Goal: Transaction & Acquisition: Book appointment/travel/reservation

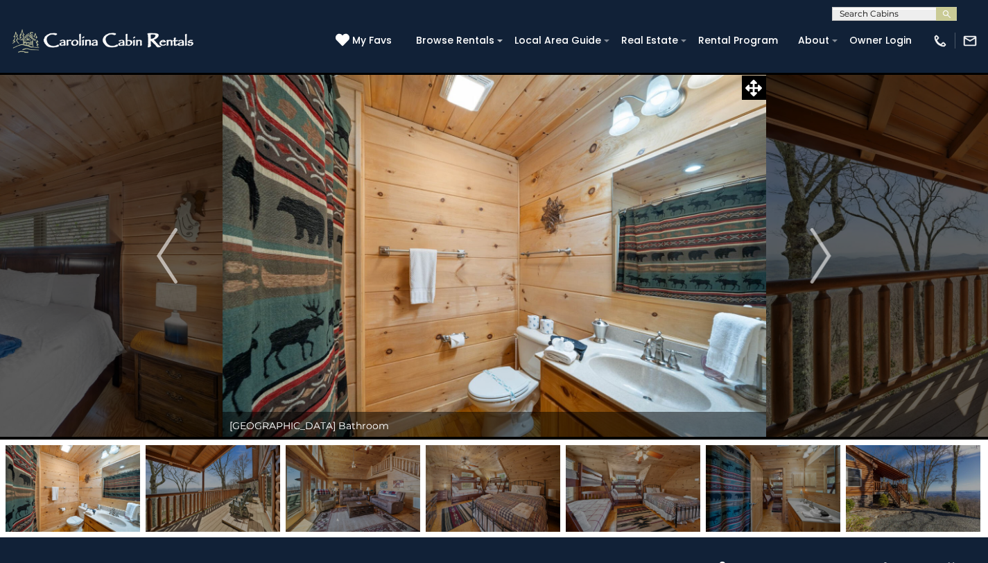
click at [829, 257] on img "Next" at bounding box center [821, 255] width 21 height 55
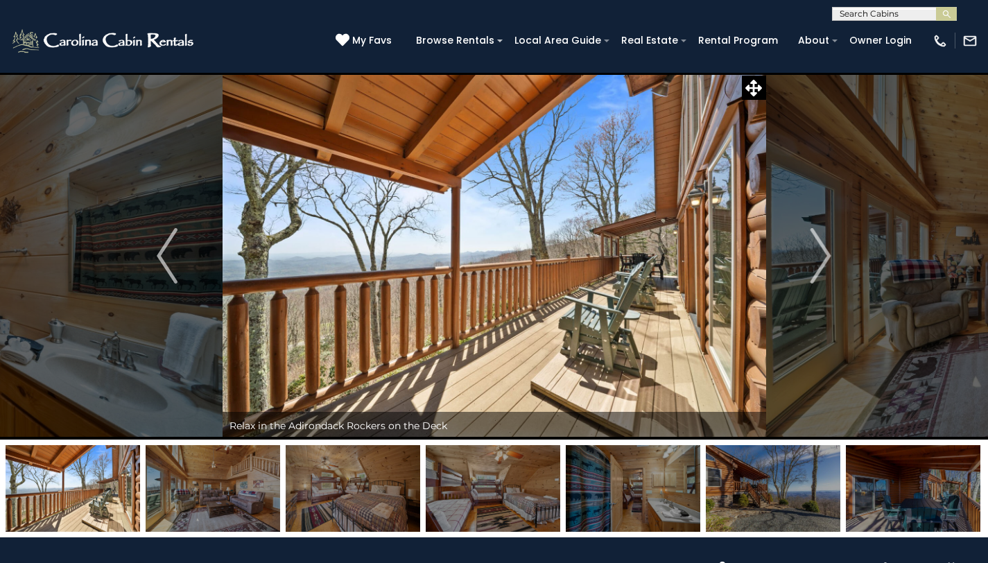
click at [829, 257] on img "Next" at bounding box center [821, 255] width 21 height 55
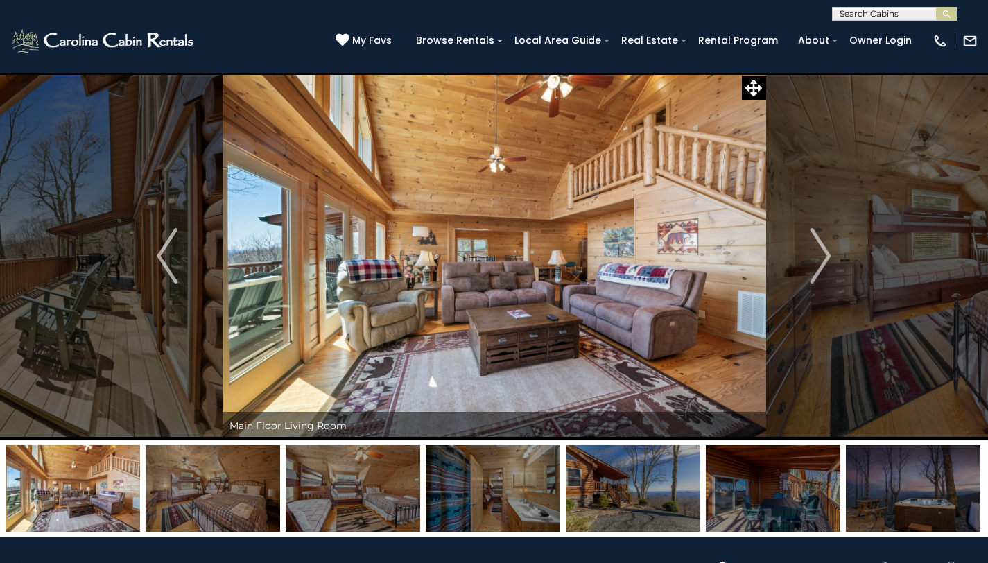
click at [829, 257] on img "Next" at bounding box center [821, 255] width 21 height 55
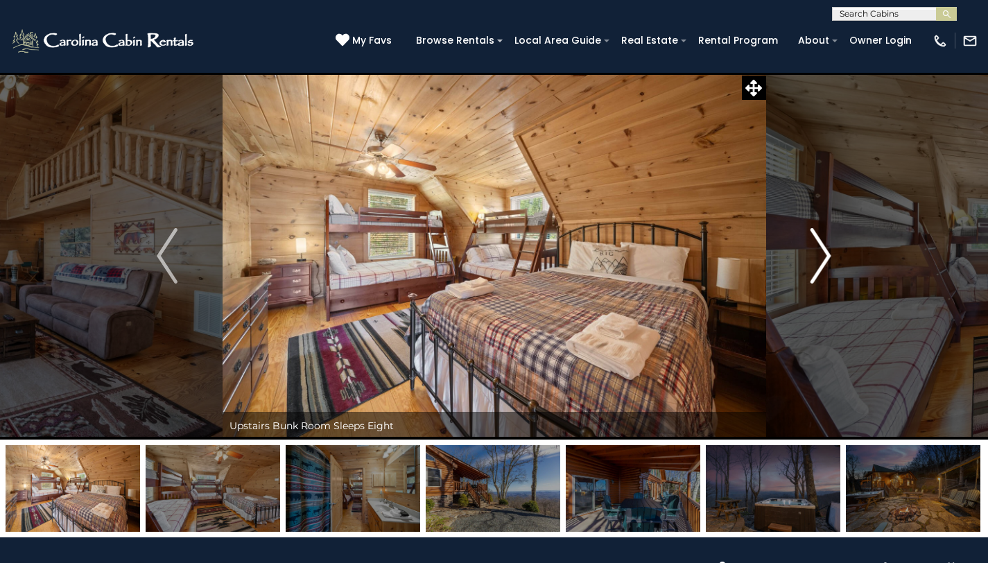
click at [829, 257] on img "Next" at bounding box center [821, 255] width 21 height 55
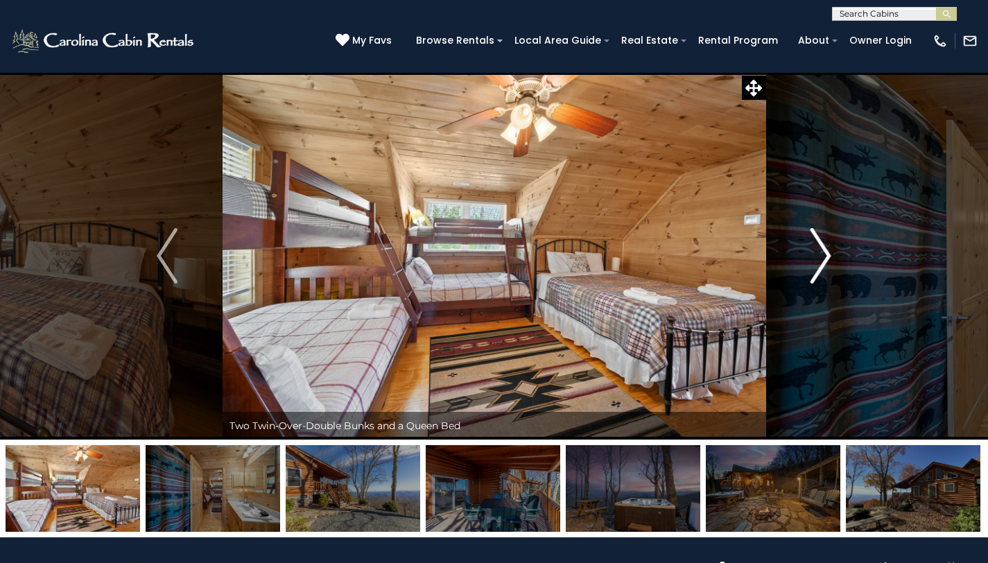
click at [823, 258] on img "Next" at bounding box center [821, 255] width 21 height 55
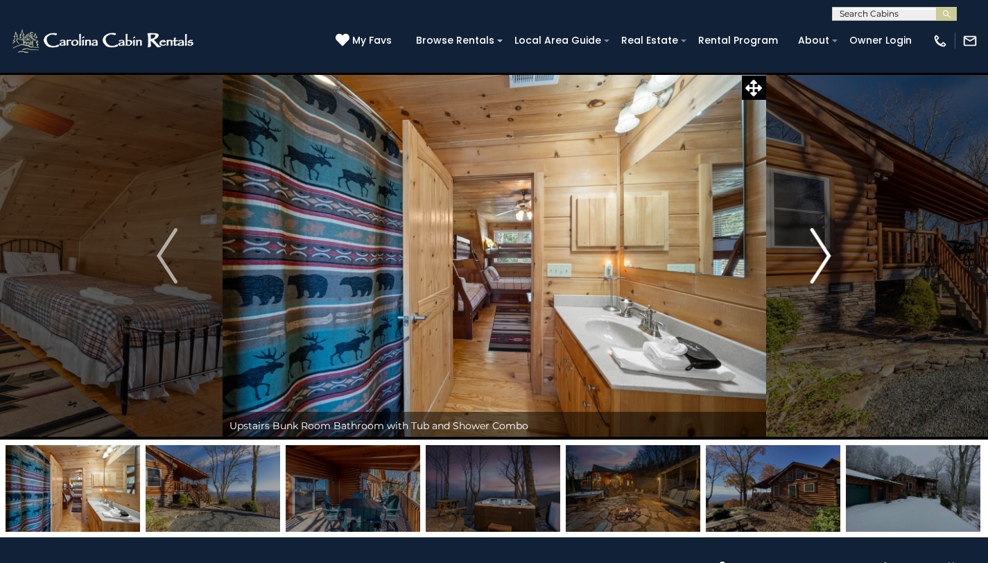
click at [823, 258] on img "Next" at bounding box center [821, 255] width 21 height 55
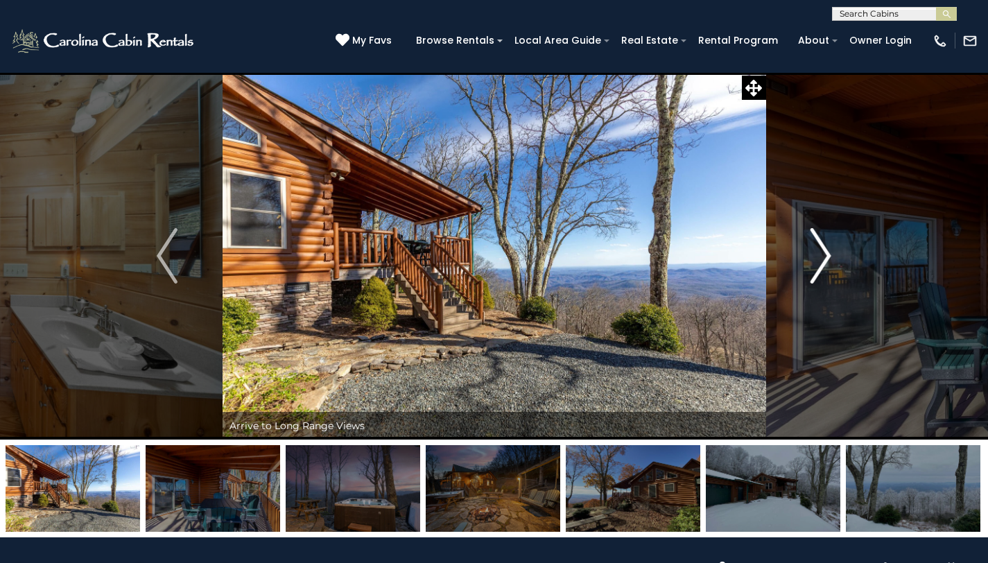
click at [823, 258] on img "Next" at bounding box center [821, 255] width 21 height 55
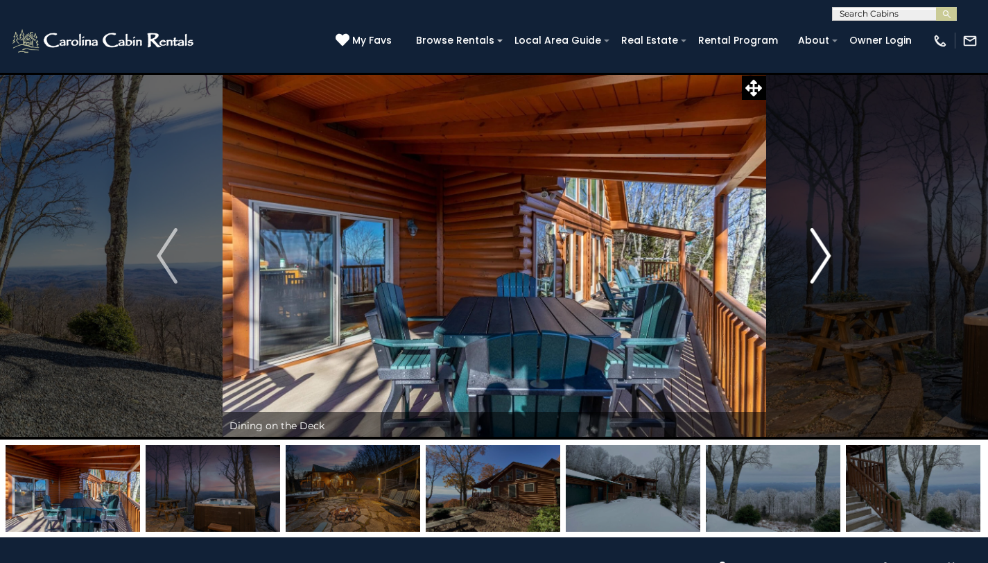
click at [823, 258] on img "Next" at bounding box center [821, 255] width 21 height 55
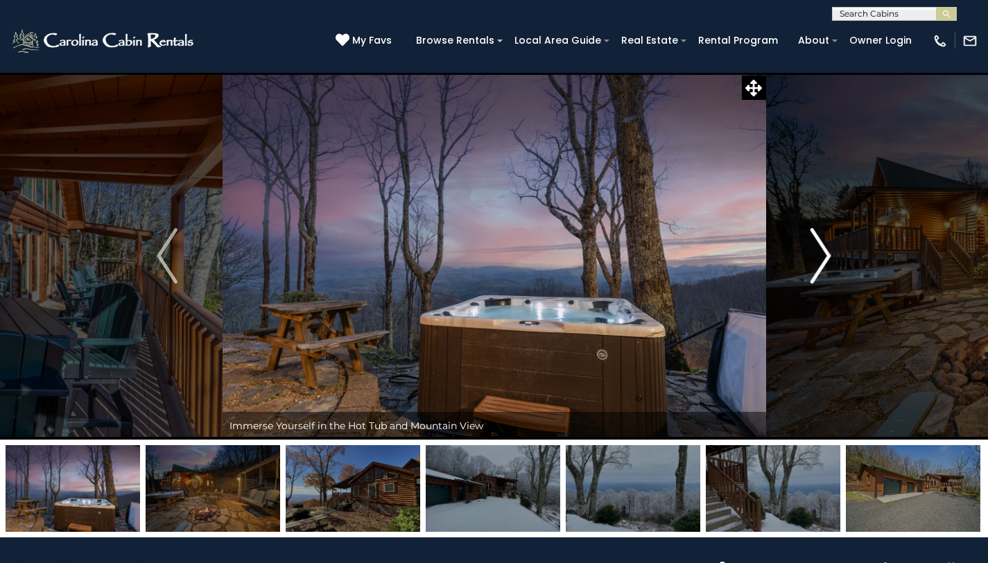
click at [823, 258] on img "Next" at bounding box center [821, 255] width 21 height 55
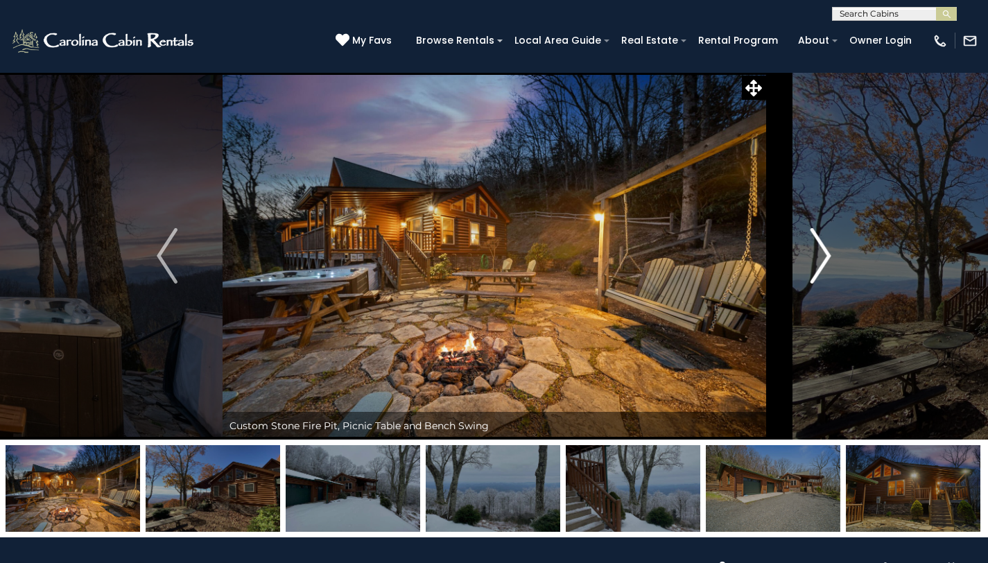
click at [823, 258] on img "Next" at bounding box center [821, 255] width 21 height 55
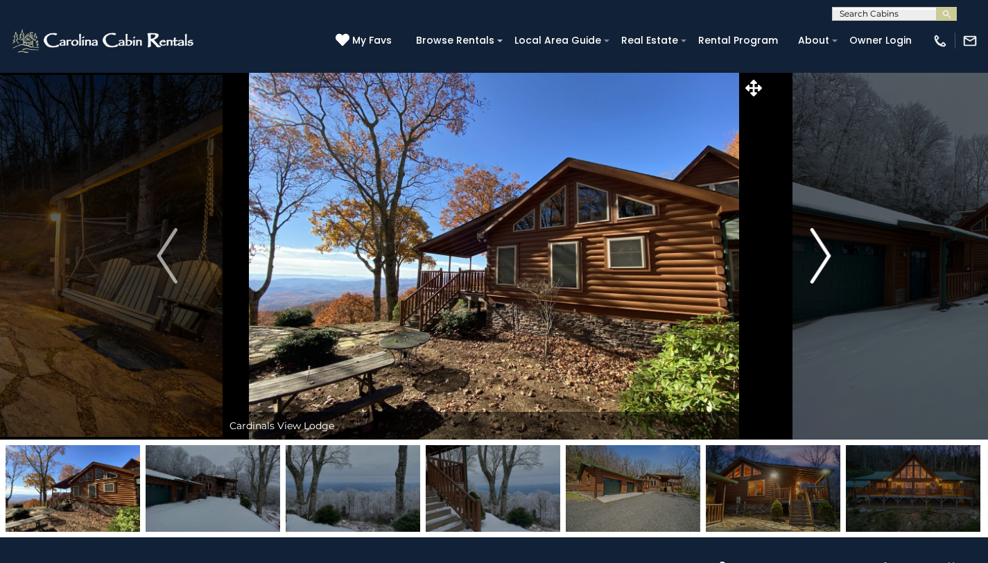
click at [823, 258] on img "Next" at bounding box center [821, 255] width 21 height 55
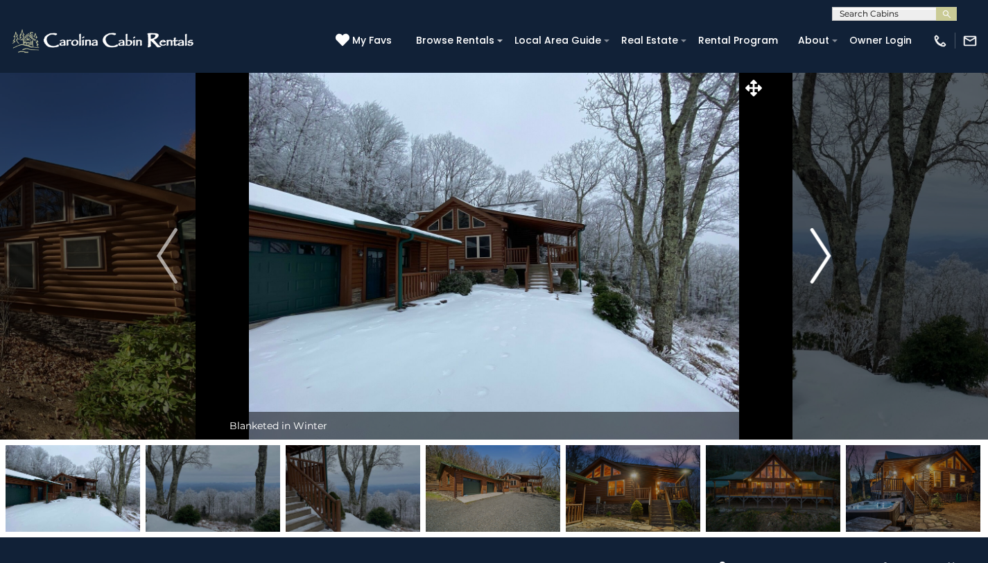
click at [823, 258] on img "Next" at bounding box center [821, 255] width 21 height 55
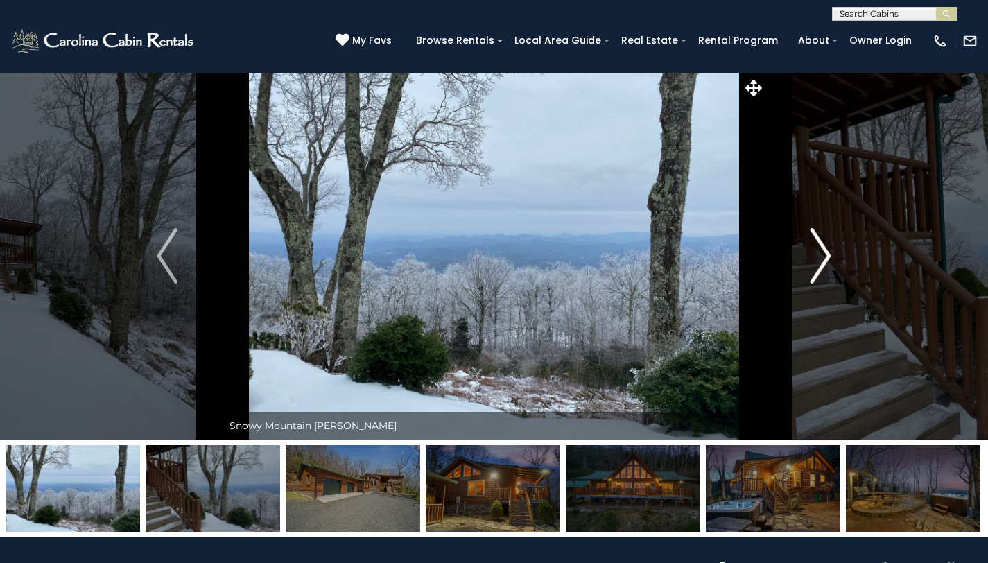
click at [822, 258] on img "Next" at bounding box center [821, 255] width 21 height 55
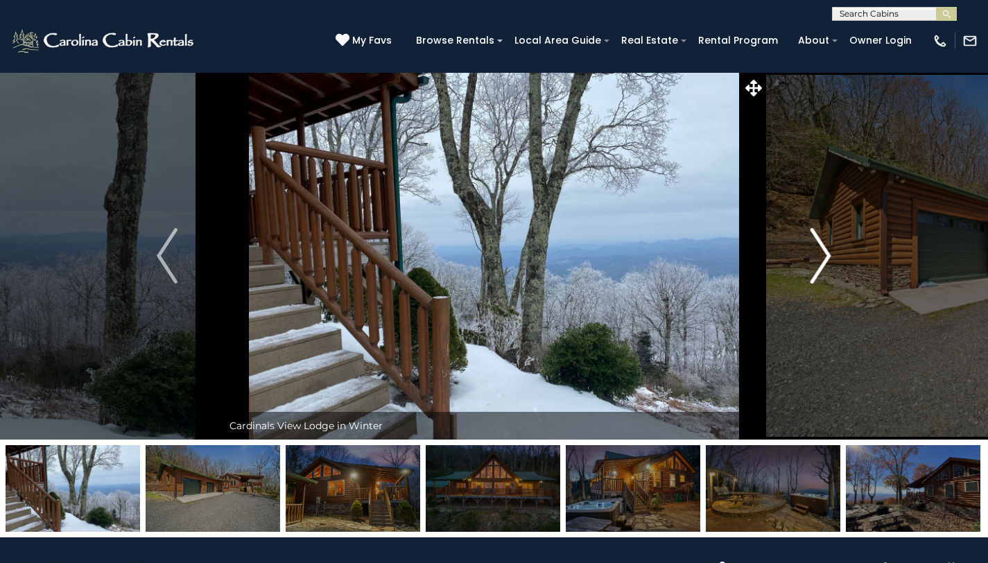
click at [822, 258] on img "Next" at bounding box center [821, 255] width 21 height 55
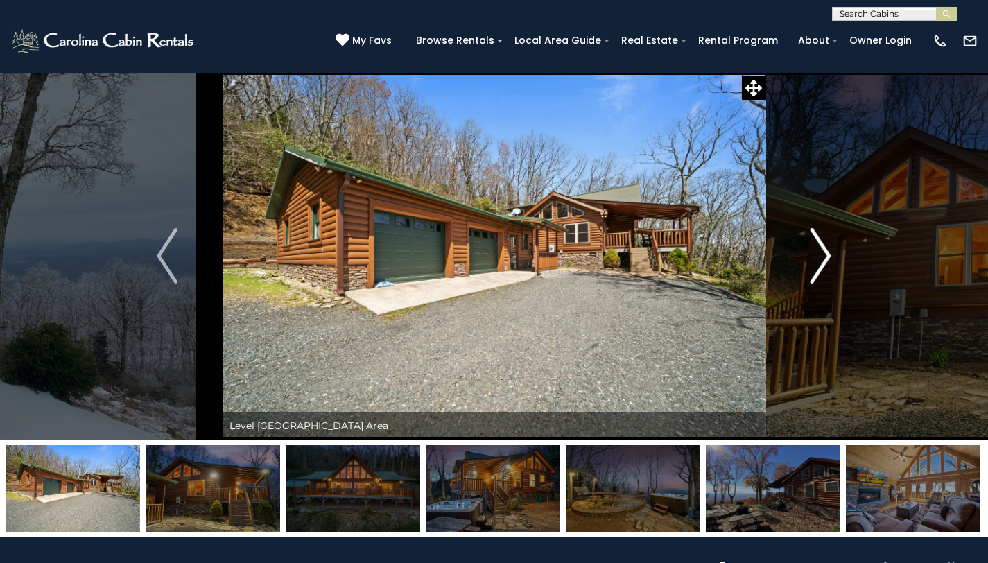
click at [822, 258] on img "Next" at bounding box center [821, 255] width 21 height 55
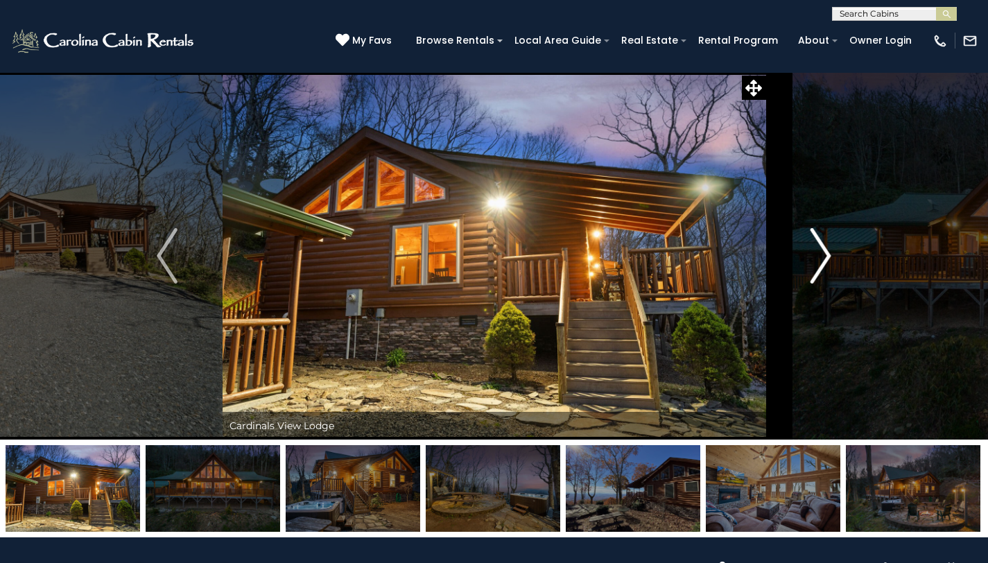
click at [822, 258] on img "Next" at bounding box center [821, 255] width 21 height 55
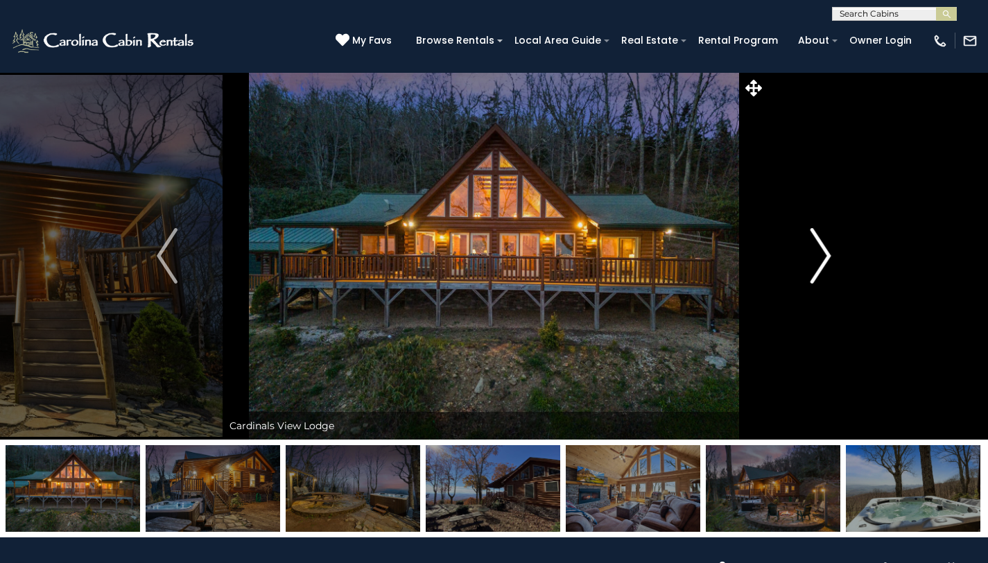
click at [822, 258] on img "Next" at bounding box center [821, 255] width 21 height 55
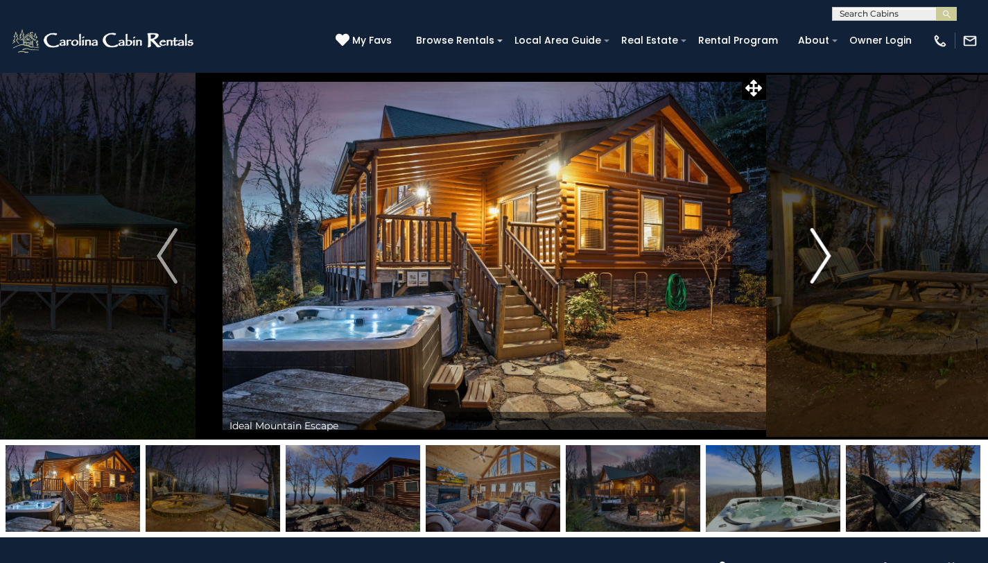
click at [822, 258] on img "Next" at bounding box center [821, 255] width 21 height 55
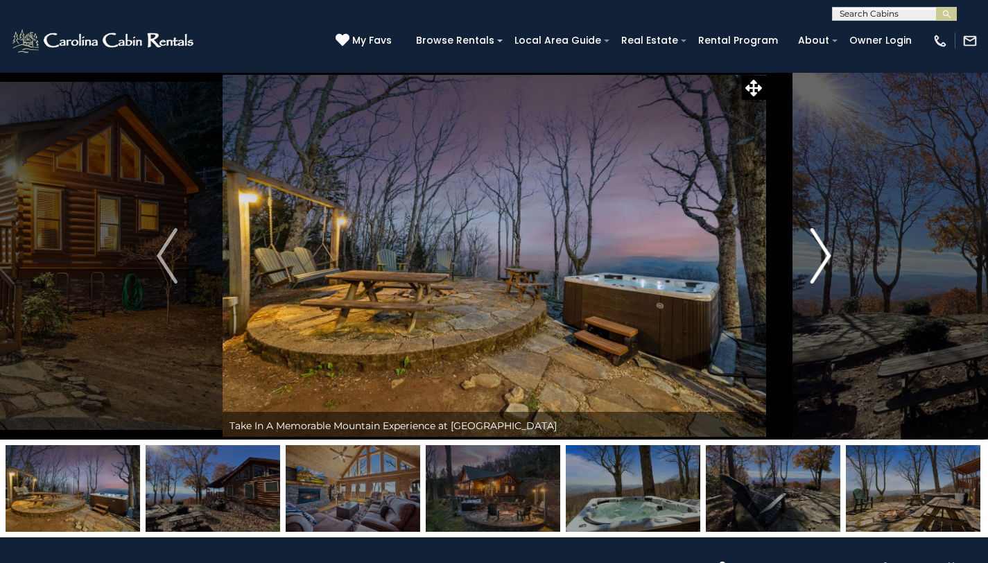
click at [822, 258] on img "Next" at bounding box center [821, 255] width 21 height 55
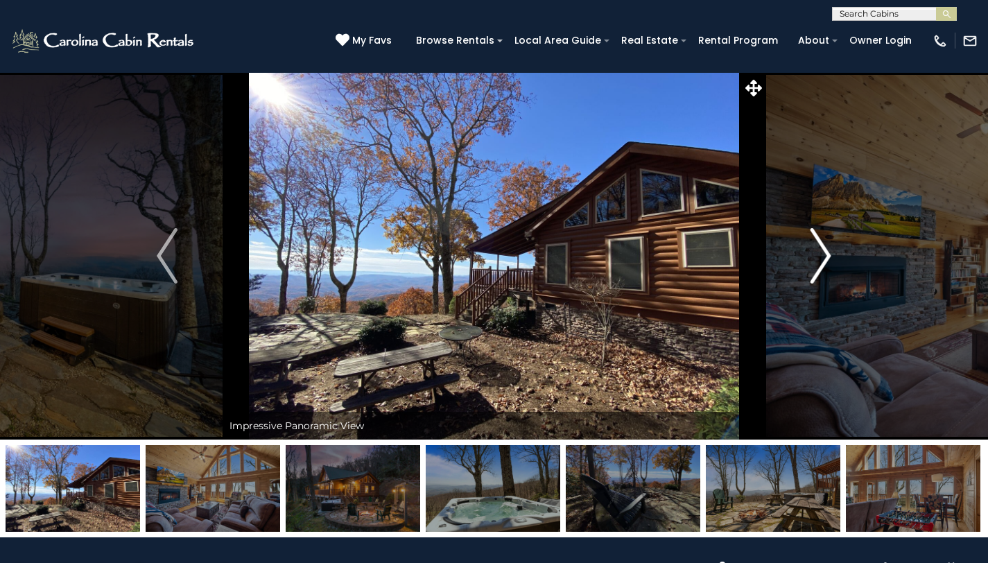
click at [822, 258] on img "Next" at bounding box center [821, 255] width 21 height 55
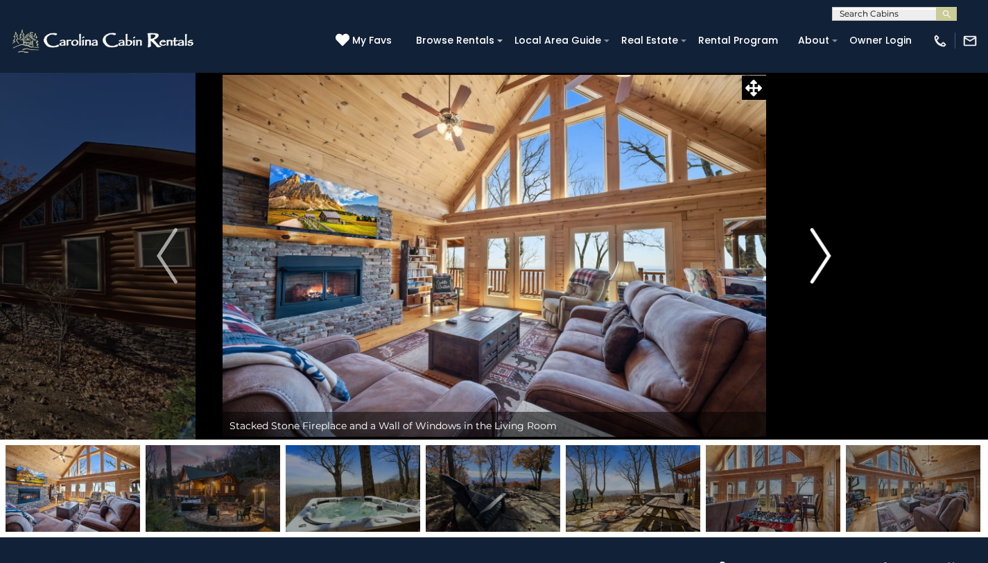
click at [822, 258] on img "Next" at bounding box center [821, 255] width 21 height 55
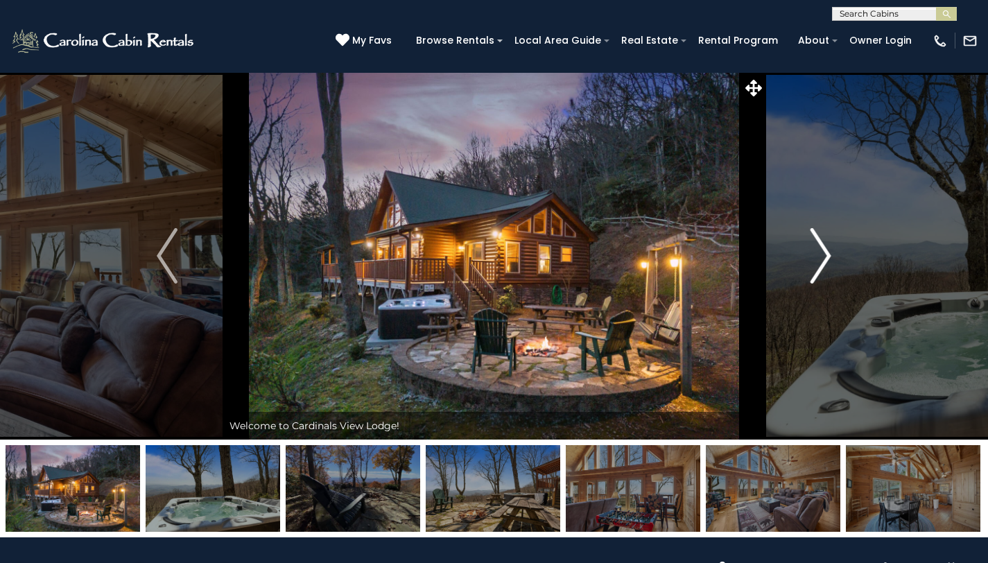
click at [822, 258] on img "Next" at bounding box center [821, 255] width 21 height 55
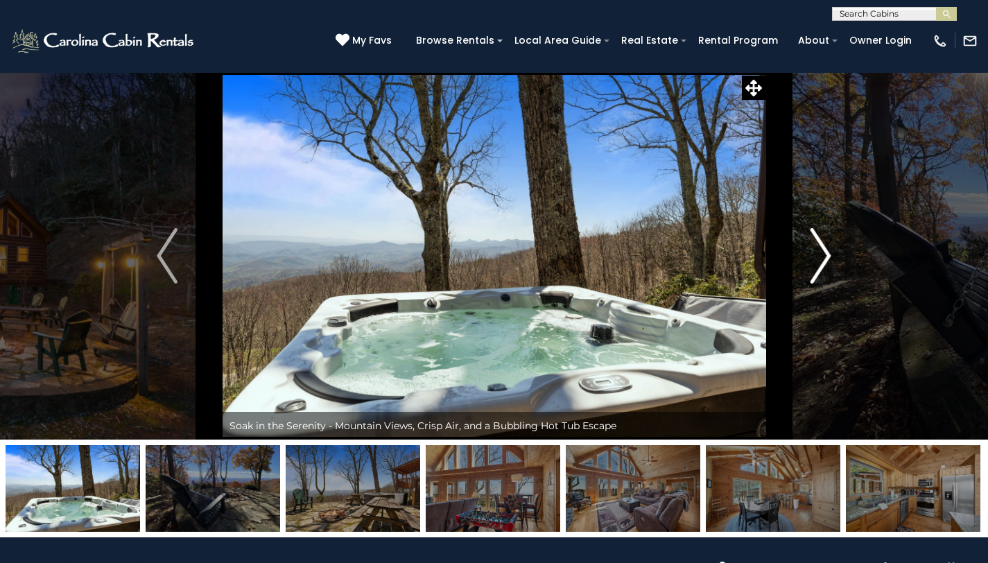
click at [822, 258] on img "Next" at bounding box center [821, 255] width 21 height 55
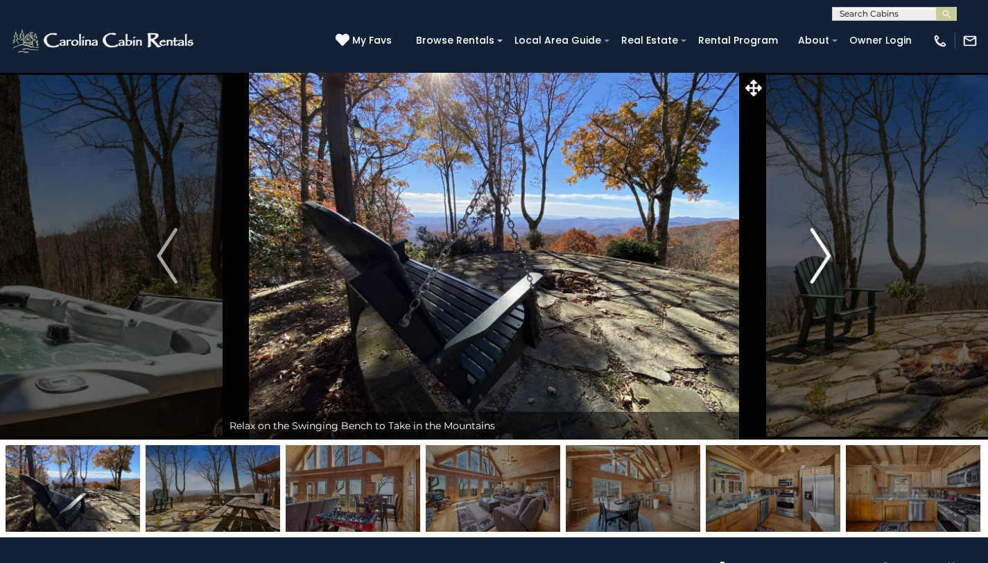
click at [821, 259] on img "Next" at bounding box center [821, 255] width 21 height 55
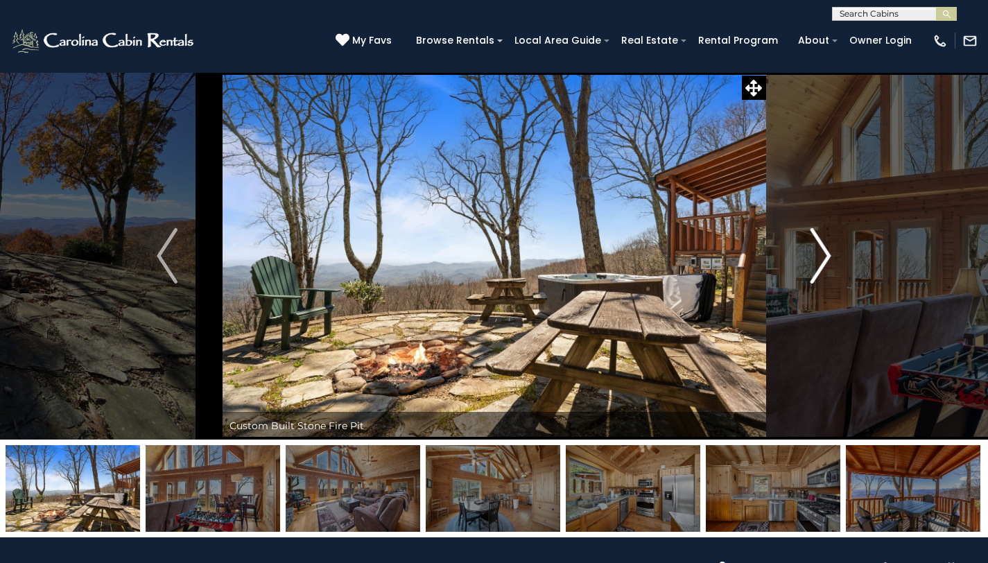
click at [821, 259] on img "Next" at bounding box center [821, 255] width 21 height 55
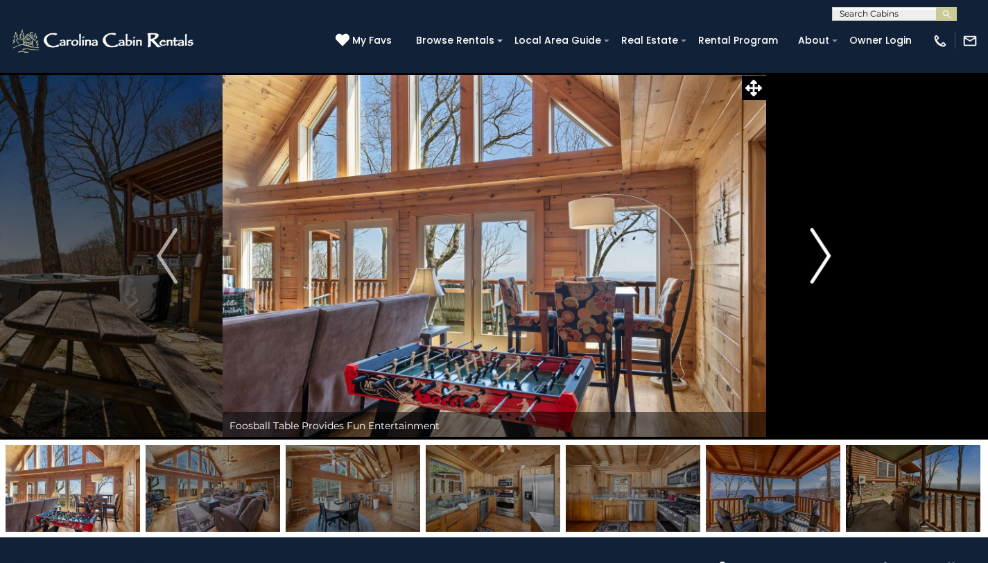
click at [821, 259] on img "Next" at bounding box center [821, 255] width 21 height 55
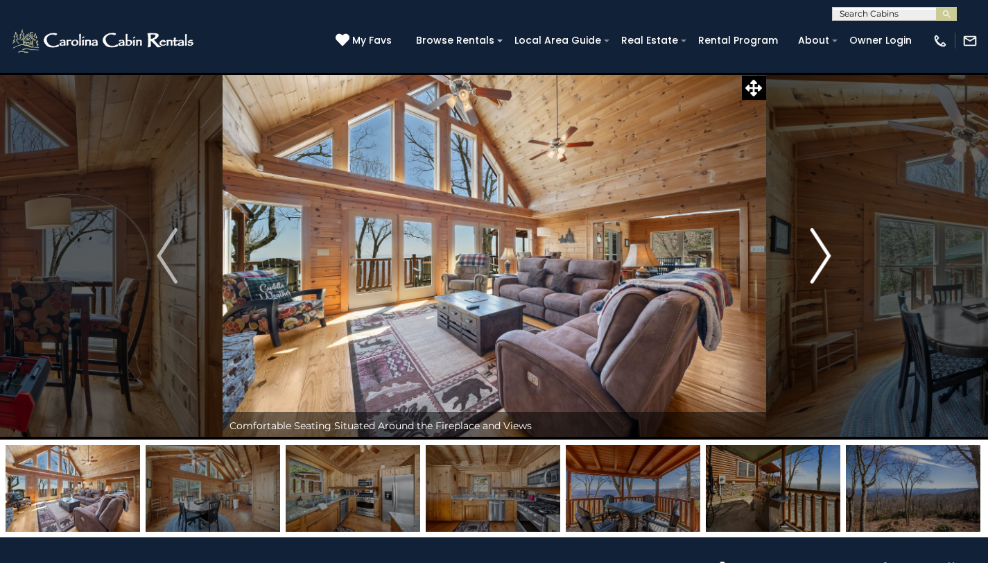
click at [821, 259] on img "Next" at bounding box center [821, 255] width 21 height 55
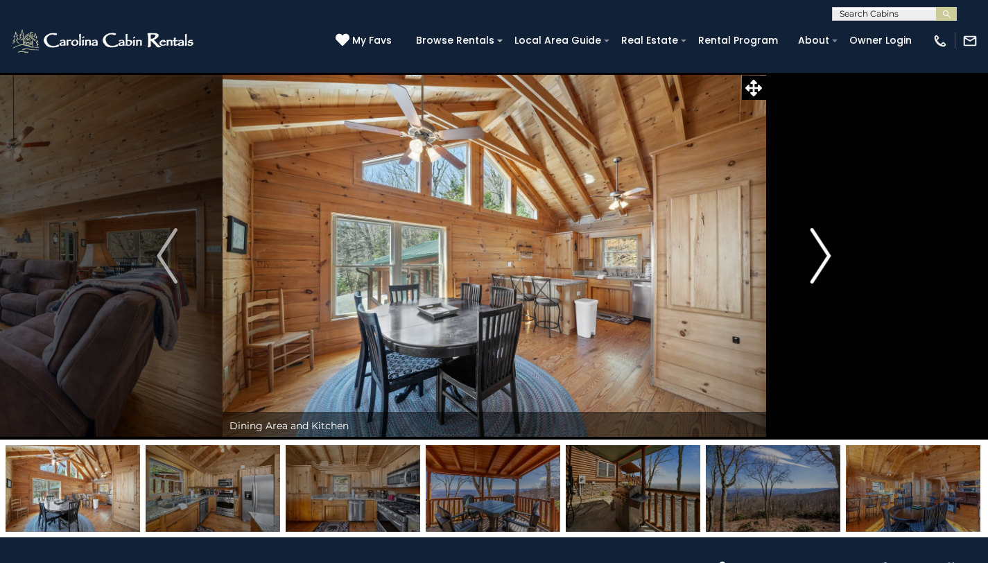
click at [821, 259] on img "Next" at bounding box center [821, 255] width 21 height 55
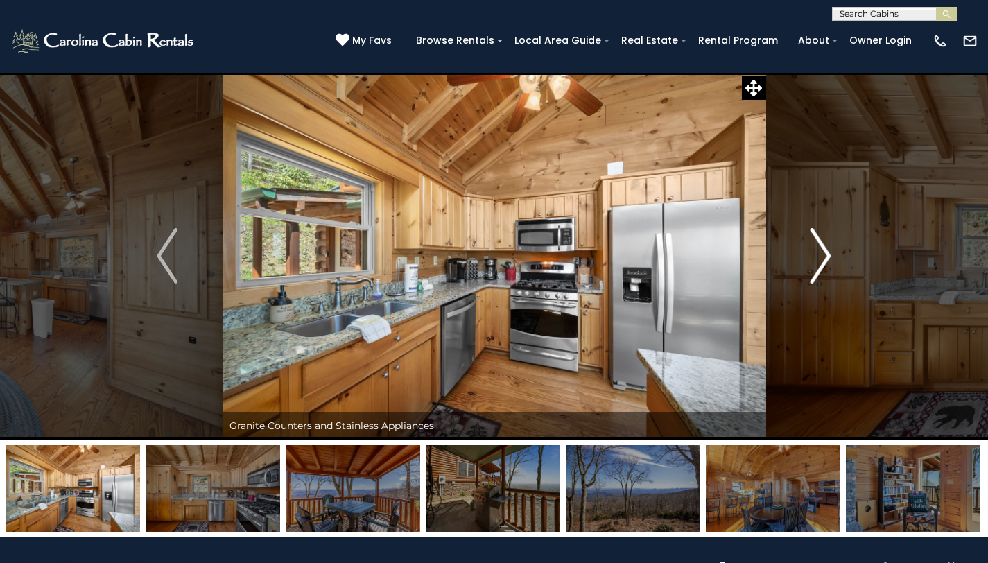
click at [821, 259] on img "Next" at bounding box center [821, 255] width 21 height 55
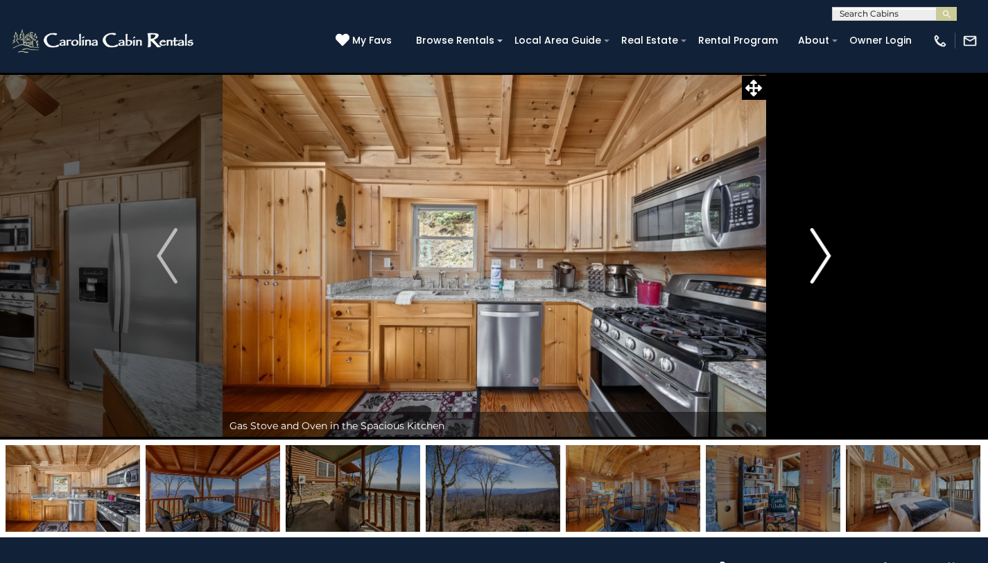
click at [821, 259] on img "Next" at bounding box center [821, 255] width 21 height 55
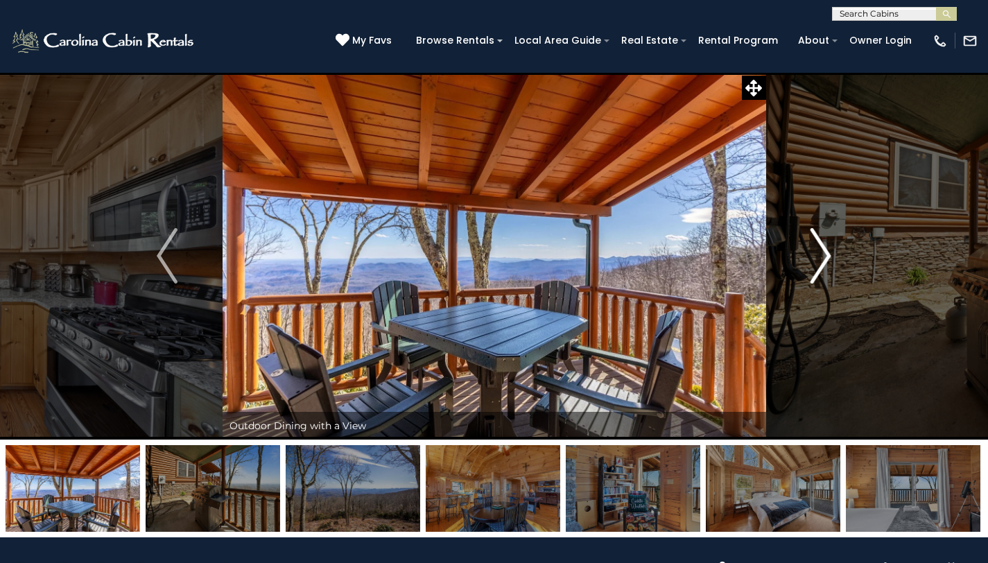
click at [821, 259] on img "Next" at bounding box center [821, 255] width 21 height 55
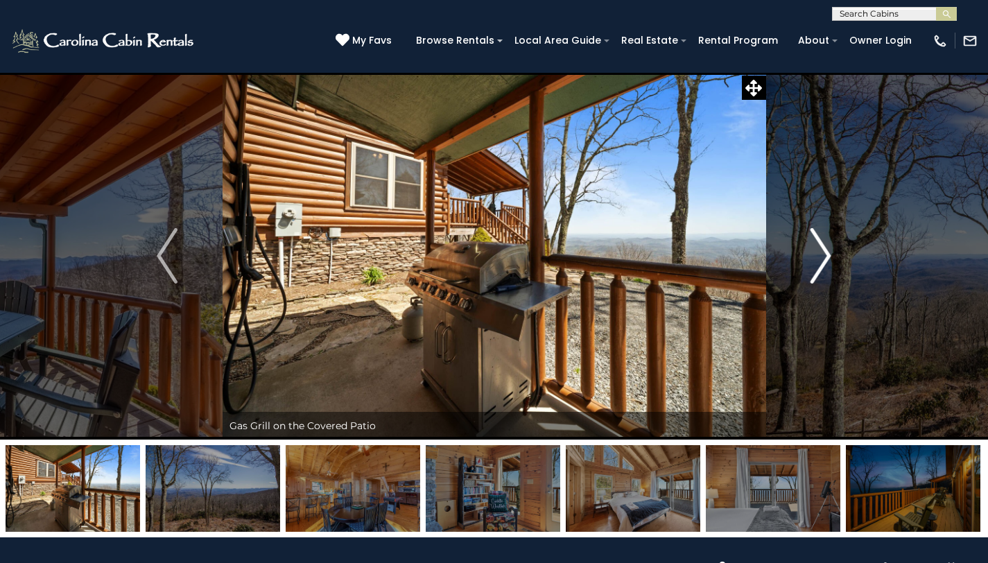
click at [821, 259] on img "Next" at bounding box center [821, 255] width 21 height 55
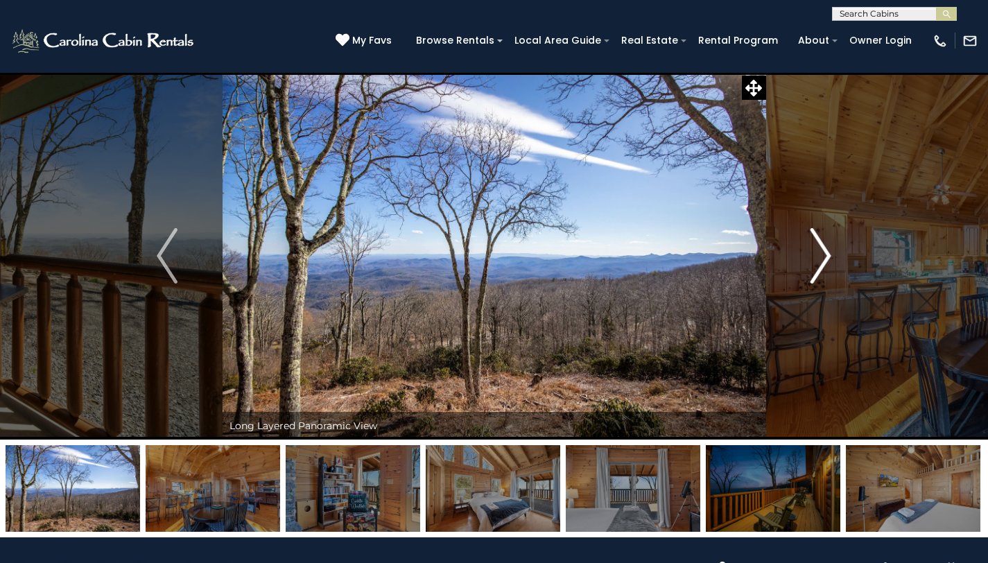
click at [821, 259] on img "Next" at bounding box center [821, 255] width 21 height 55
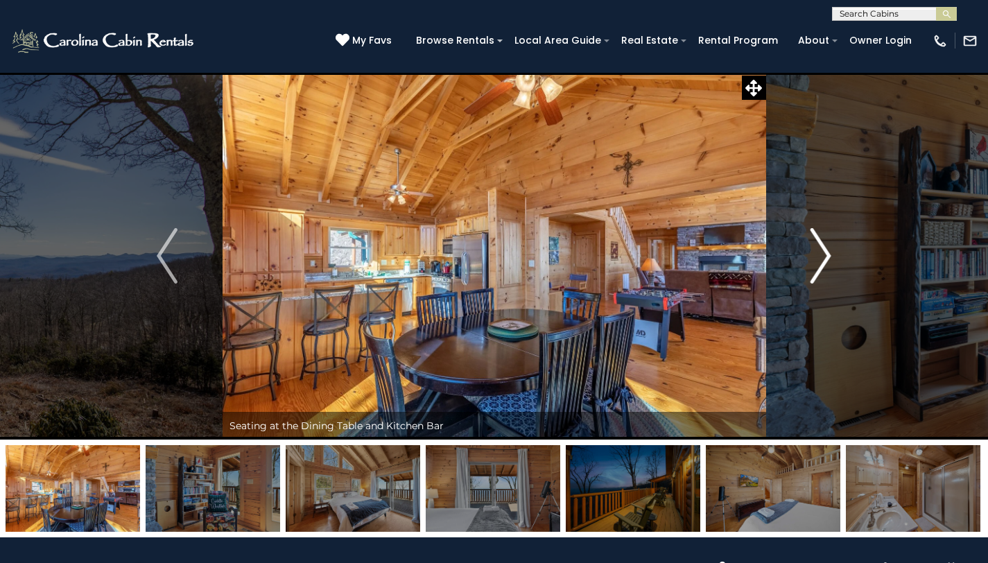
click at [821, 259] on img "Next" at bounding box center [821, 255] width 21 height 55
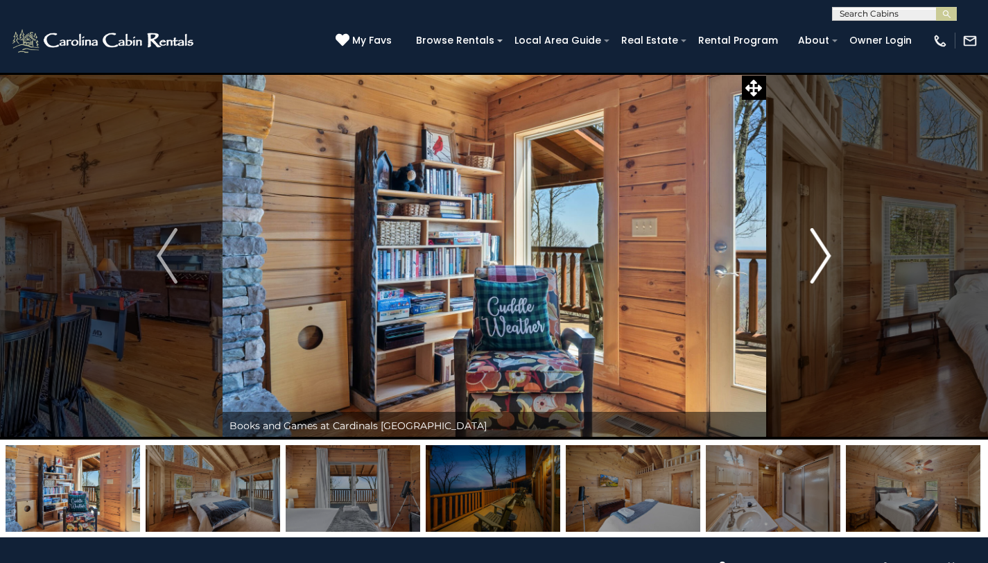
click at [821, 259] on img "Next" at bounding box center [821, 255] width 21 height 55
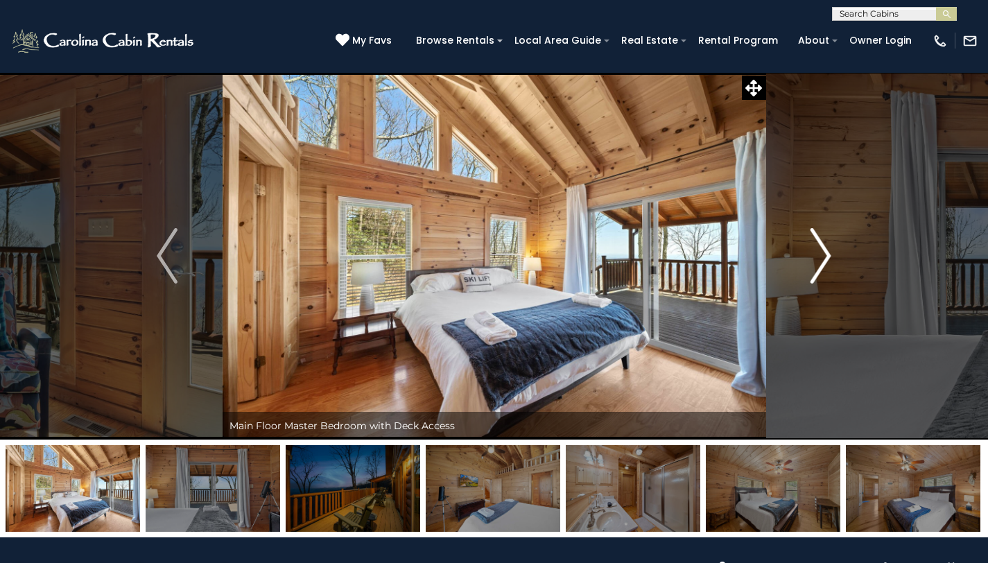
click at [820, 258] on img "Next" at bounding box center [821, 255] width 21 height 55
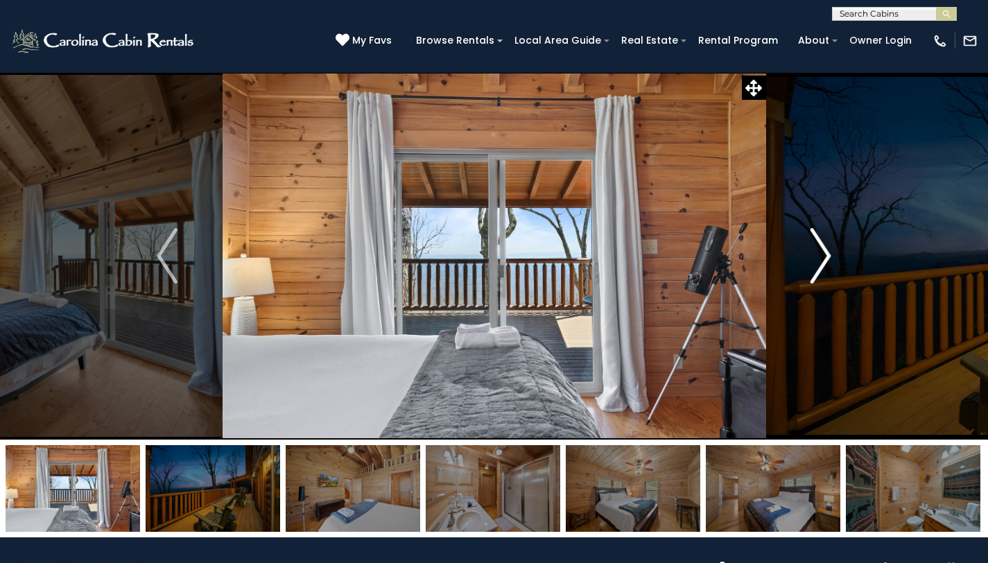
click at [820, 258] on img "Next" at bounding box center [821, 255] width 21 height 55
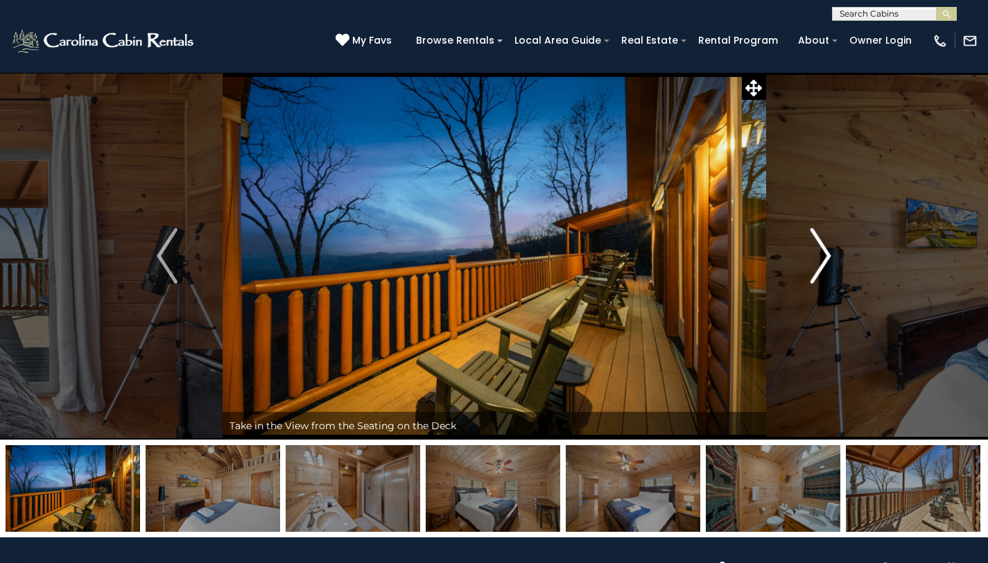
click at [820, 258] on img "Next" at bounding box center [821, 255] width 21 height 55
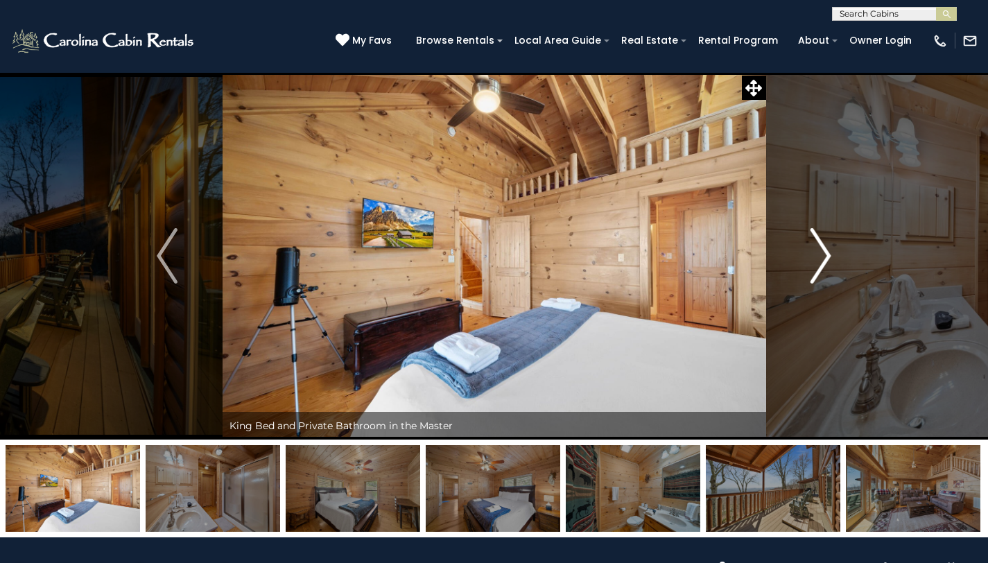
click at [820, 258] on img "Next" at bounding box center [821, 255] width 21 height 55
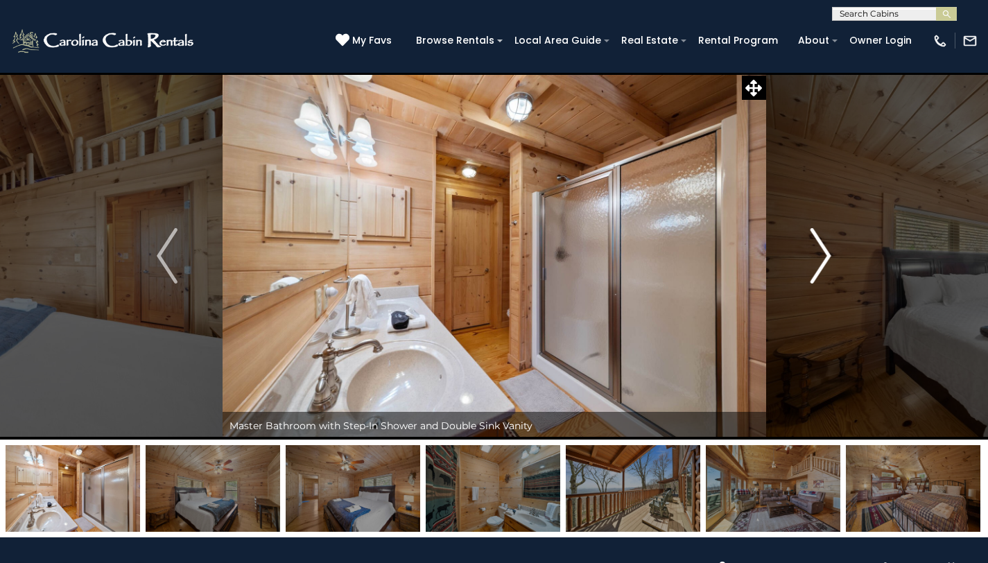
click at [820, 258] on img "Next" at bounding box center [821, 255] width 21 height 55
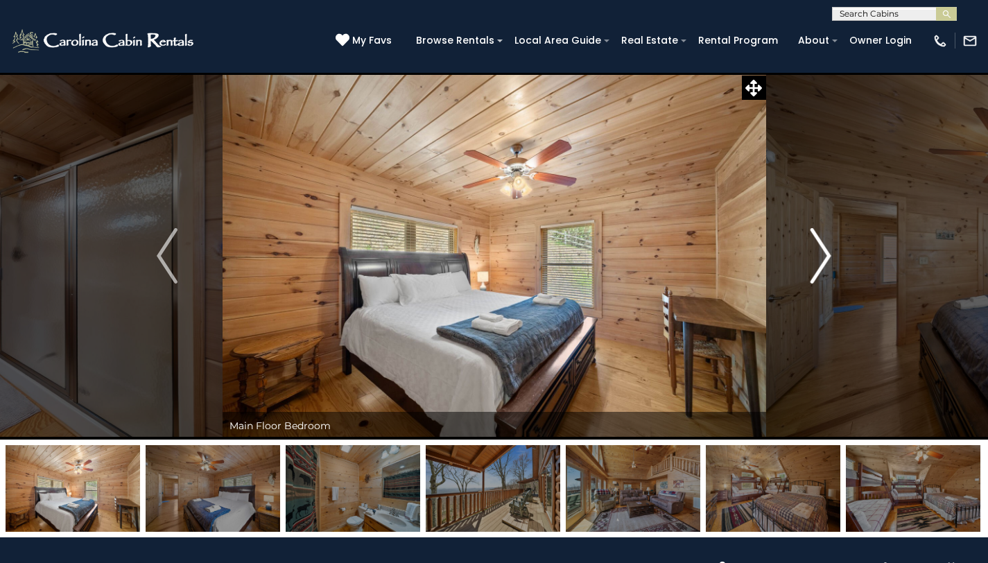
click at [820, 258] on img "Next" at bounding box center [821, 255] width 21 height 55
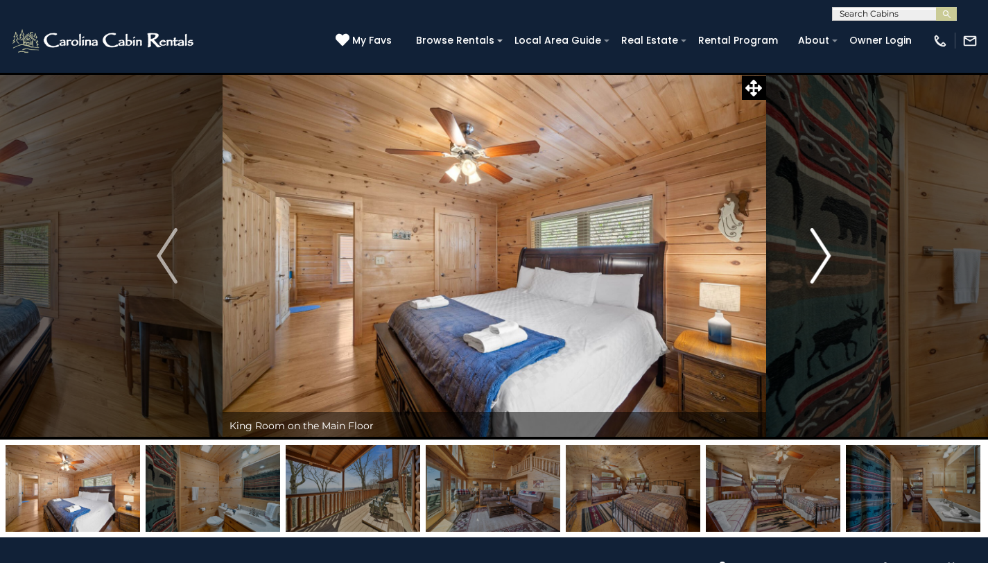
click at [820, 258] on img "Next" at bounding box center [821, 255] width 21 height 55
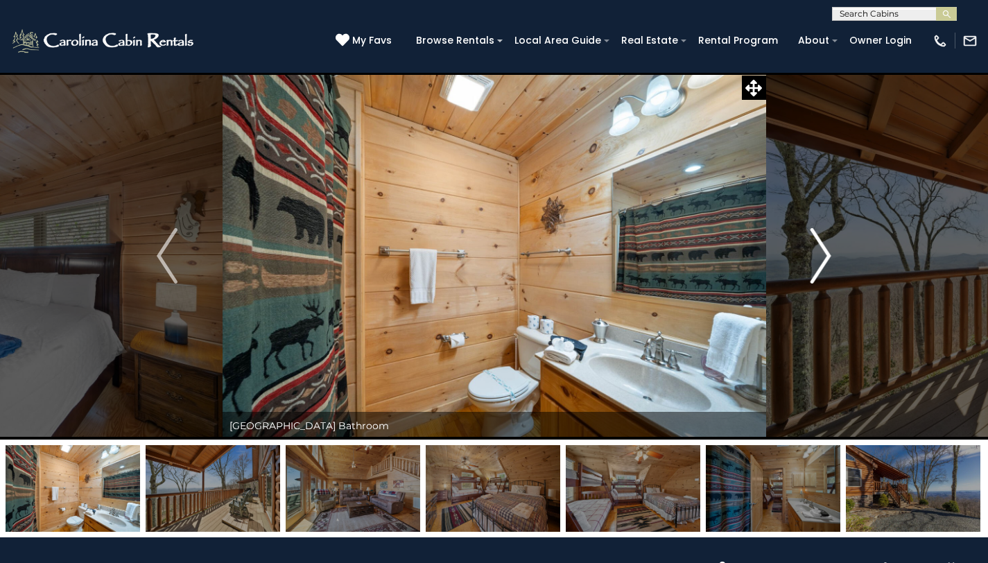
click at [820, 258] on img "Next" at bounding box center [821, 255] width 21 height 55
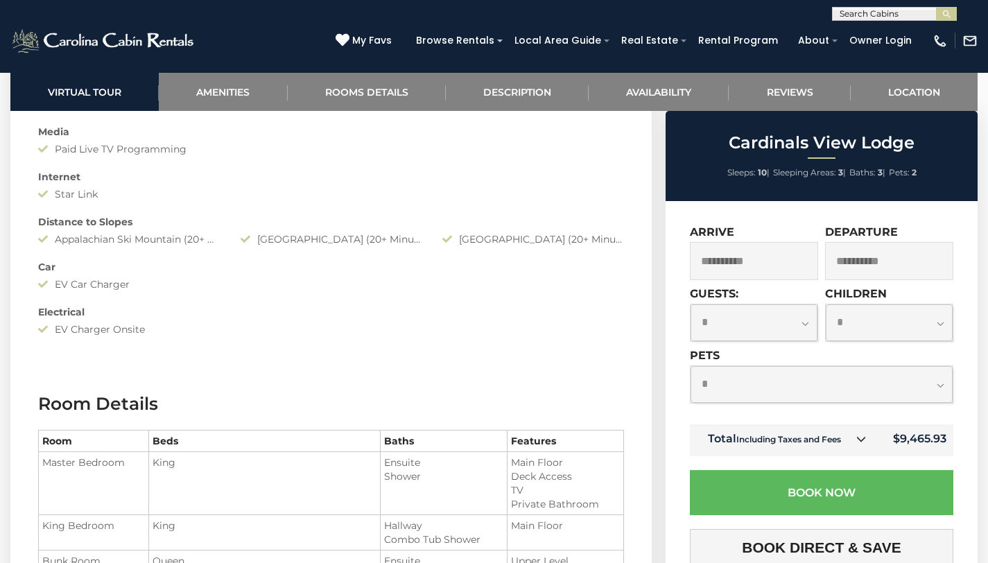
scroll to position [1516, 0]
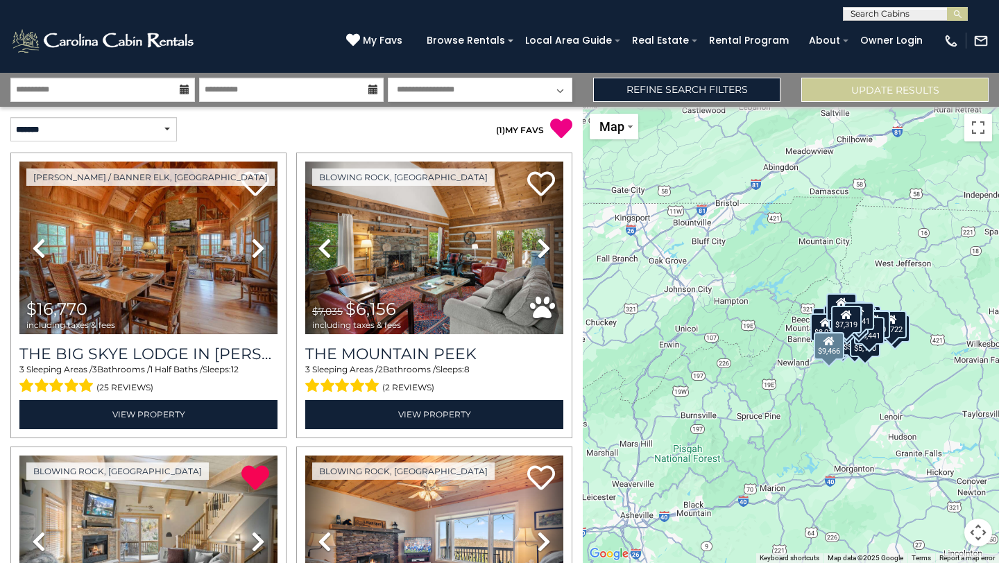
select select "*"
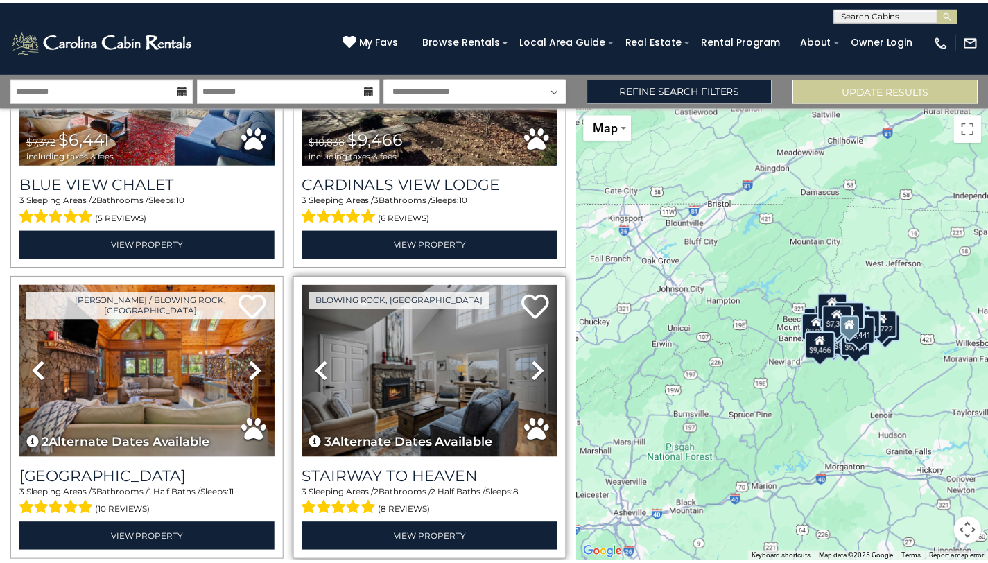
scroll to position [5170, 0]
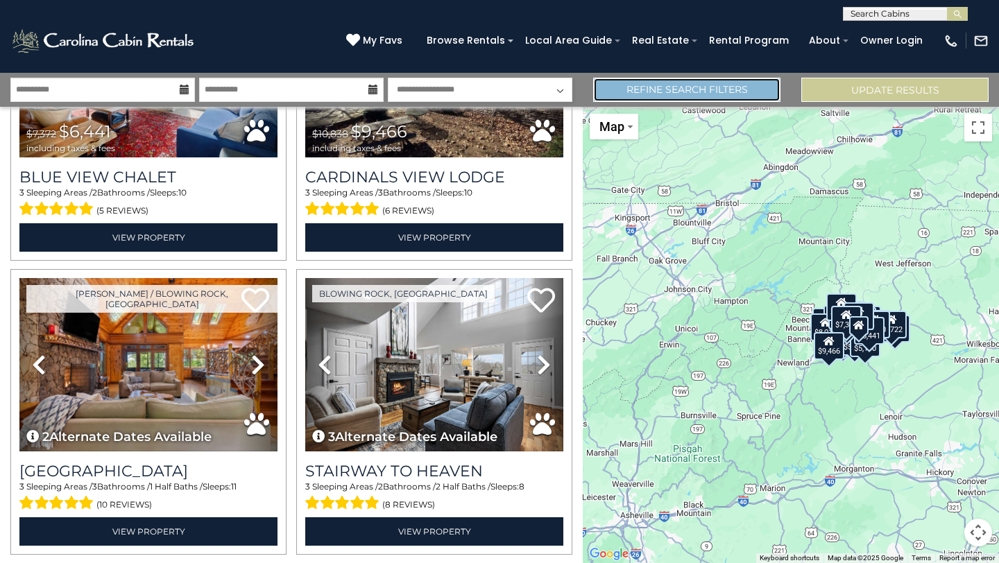
click at [668, 87] on link "Refine Search Filters" at bounding box center [686, 90] width 187 height 24
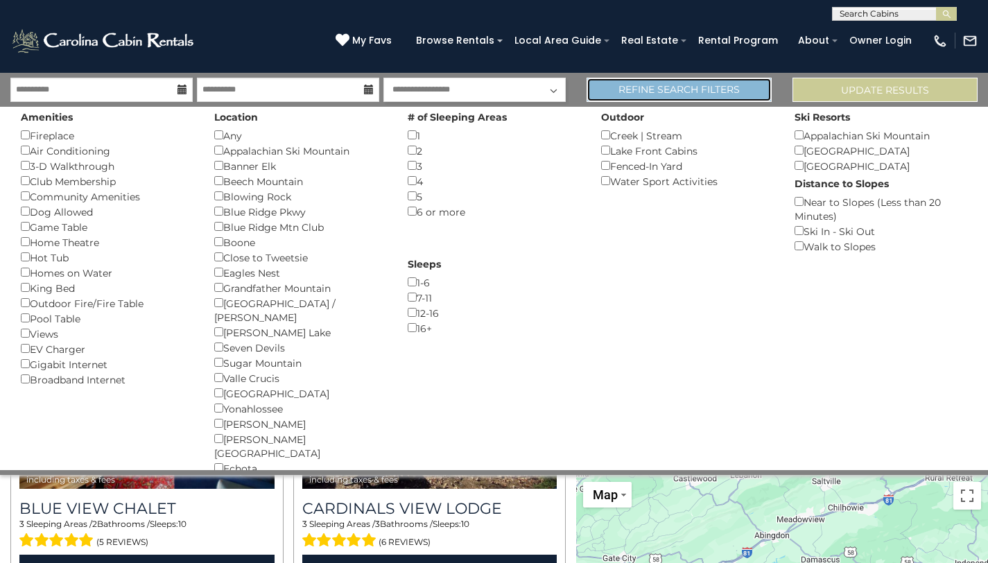
scroll to position [5132, 0]
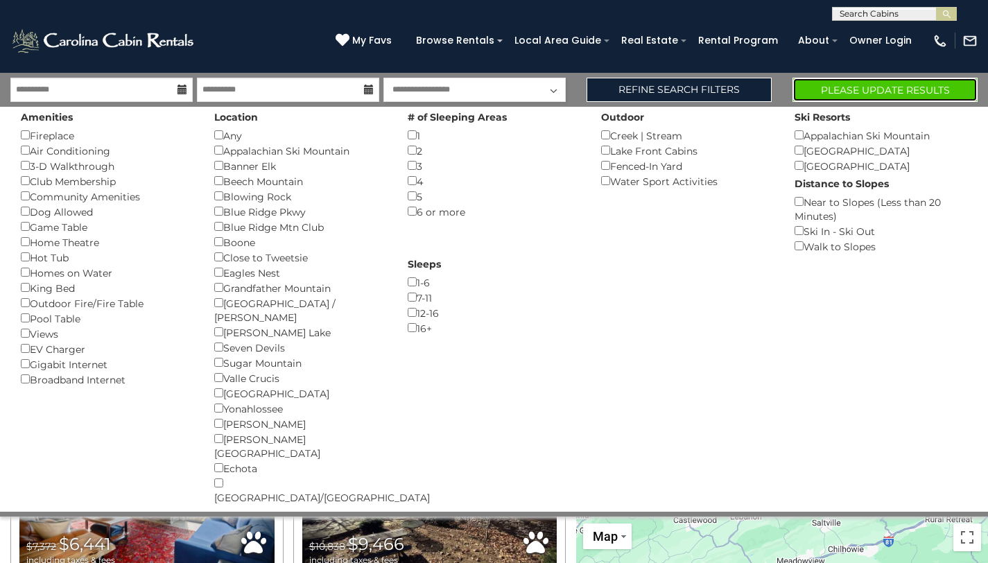
click at [886, 84] on button "Please Update Results" at bounding box center [885, 90] width 185 height 24
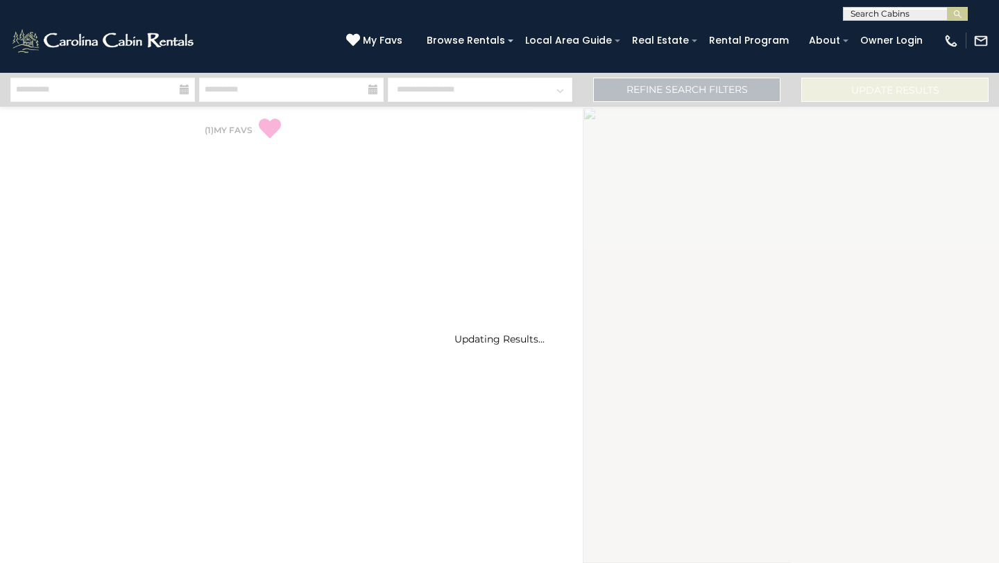
select select "*"
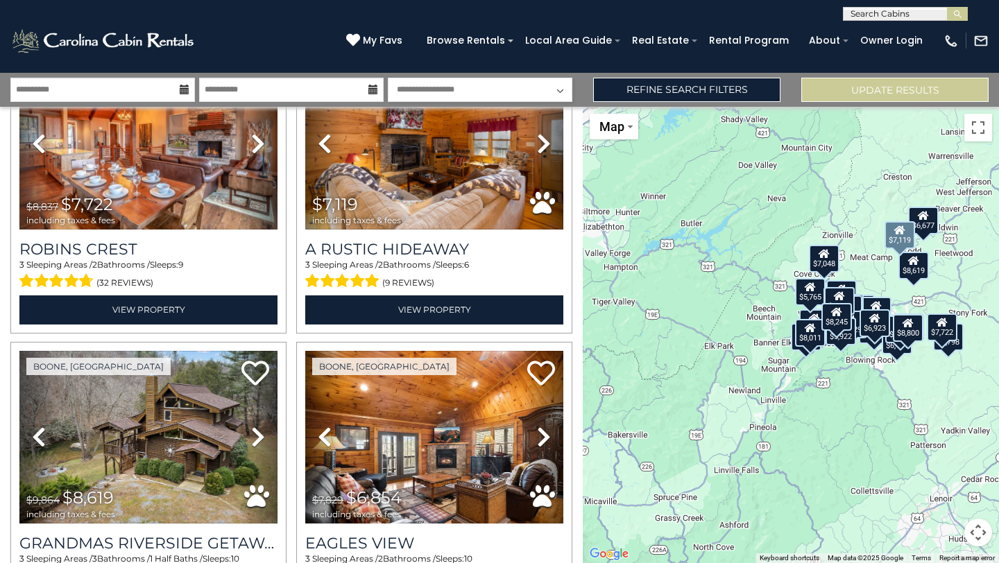
scroll to position [888, 0]
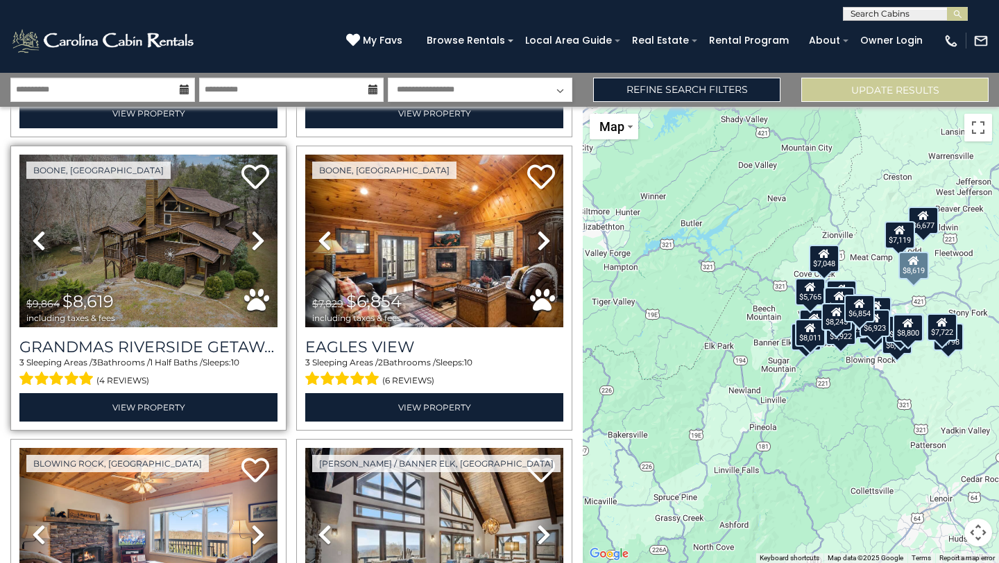
click at [257, 230] on icon at bounding box center [258, 241] width 14 height 22
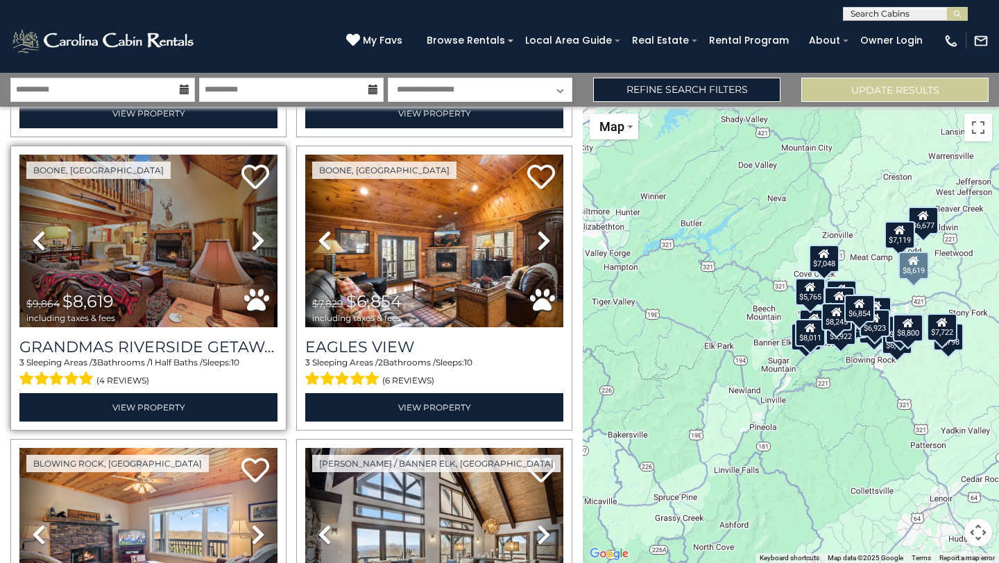
click at [257, 230] on icon at bounding box center [258, 241] width 14 height 22
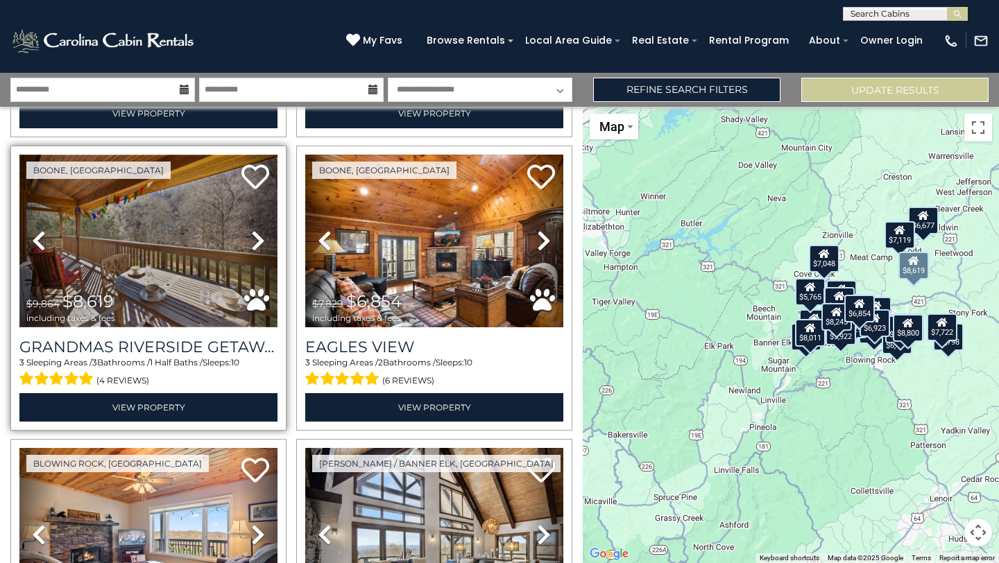
click at [193, 236] on img at bounding box center [148, 241] width 258 height 173
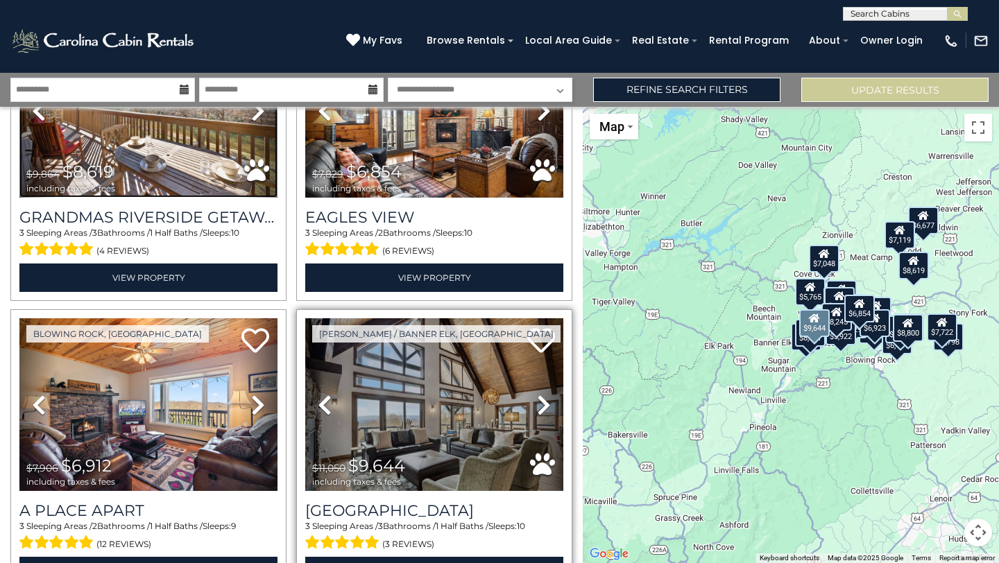
scroll to position [1182, 0]
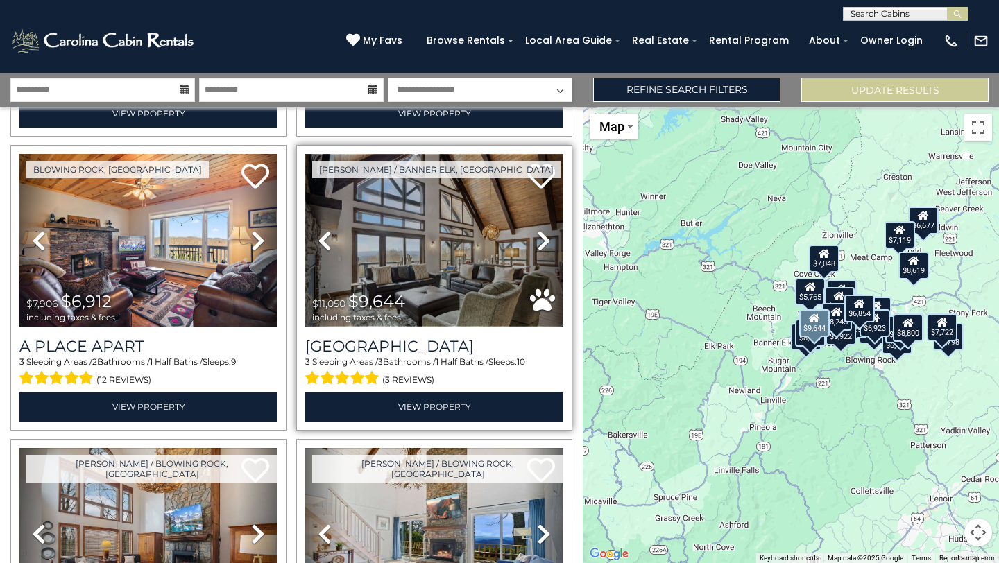
click at [441, 262] on img at bounding box center [434, 240] width 258 height 173
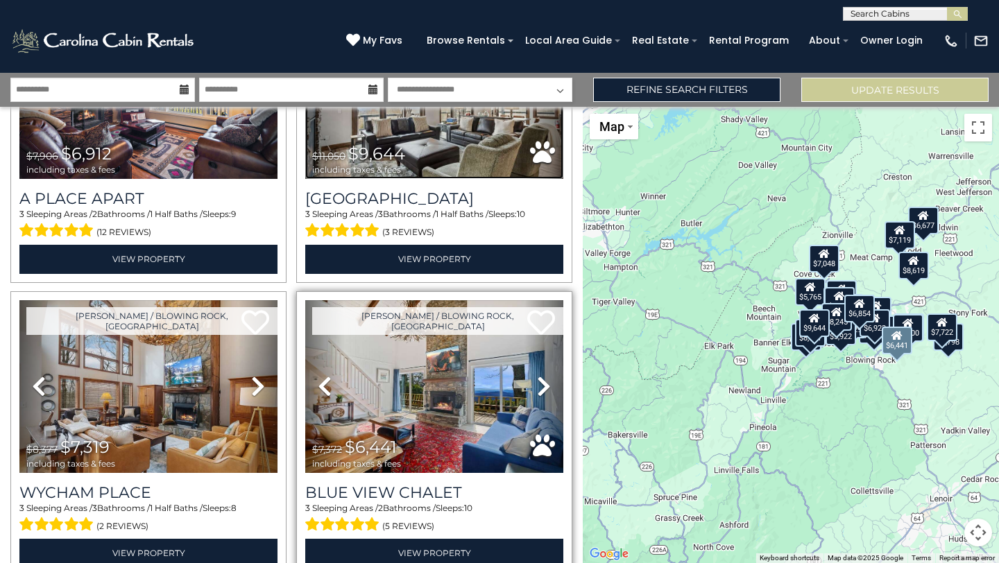
scroll to position [1485, 0]
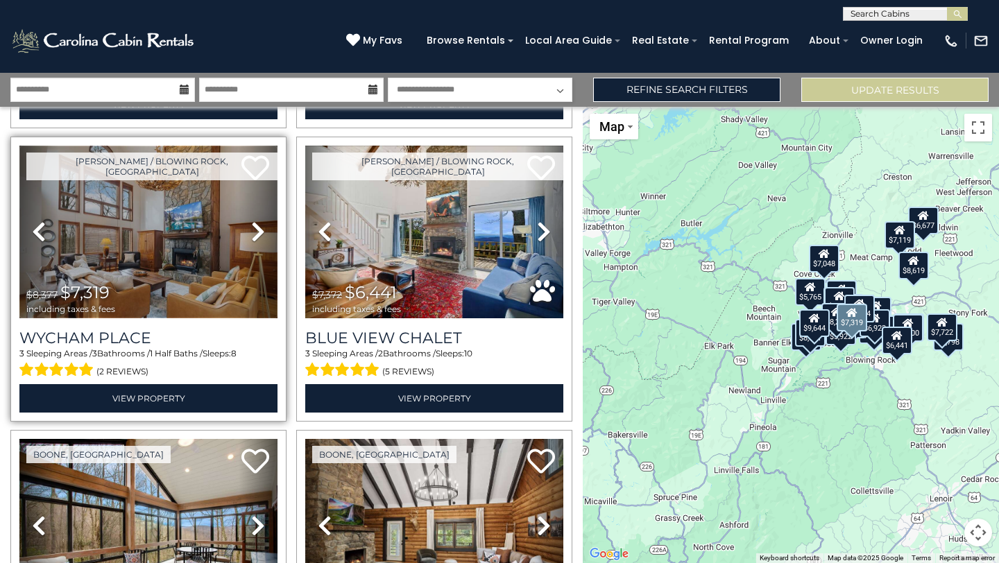
click at [179, 252] on img at bounding box center [148, 232] width 258 height 173
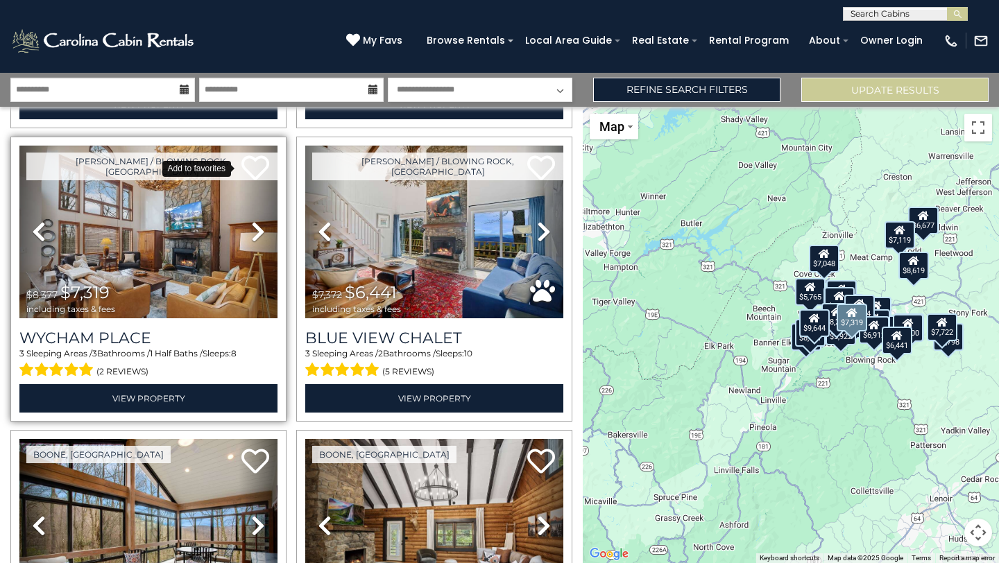
click at [255, 158] on icon at bounding box center [255, 168] width 28 height 28
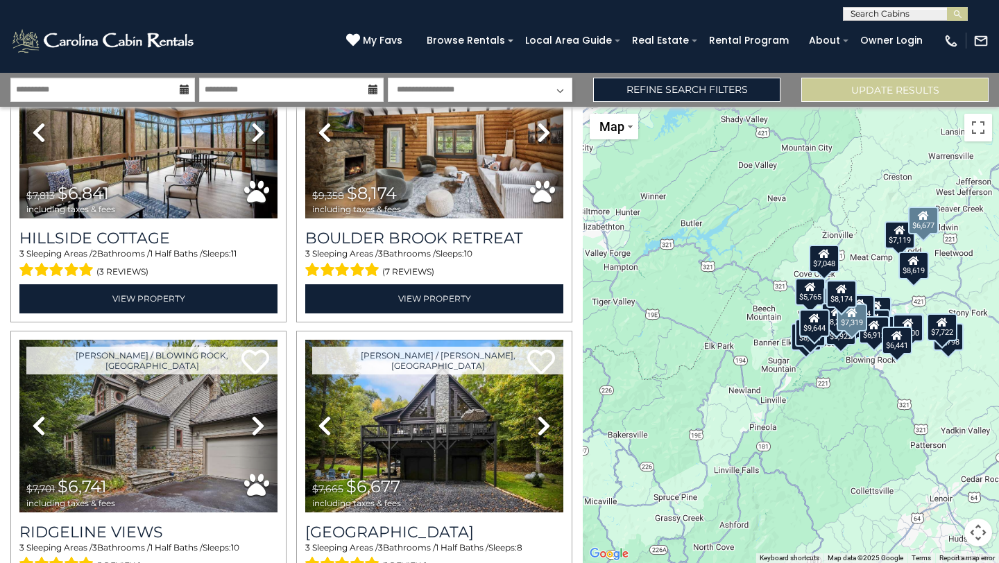
scroll to position [1963, 0]
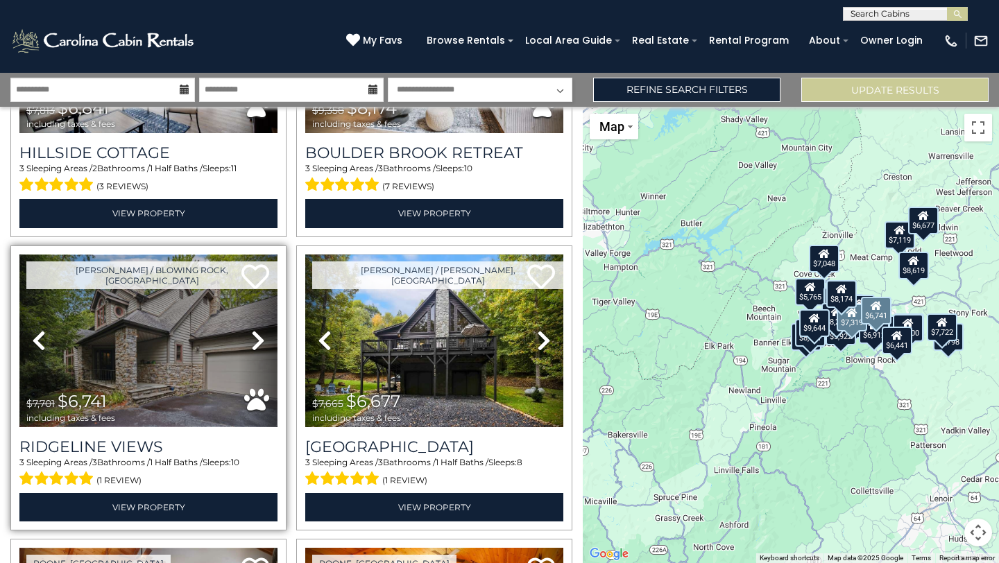
click at [131, 316] on img at bounding box center [148, 341] width 258 height 173
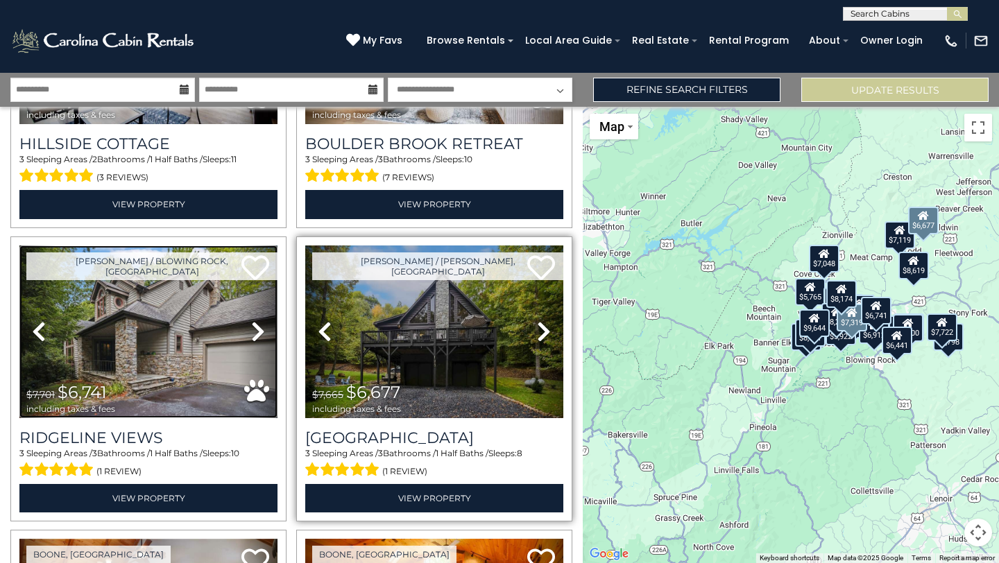
scroll to position [1974, 0]
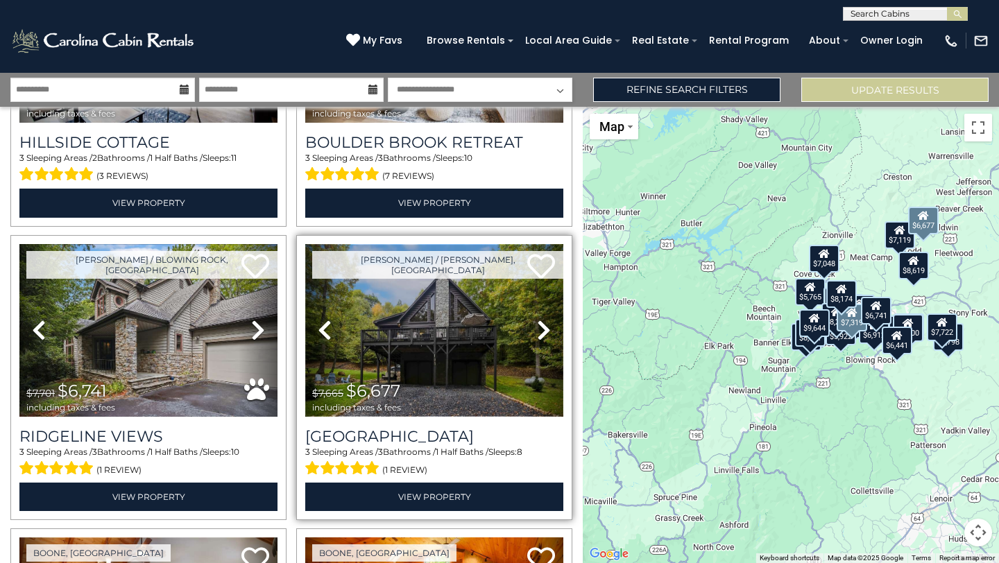
click at [461, 349] on img at bounding box center [434, 330] width 258 height 173
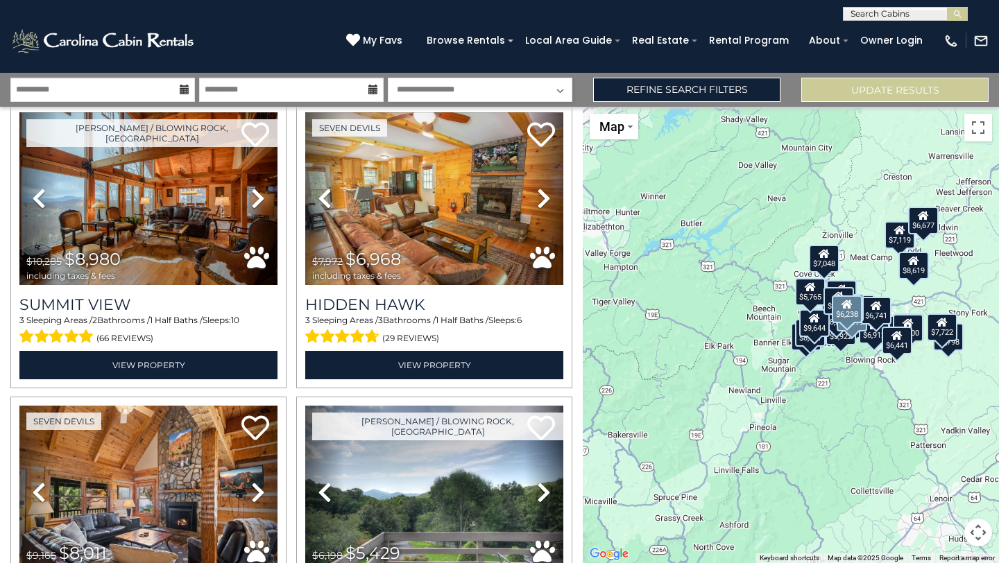
scroll to position [3304, 0]
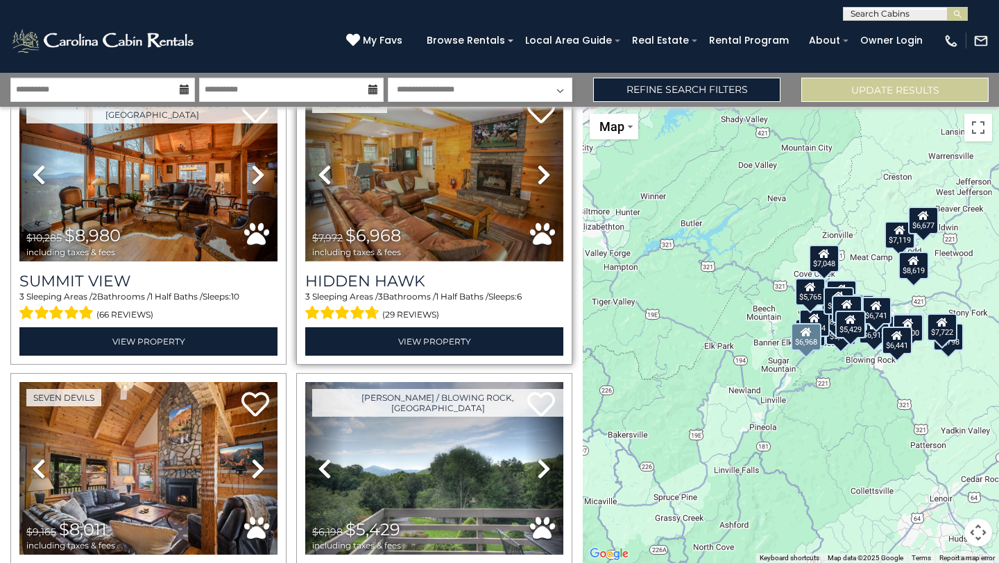
click at [441, 191] on img at bounding box center [434, 175] width 258 height 173
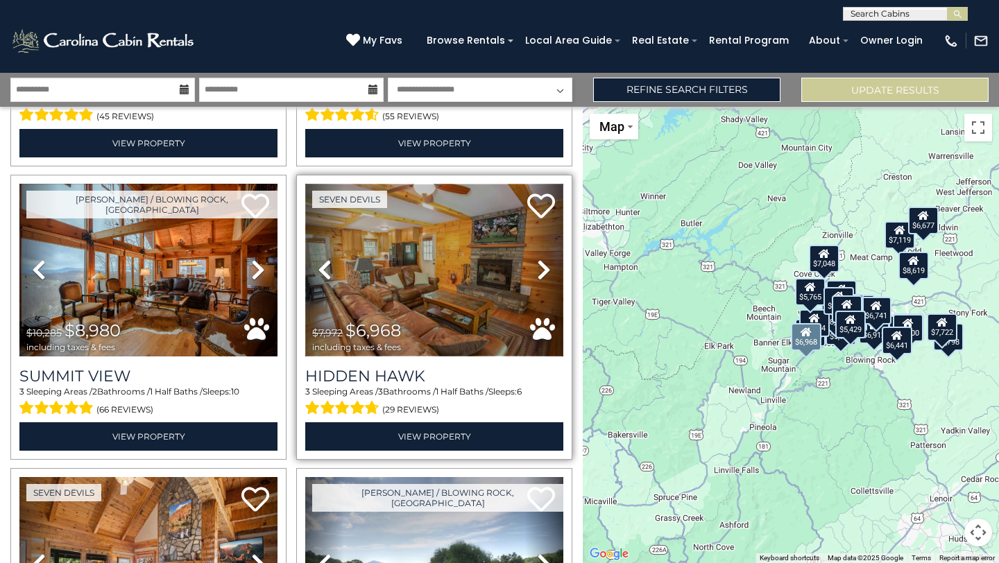
scroll to position [3188, 0]
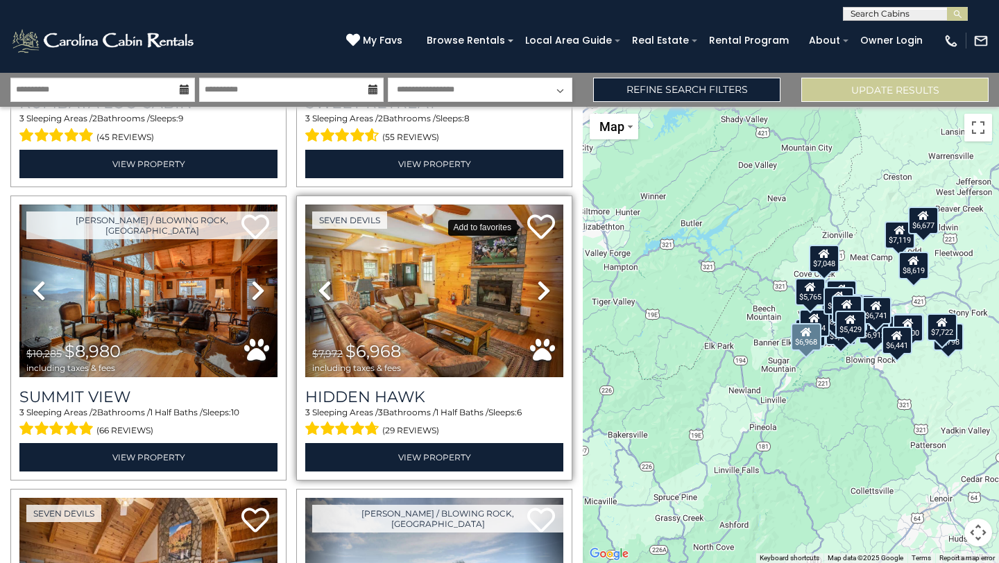
click at [531, 213] on icon at bounding box center [541, 227] width 28 height 28
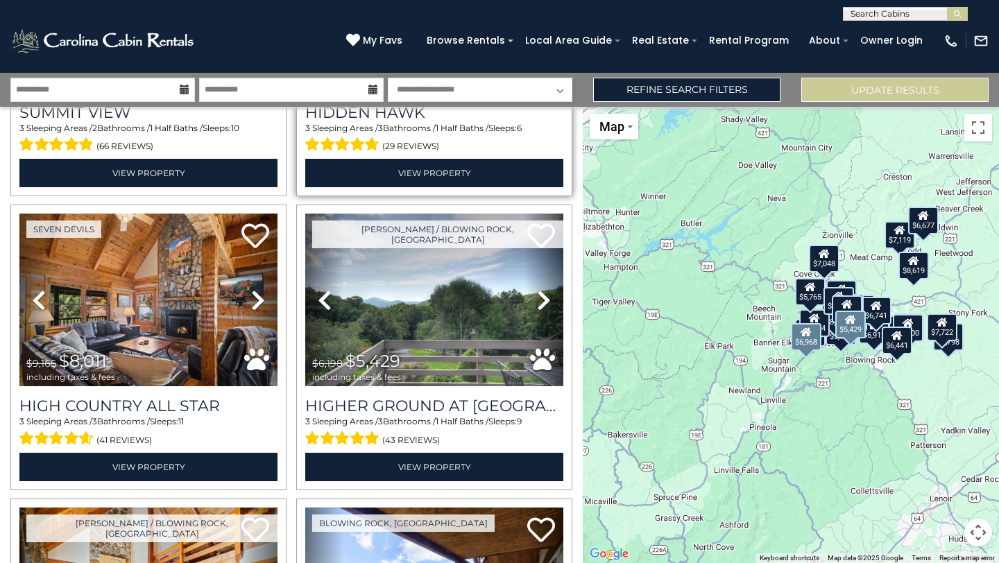
scroll to position [3489, 0]
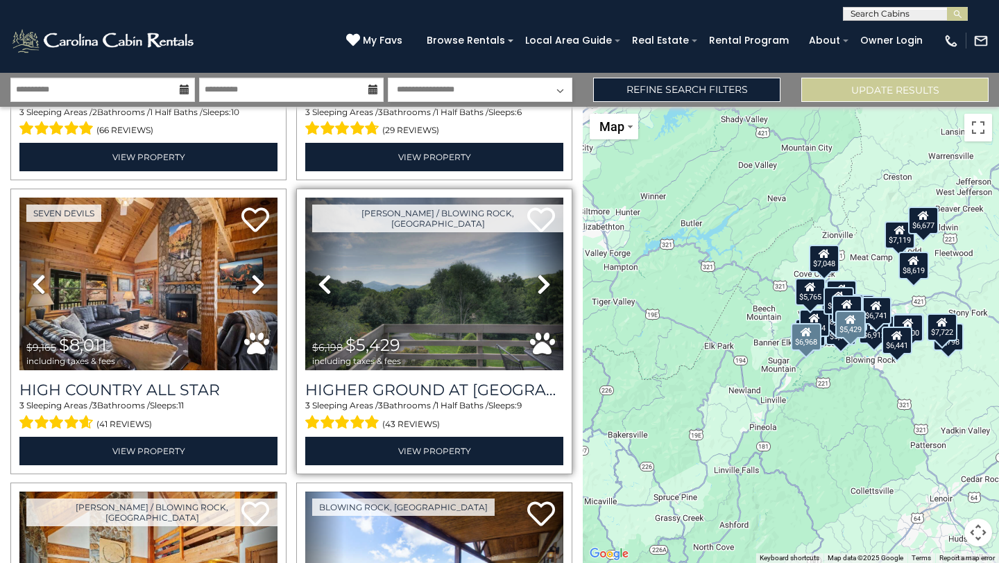
click at [537, 273] on icon at bounding box center [544, 284] width 14 height 22
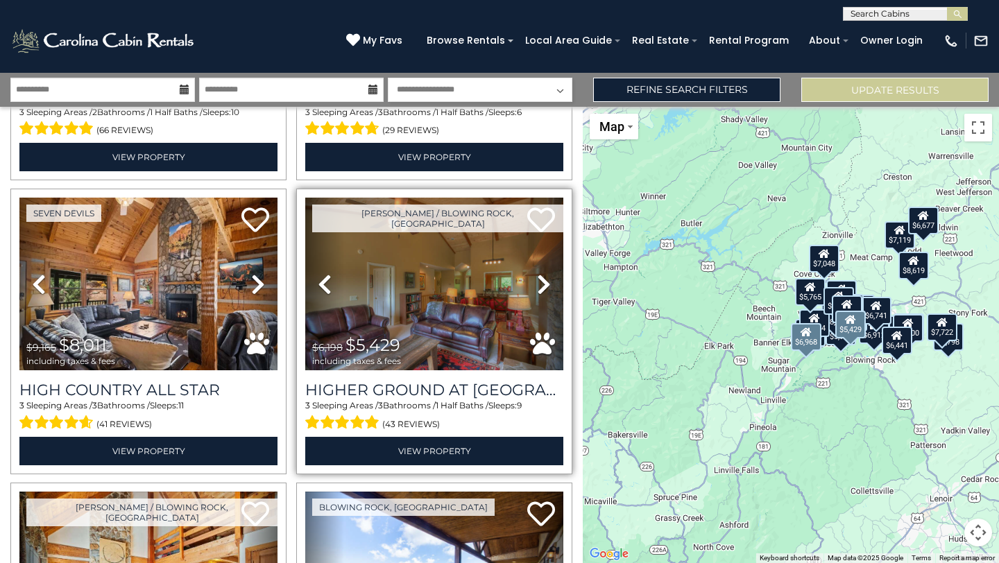
click at [537, 273] on icon at bounding box center [544, 284] width 14 height 22
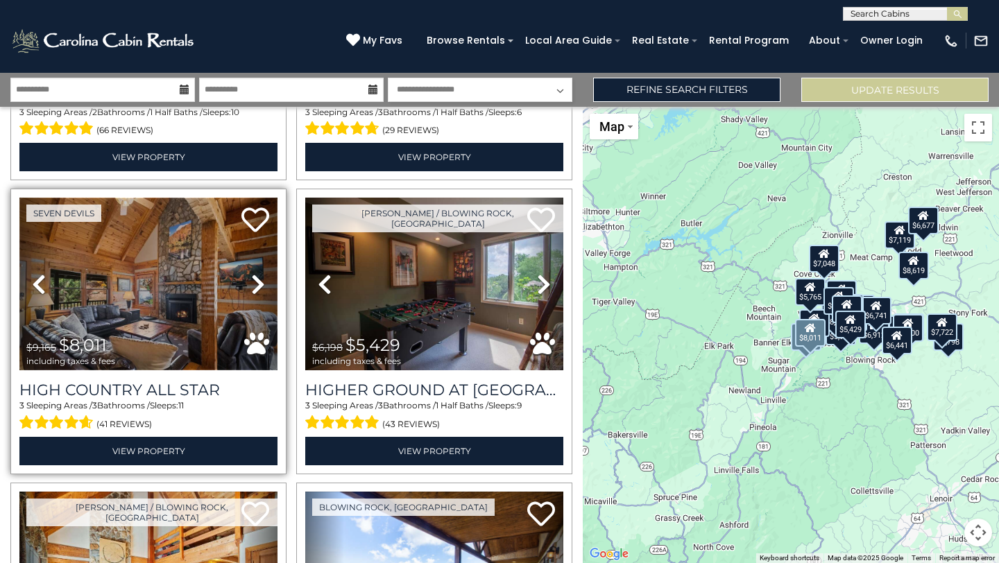
click at [157, 262] on img at bounding box center [148, 284] width 258 height 173
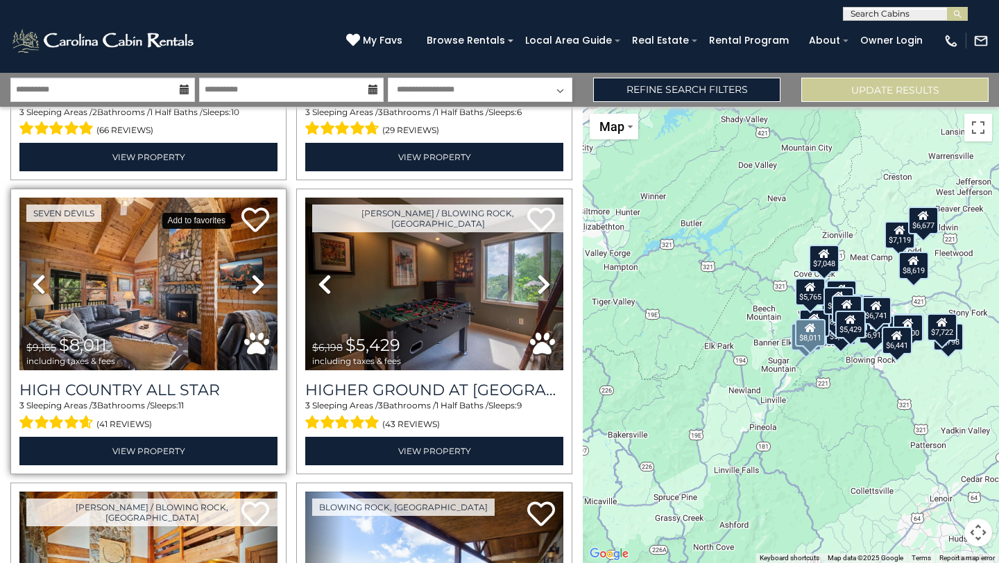
click at [254, 206] on icon at bounding box center [255, 220] width 28 height 28
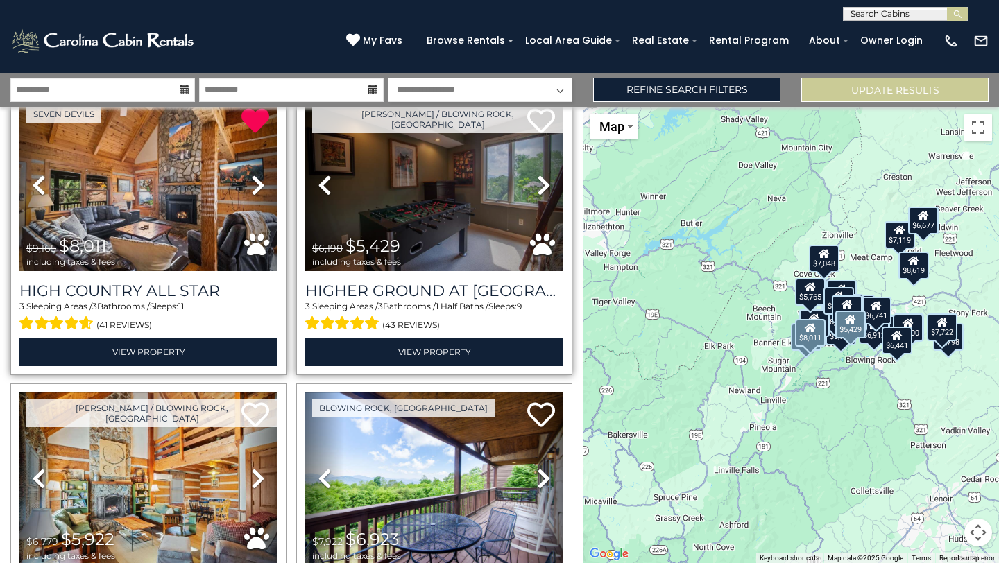
scroll to position [3647, 0]
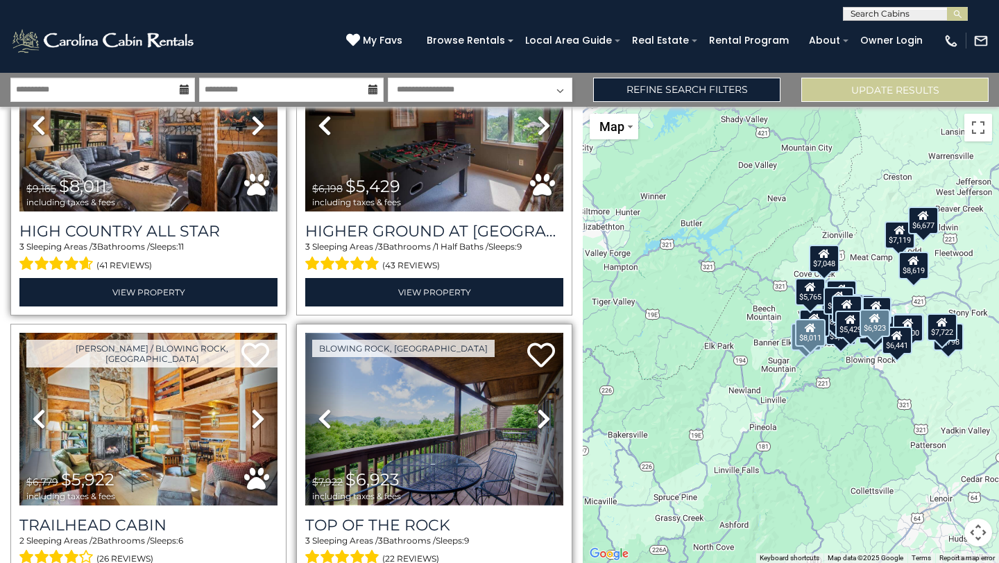
click at [442, 350] on img at bounding box center [434, 419] width 258 height 173
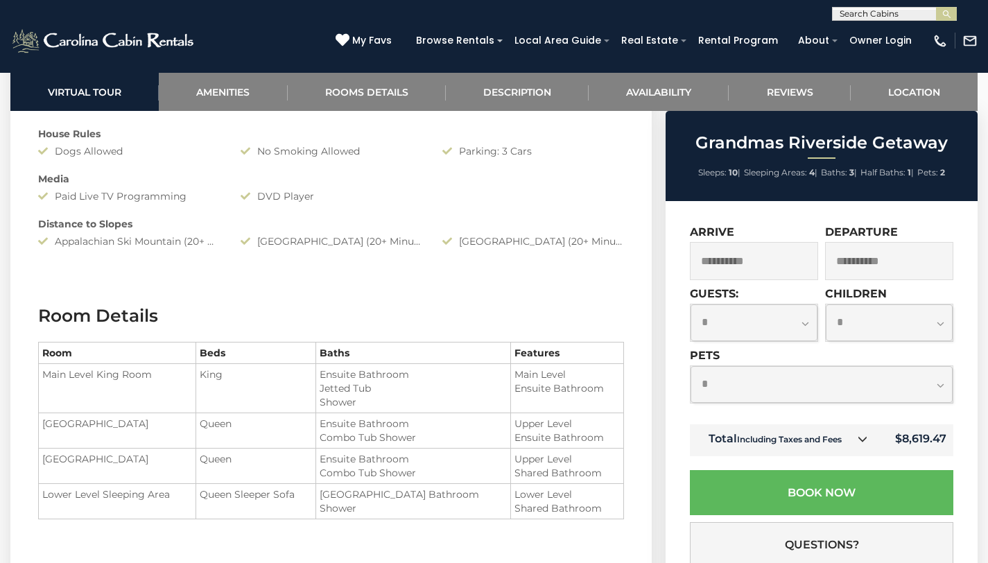
scroll to position [1372, 0]
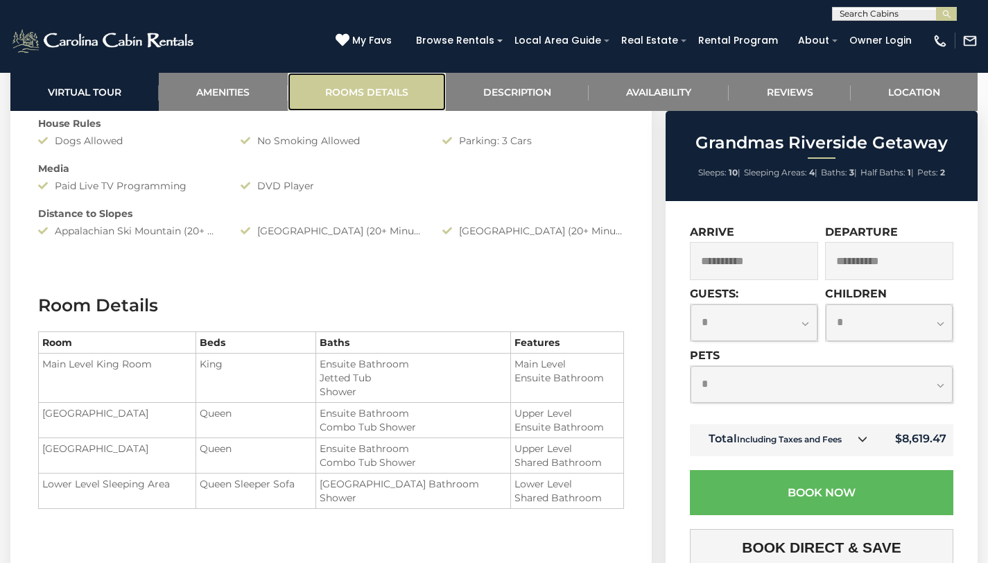
click at [361, 96] on link "Rooms Details" at bounding box center [367, 92] width 158 height 38
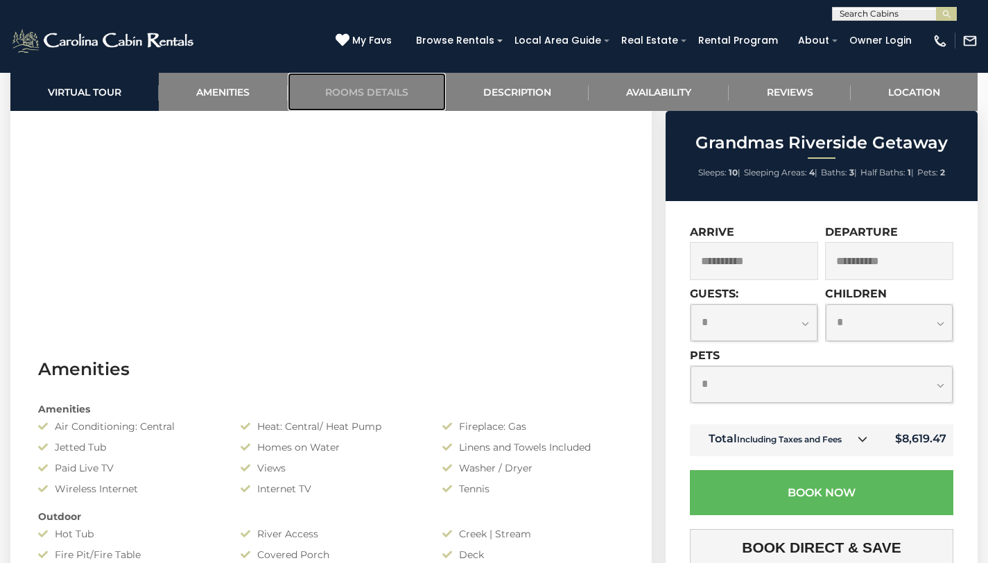
scroll to position [312, 0]
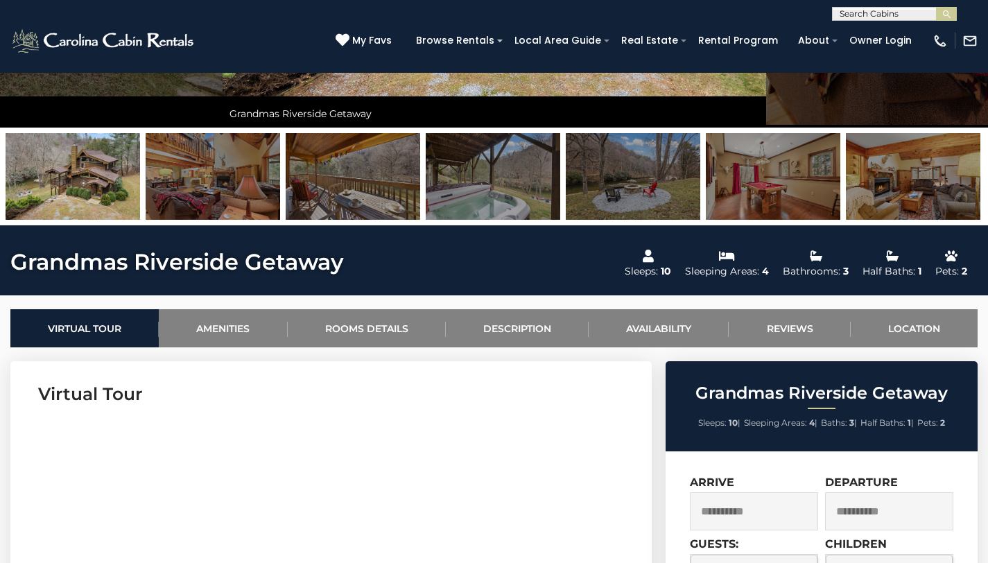
click at [947, 182] on img at bounding box center [913, 176] width 135 height 87
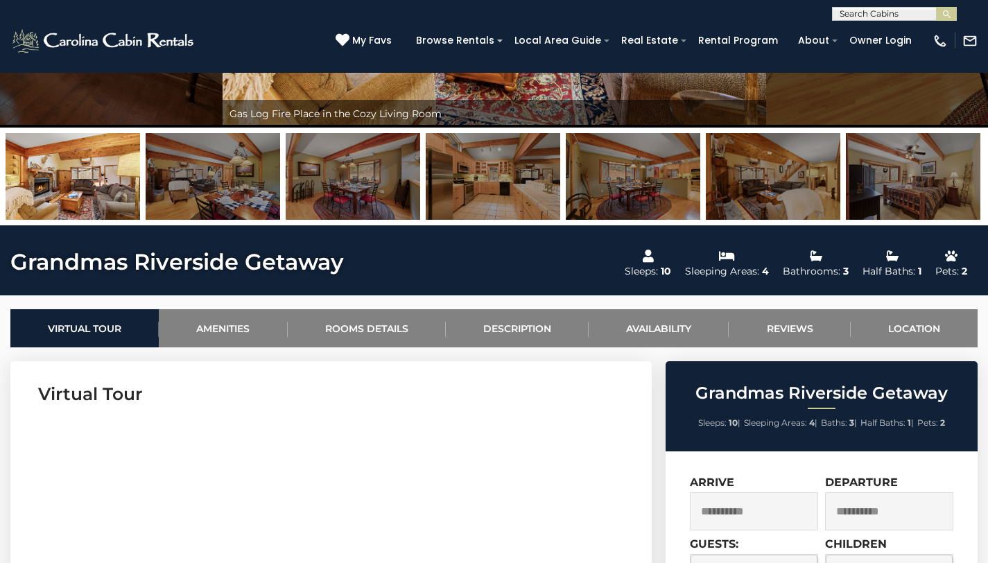
click at [760, 184] on img at bounding box center [773, 176] width 135 height 87
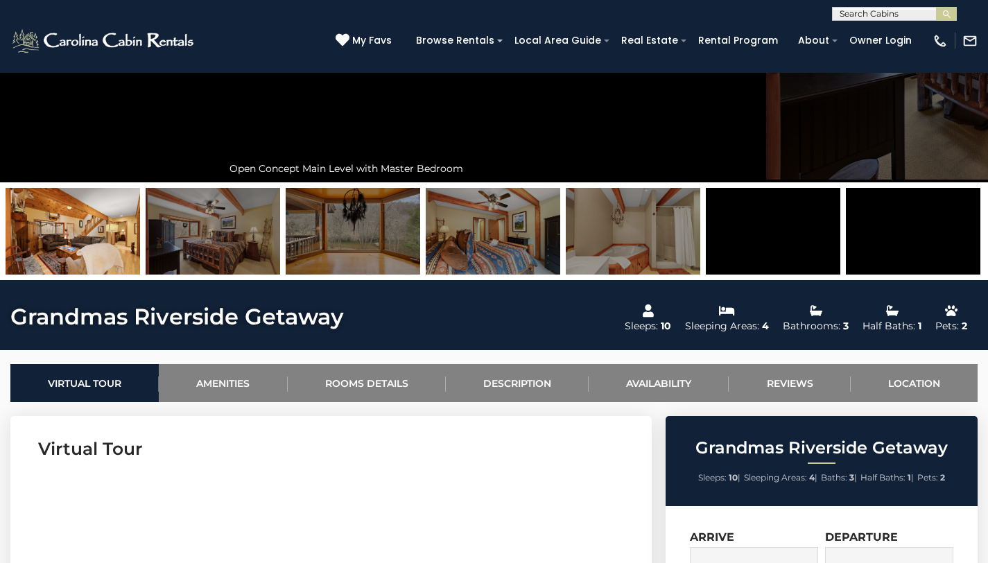
scroll to position [96, 0]
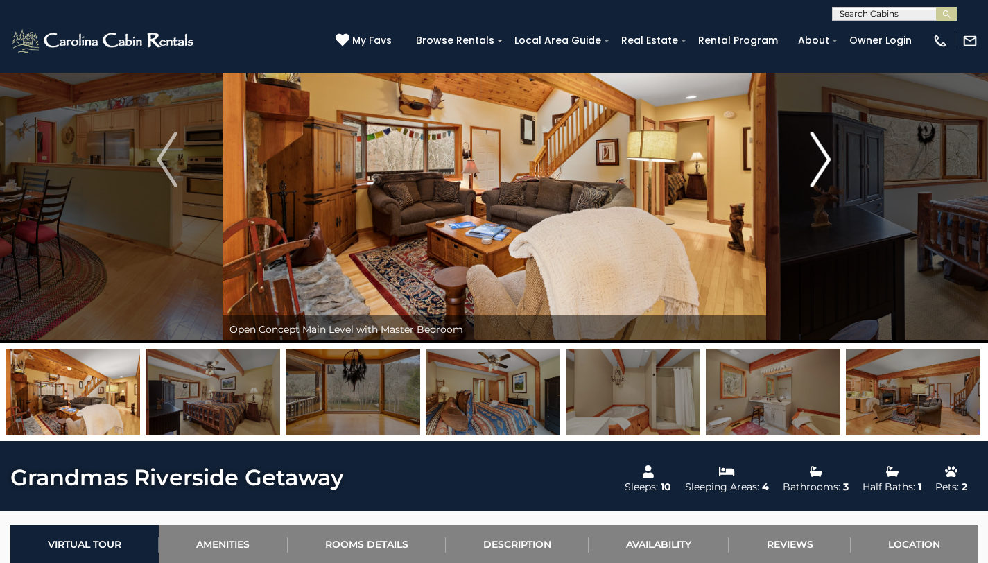
click at [817, 164] on img "Next" at bounding box center [821, 159] width 21 height 55
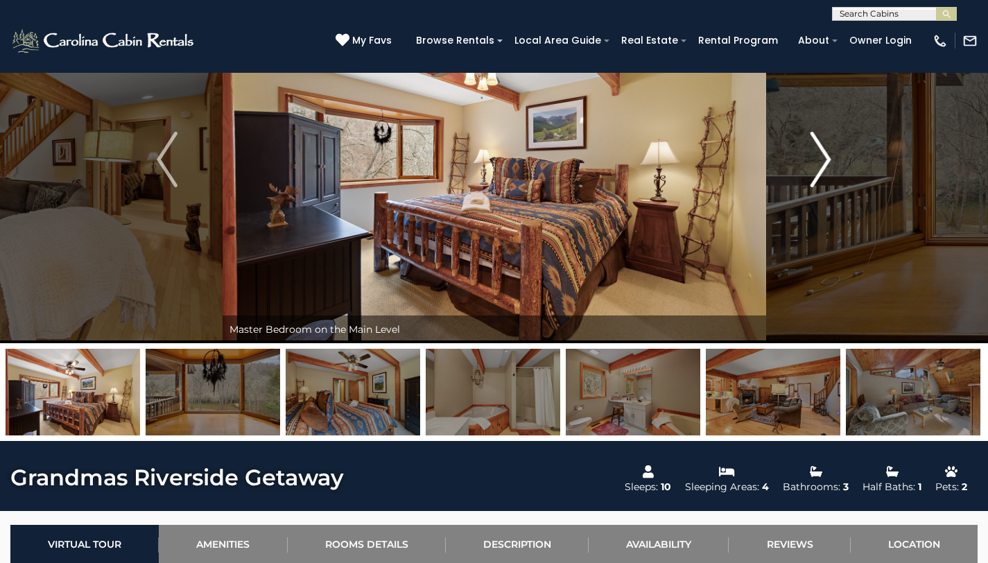
click at [817, 164] on img "Next" at bounding box center [821, 159] width 21 height 55
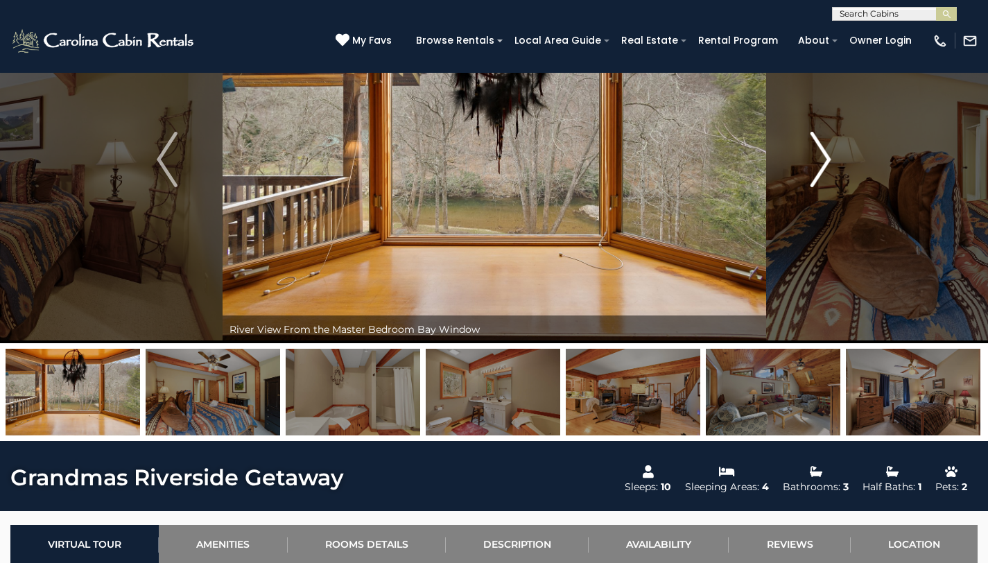
click at [817, 164] on img "Next" at bounding box center [821, 159] width 21 height 55
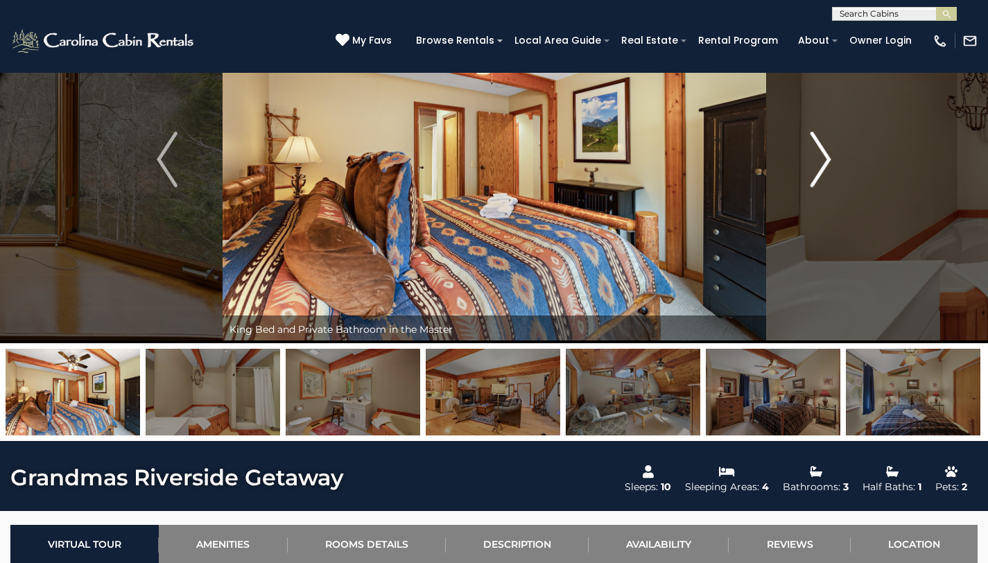
click at [817, 164] on img "Next" at bounding box center [821, 159] width 21 height 55
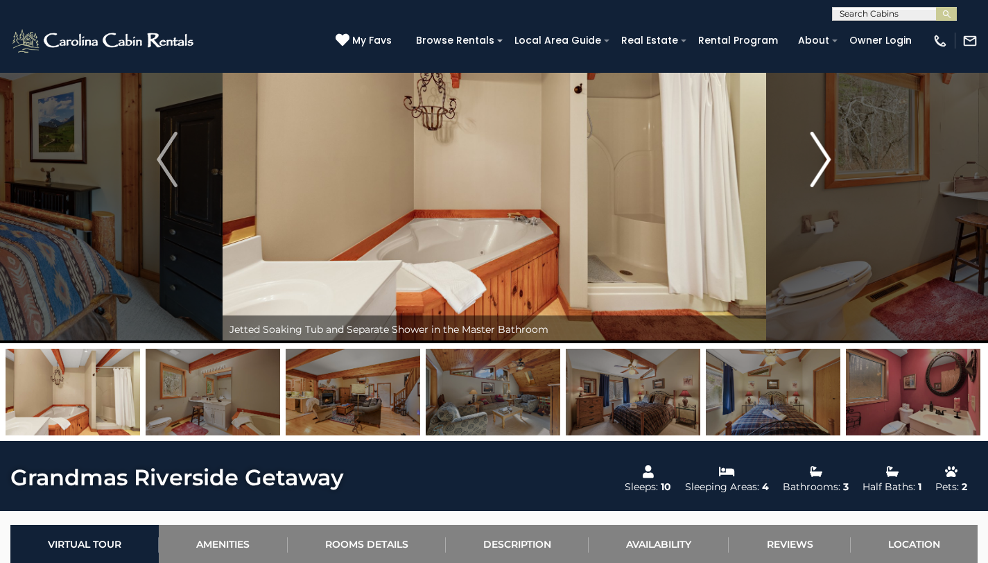
click at [817, 164] on img "Next" at bounding box center [821, 159] width 21 height 55
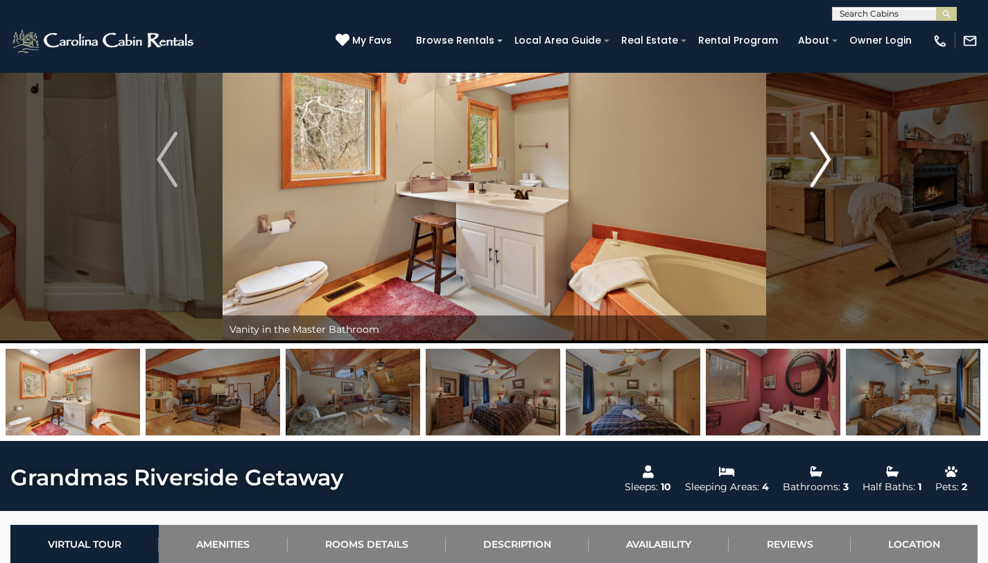
click at [817, 164] on img "Next" at bounding box center [821, 159] width 21 height 55
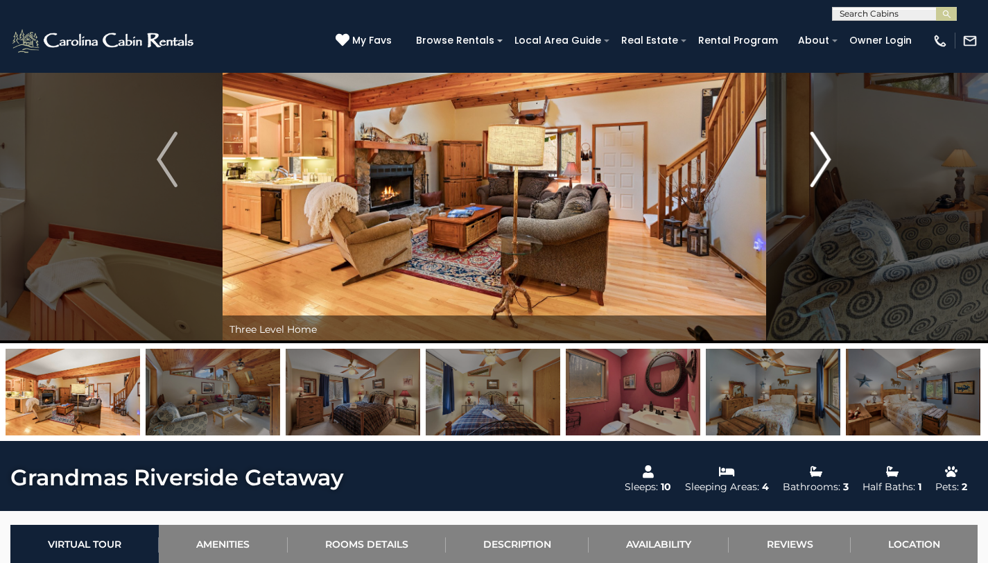
click at [817, 164] on img "Next" at bounding box center [821, 159] width 21 height 55
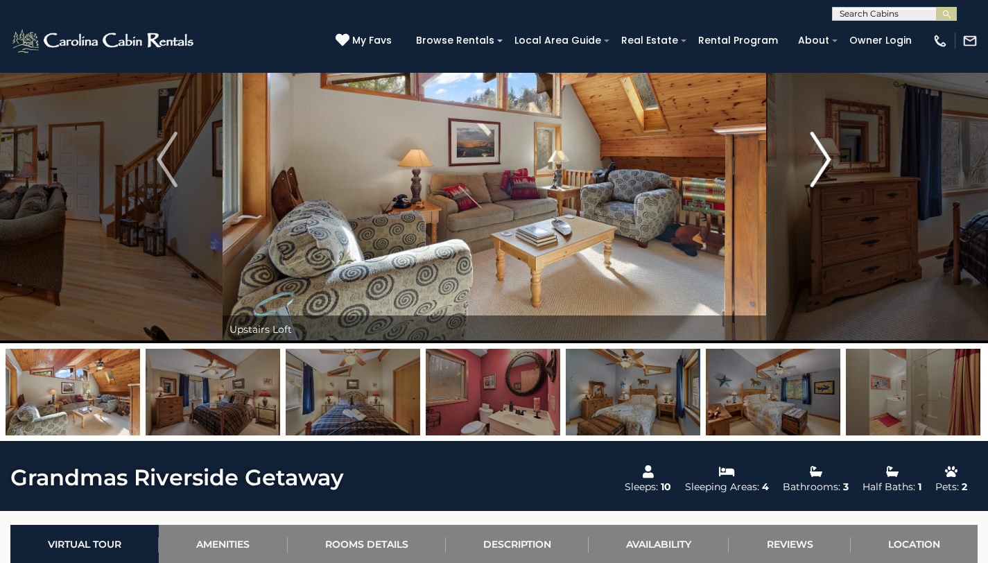
click at [817, 164] on img "Next" at bounding box center [821, 159] width 21 height 55
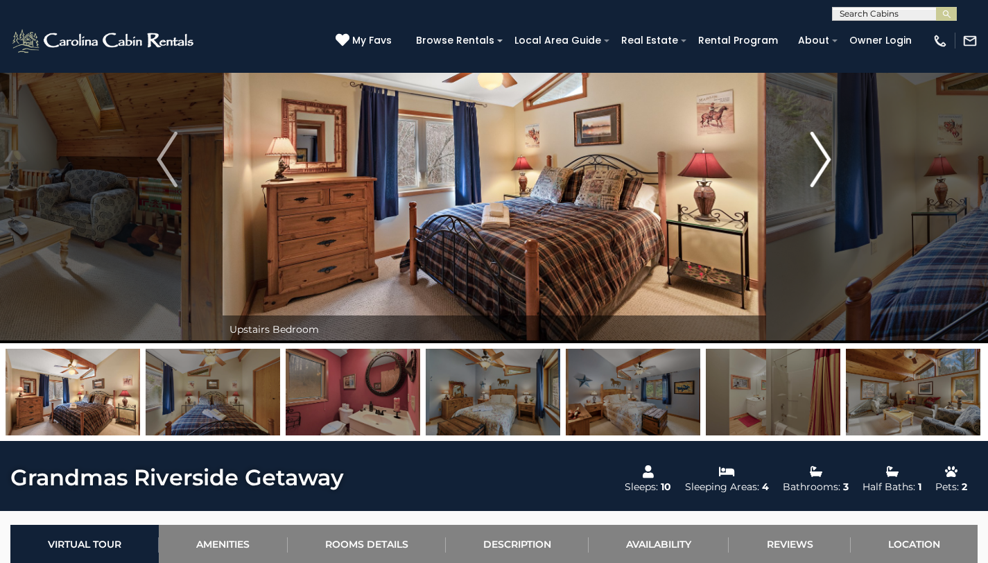
click at [817, 164] on img "Next" at bounding box center [821, 159] width 21 height 55
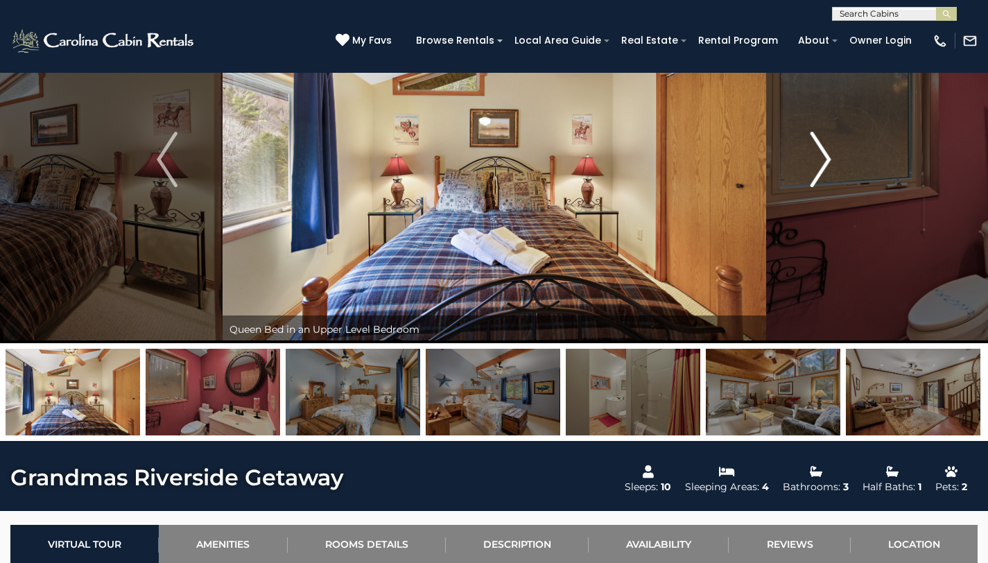
click at [817, 164] on img "Next" at bounding box center [821, 159] width 21 height 55
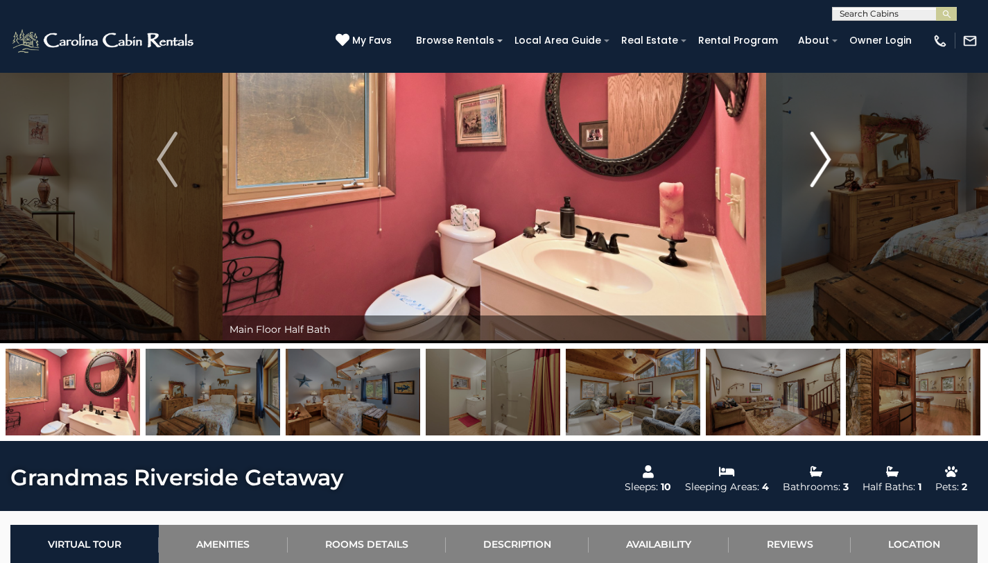
click at [817, 164] on img "Next" at bounding box center [821, 159] width 21 height 55
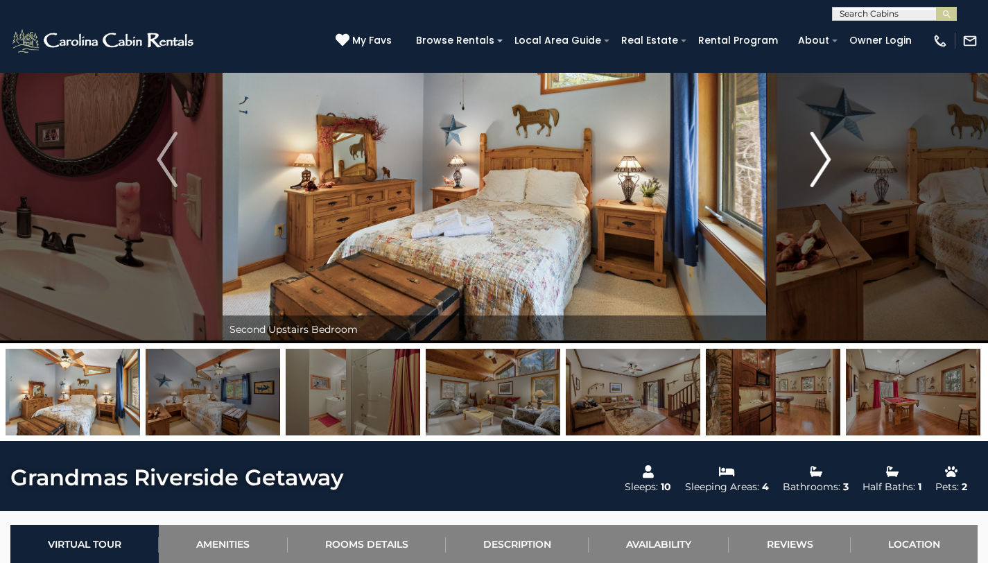
click at [817, 164] on img "Next" at bounding box center [821, 159] width 21 height 55
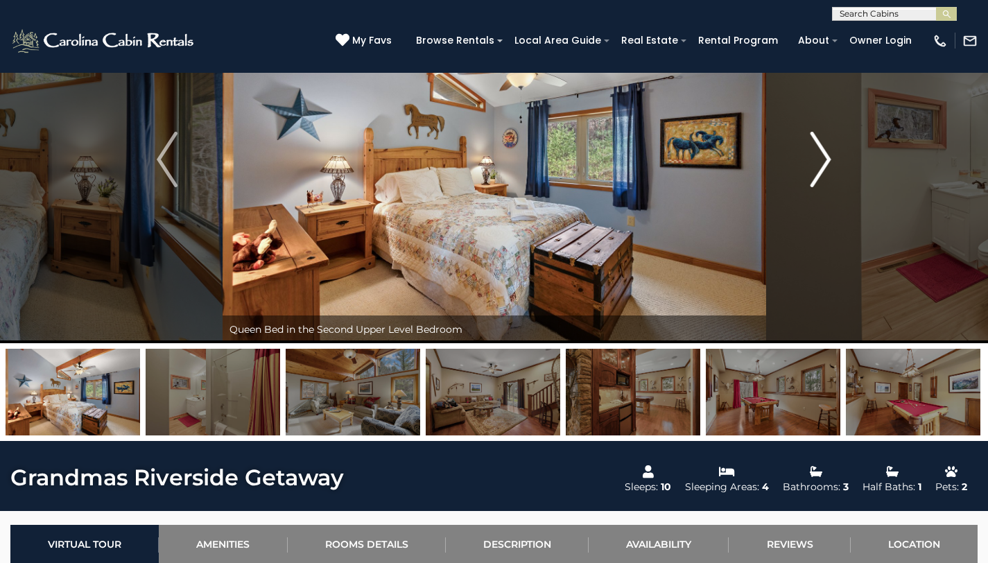
click at [817, 164] on img "Next" at bounding box center [821, 159] width 21 height 55
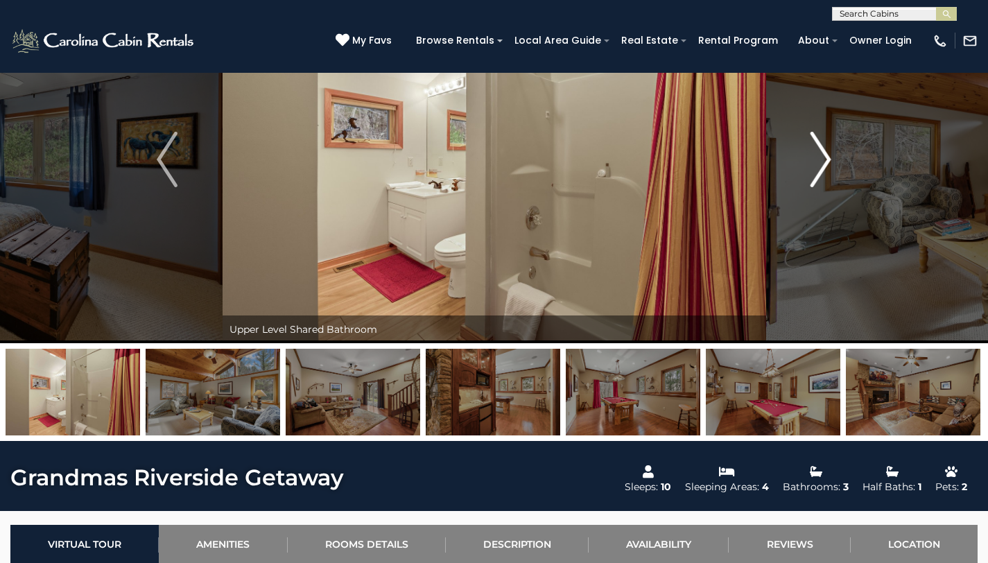
click at [817, 164] on img "Next" at bounding box center [821, 159] width 21 height 55
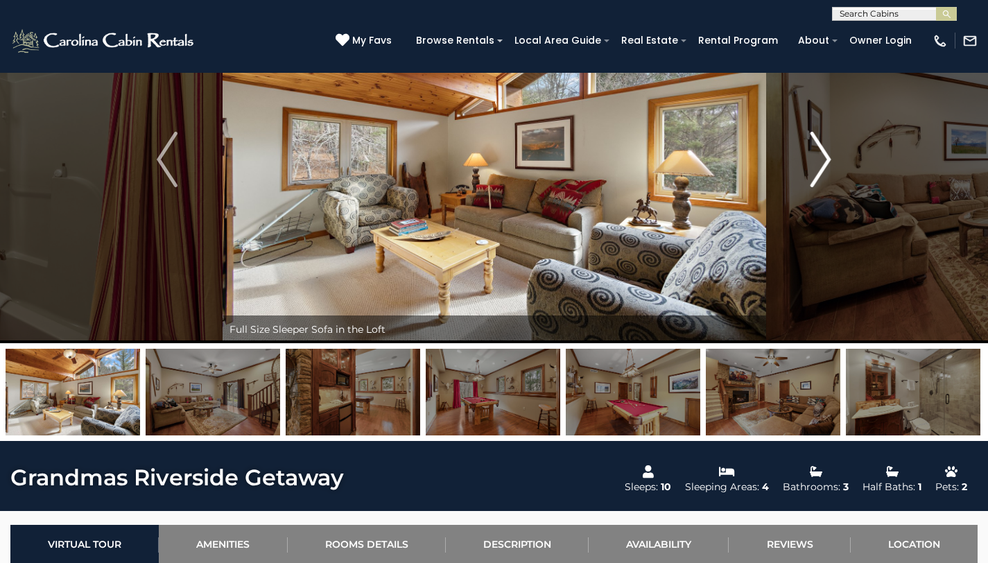
click at [815, 163] on img "Next" at bounding box center [821, 159] width 21 height 55
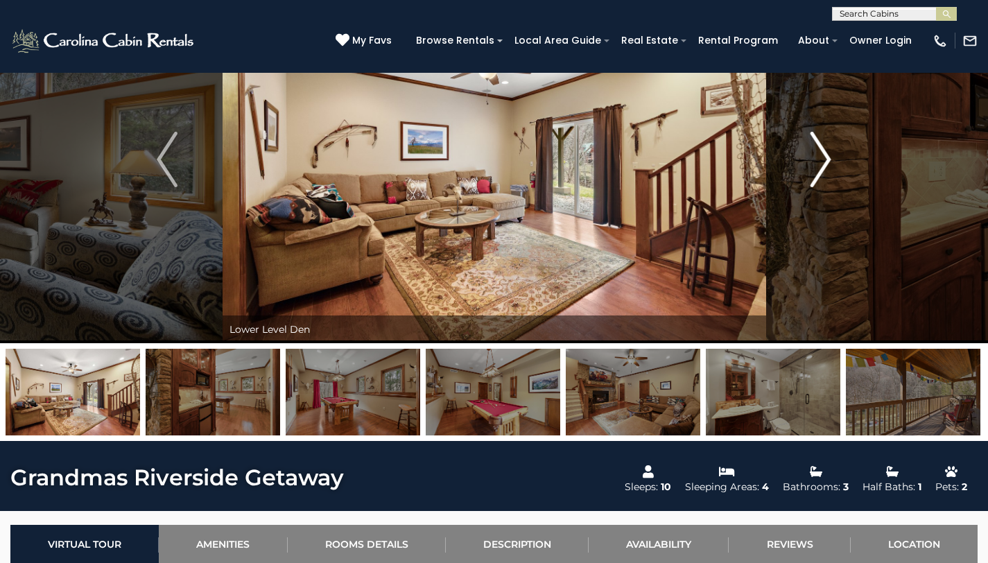
click at [815, 163] on img "Next" at bounding box center [821, 159] width 21 height 55
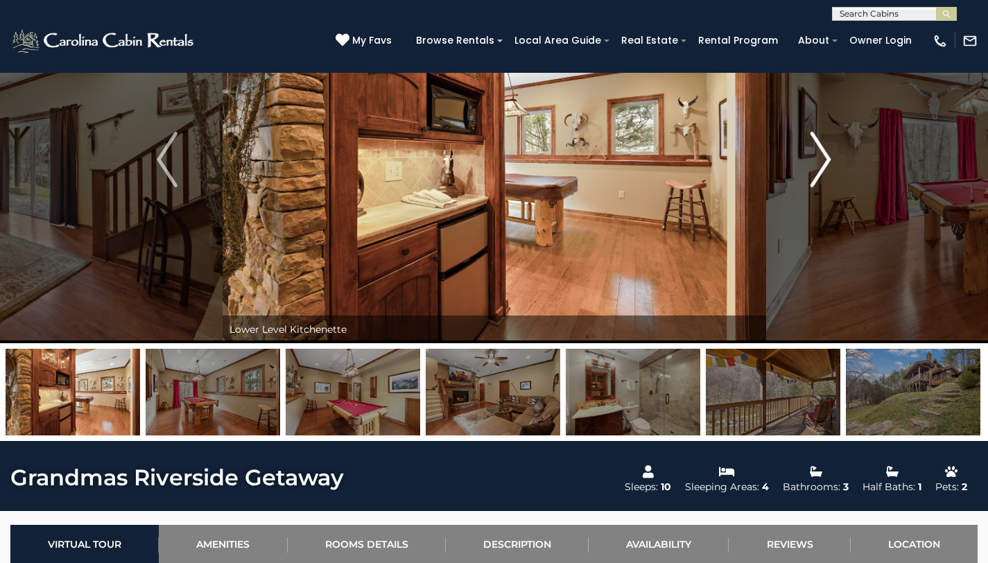
click at [815, 163] on img "Next" at bounding box center [821, 159] width 21 height 55
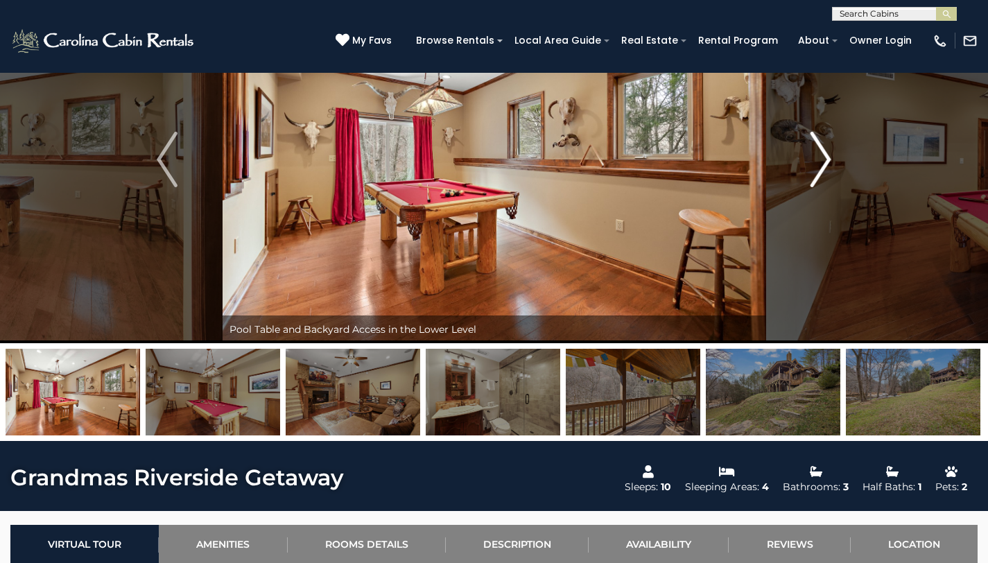
click at [815, 163] on img "Next" at bounding box center [821, 159] width 21 height 55
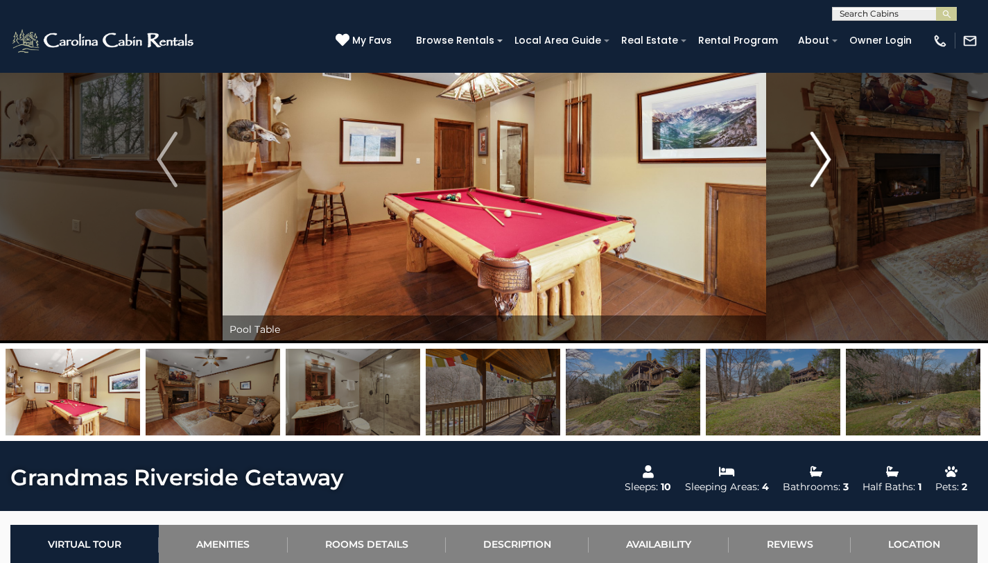
click at [815, 163] on img "Next" at bounding box center [821, 159] width 21 height 55
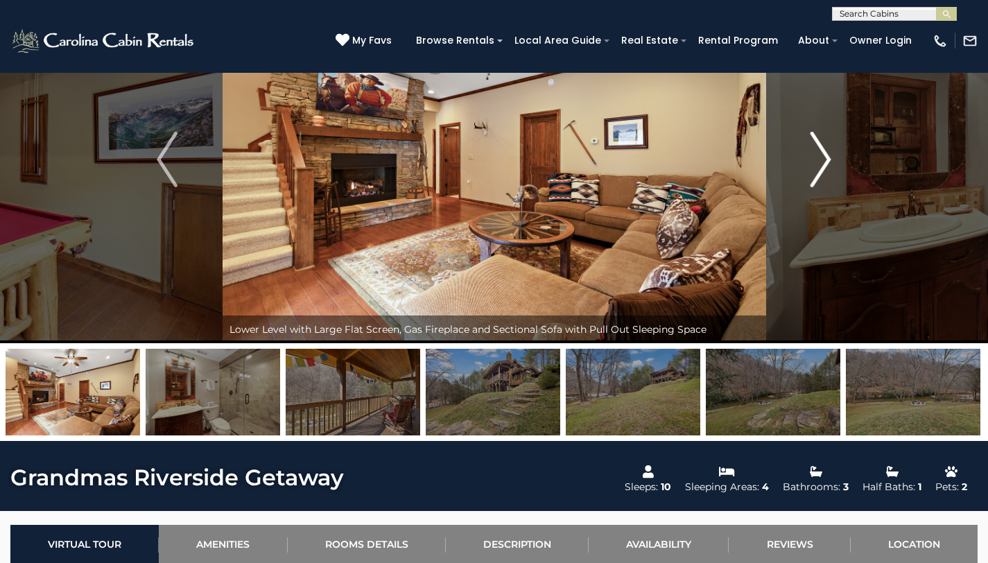
click at [815, 163] on img "Next" at bounding box center [821, 159] width 21 height 55
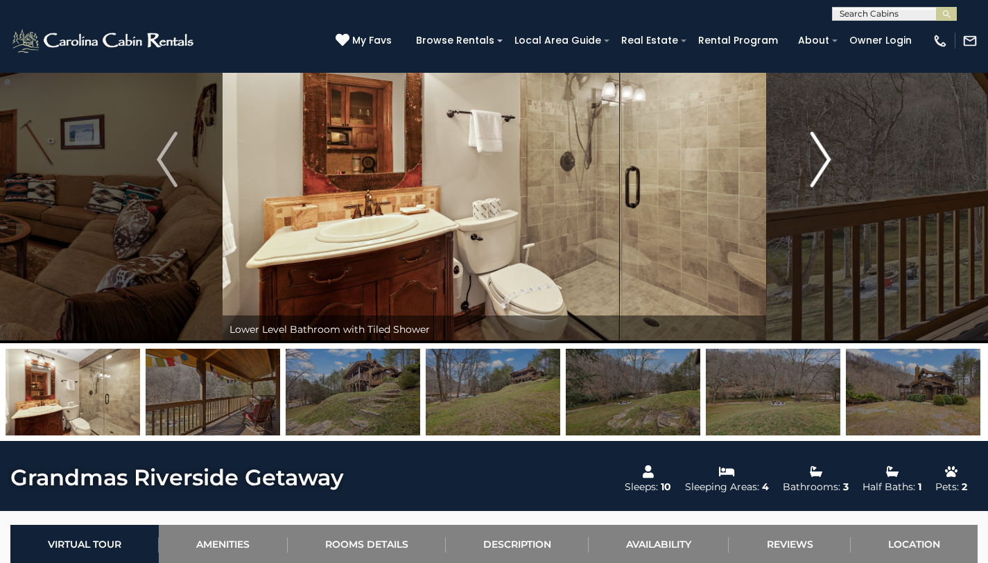
click at [815, 163] on img "Next" at bounding box center [821, 159] width 21 height 55
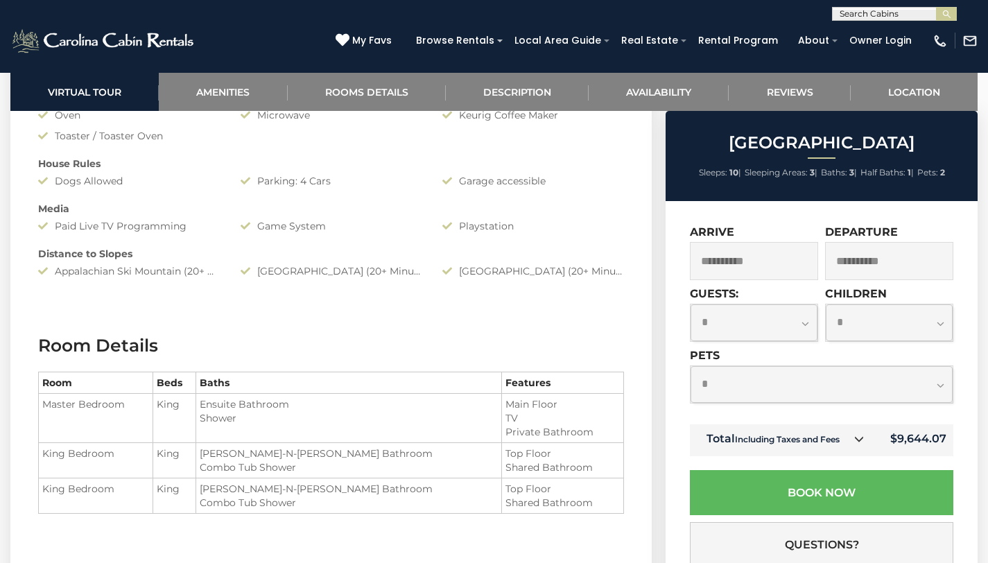
scroll to position [1287, 0]
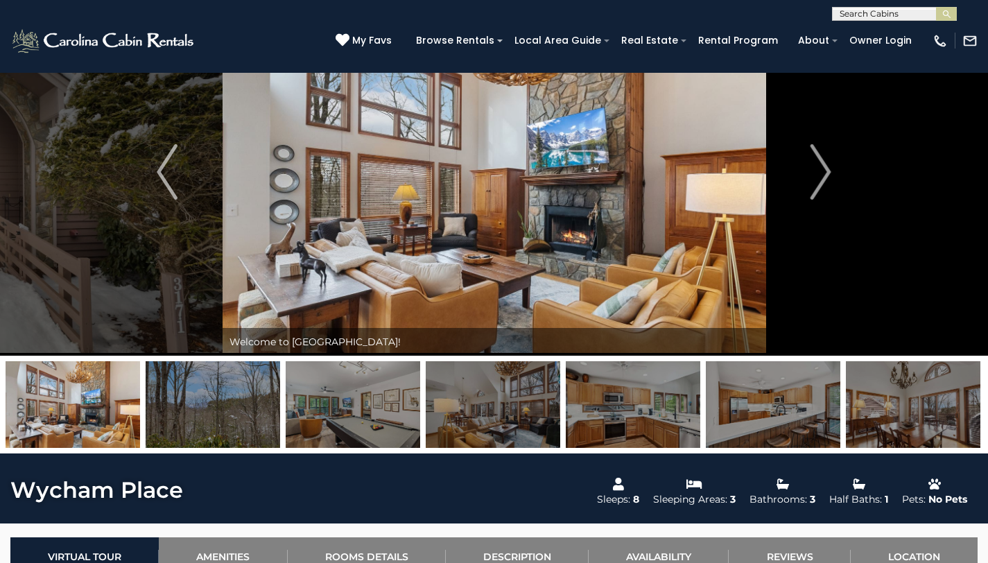
scroll to position [81, 0]
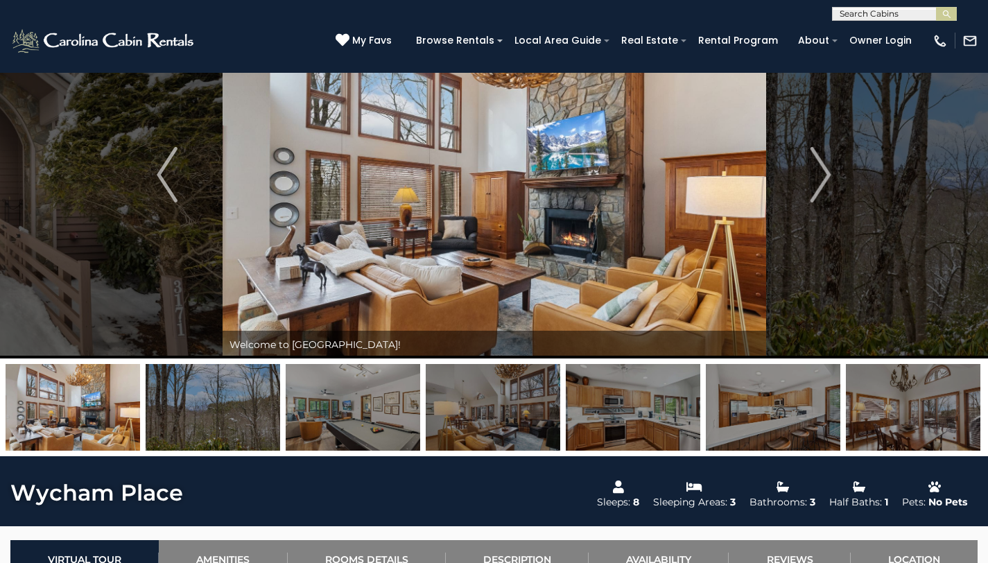
click at [913, 389] on img at bounding box center [913, 407] width 135 height 87
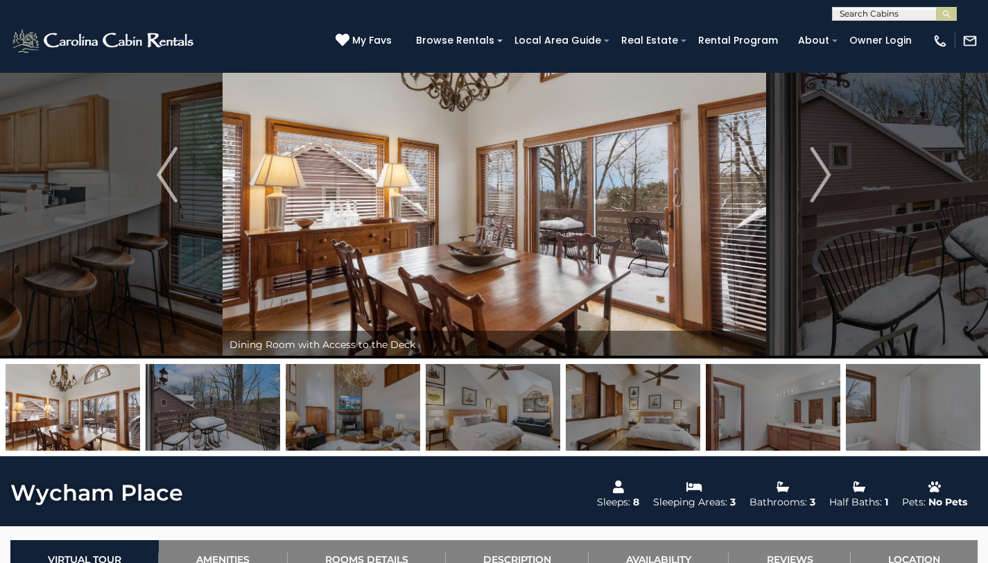
click at [479, 411] on img at bounding box center [493, 407] width 135 height 87
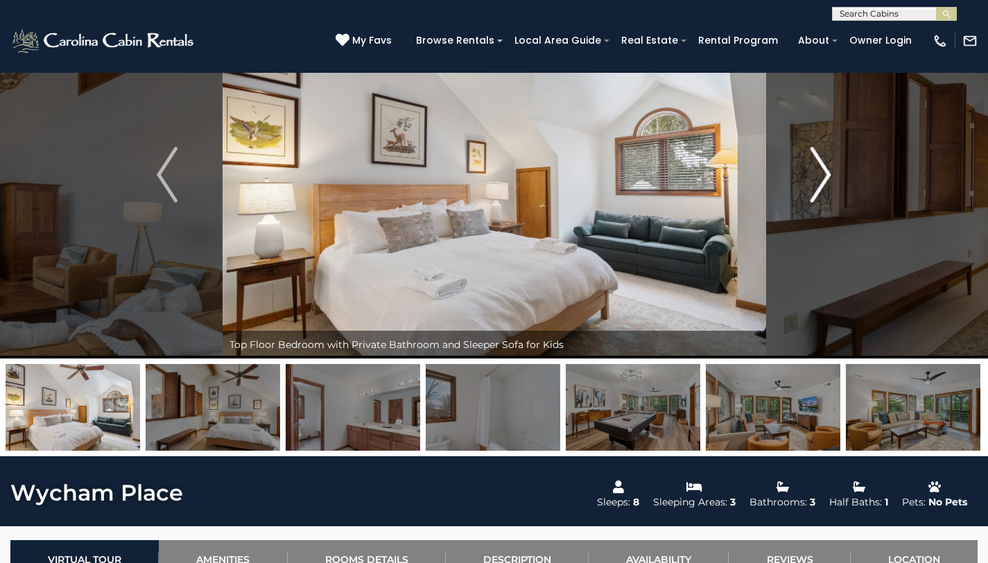
click at [812, 191] on img "Next" at bounding box center [821, 174] width 21 height 55
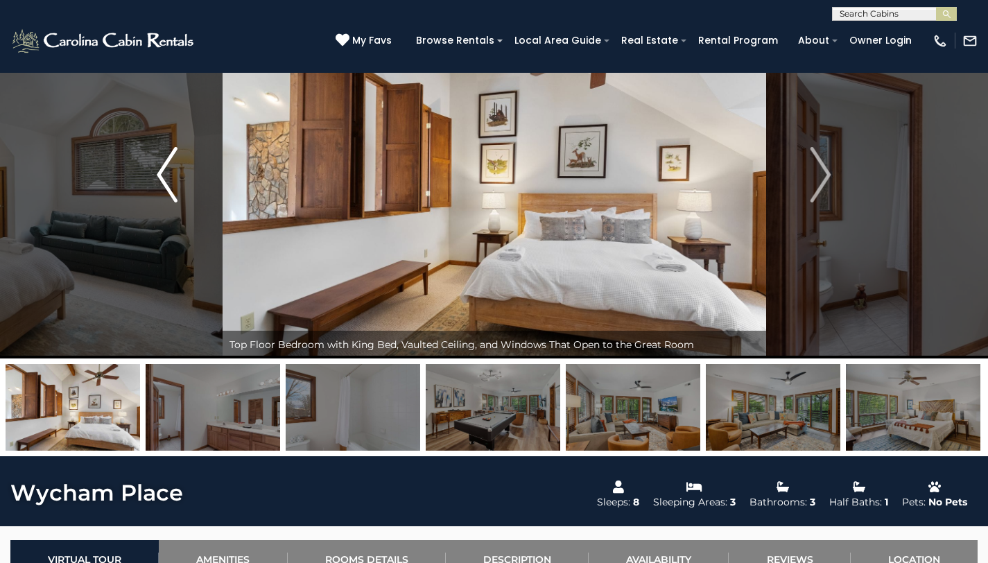
click at [168, 189] on img "Previous" at bounding box center [167, 174] width 21 height 55
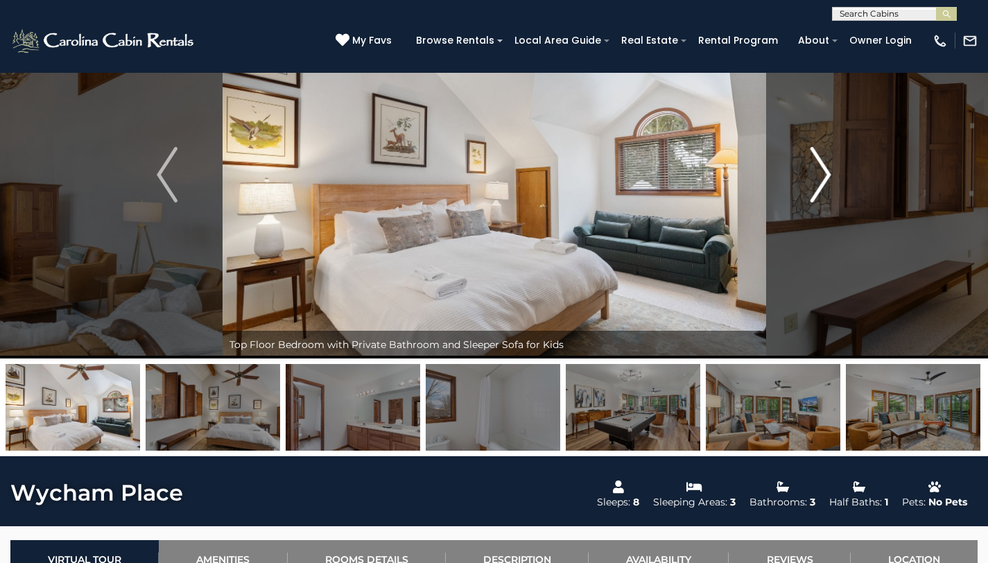
click at [822, 181] on img "Next" at bounding box center [821, 174] width 21 height 55
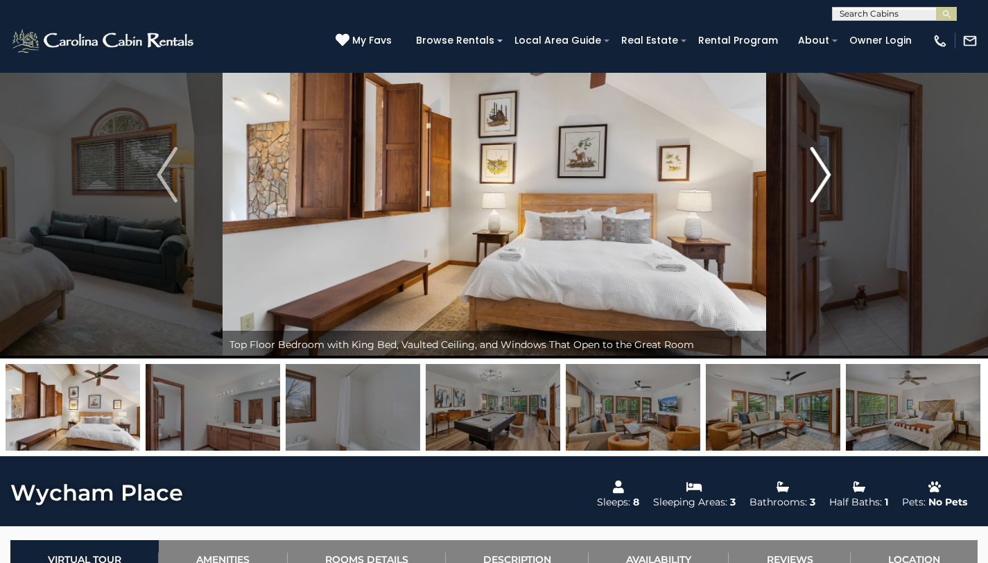
click at [817, 182] on img "Next" at bounding box center [821, 174] width 21 height 55
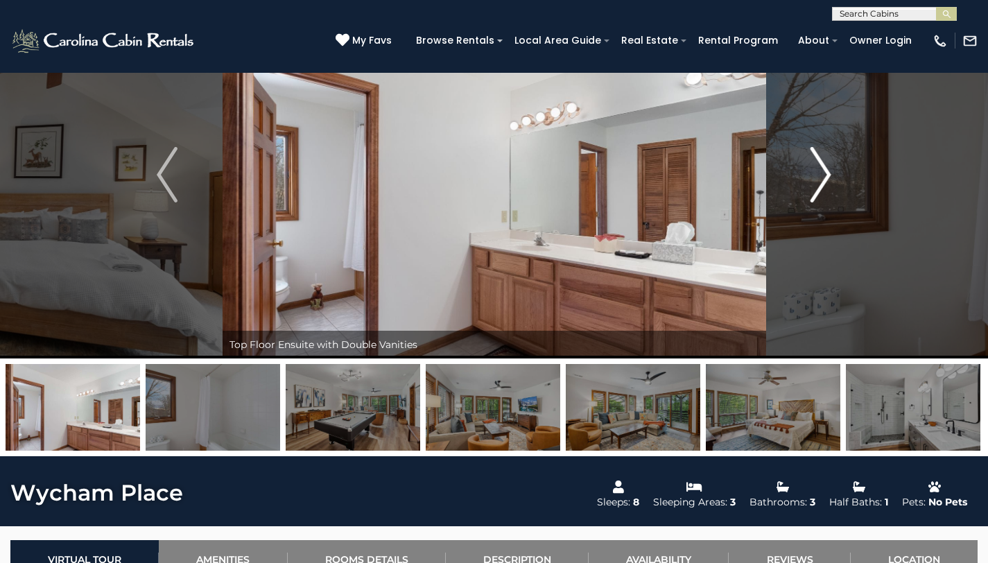
click at [817, 182] on img "Next" at bounding box center [821, 174] width 21 height 55
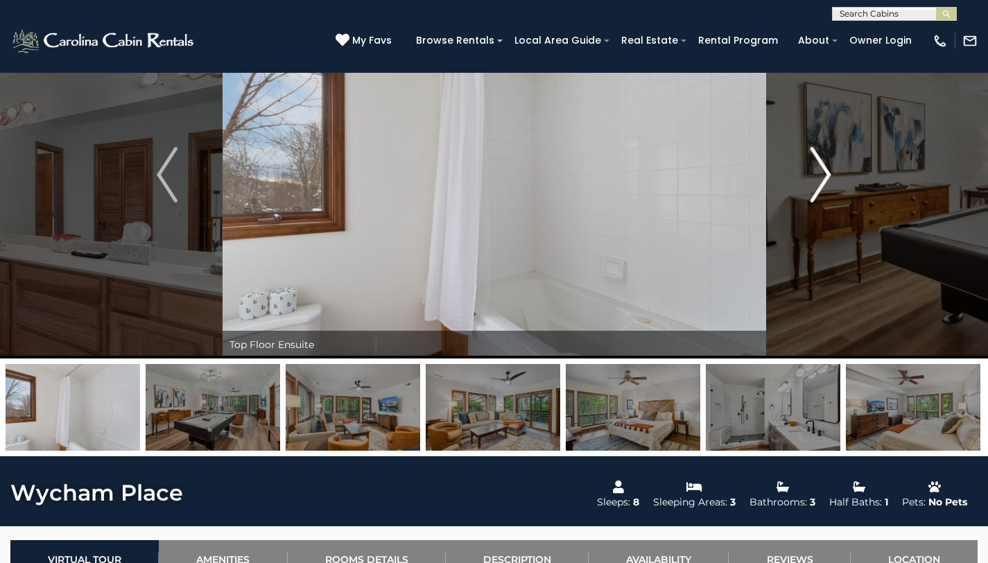
click at [817, 182] on img "Next" at bounding box center [821, 174] width 21 height 55
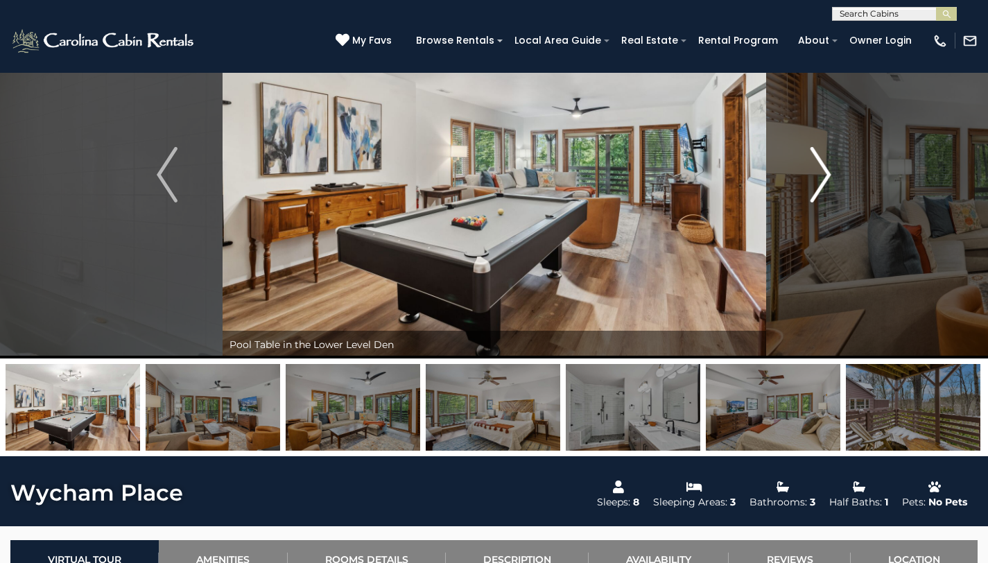
click at [817, 182] on img "Next" at bounding box center [821, 174] width 21 height 55
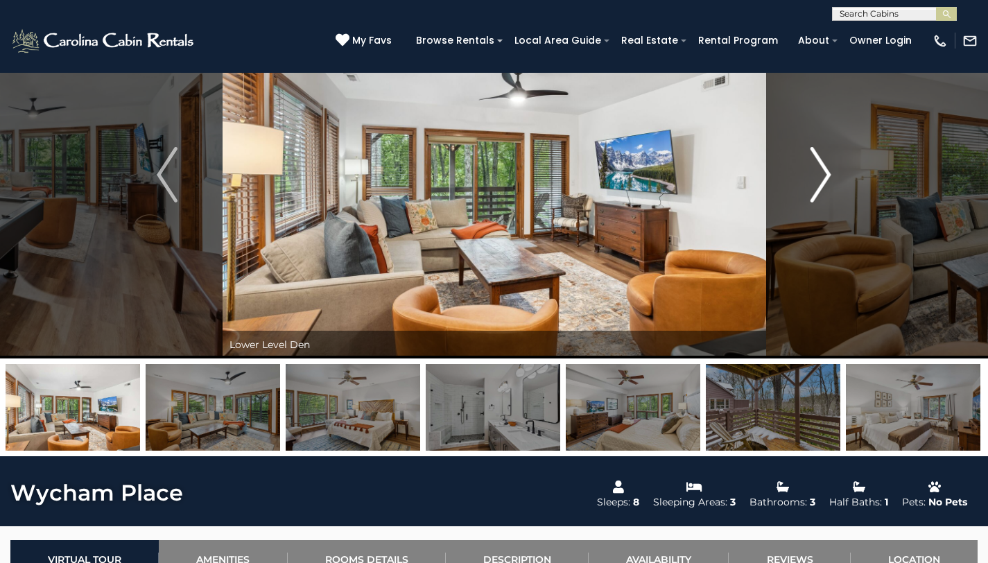
click at [817, 182] on img "Next" at bounding box center [821, 174] width 21 height 55
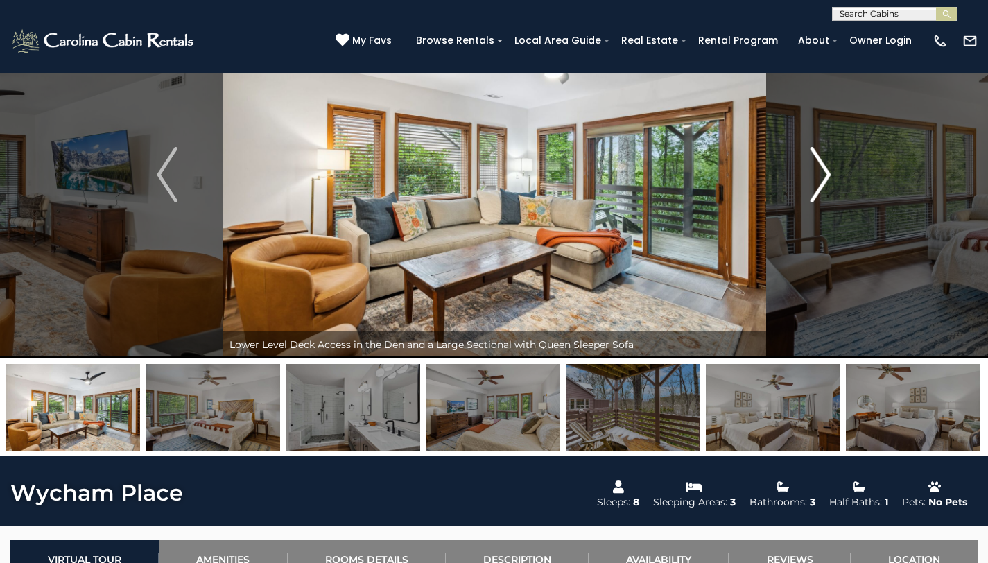
click at [817, 182] on img "Next" at bounding box center [821, 174] width 21 height 55
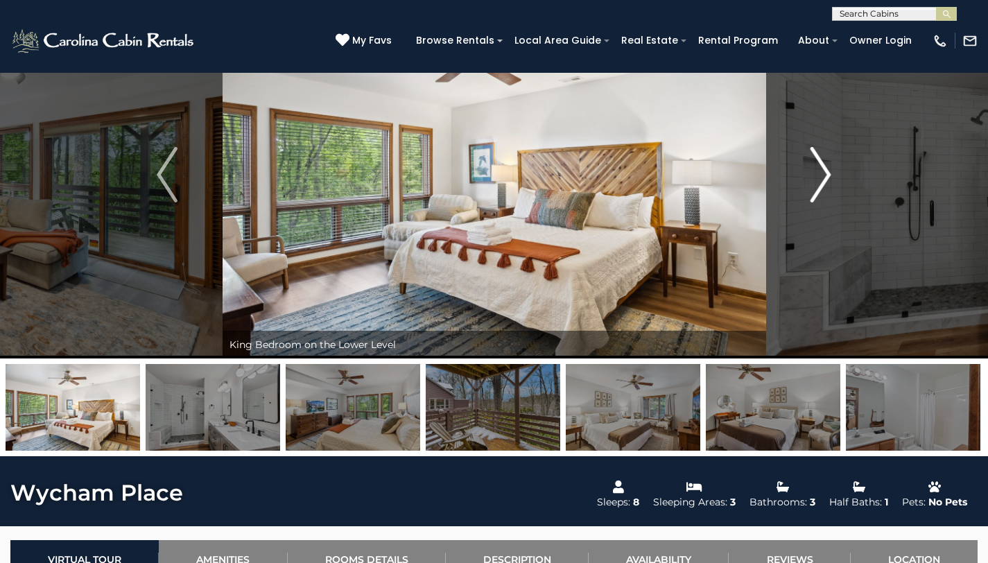
click at [817, 182] on img "Next" at bounding box center [821, 174] width 21 height 55
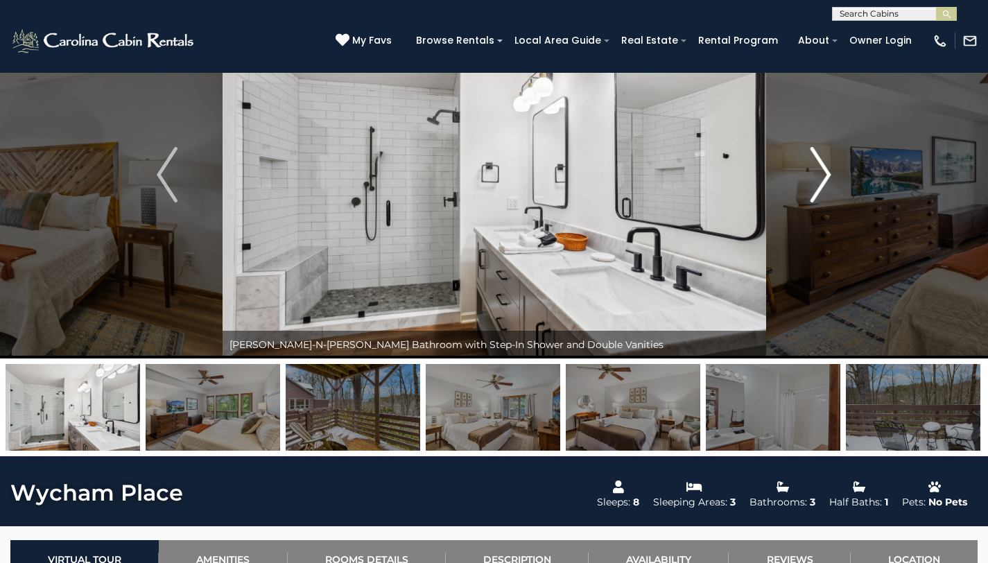
click at [806, 180] on button "Next" at bounding box center [821, 175] width 110 height 368
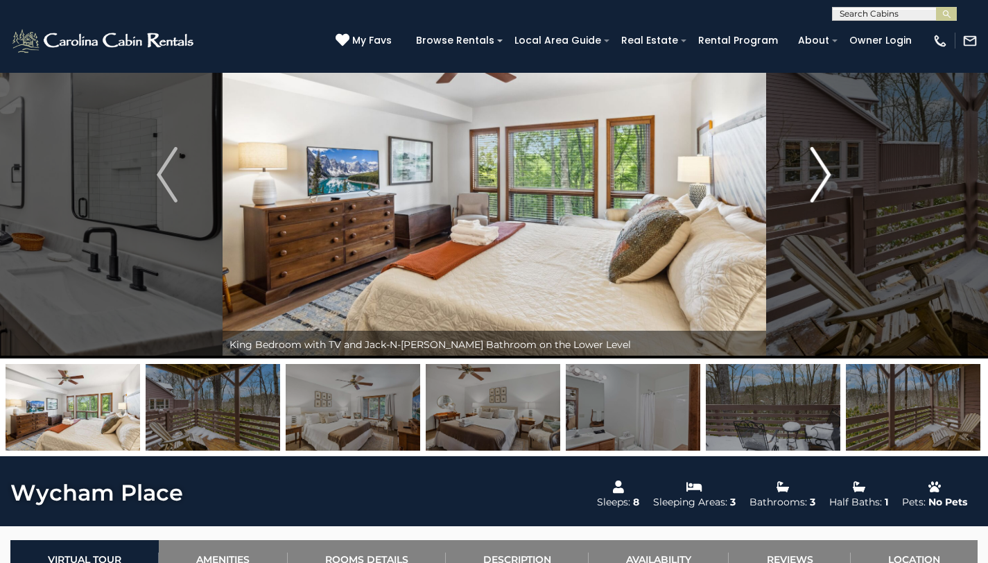
click at [811, 182] on img "Next" at bounding box center [821, 174] width 21 height 55
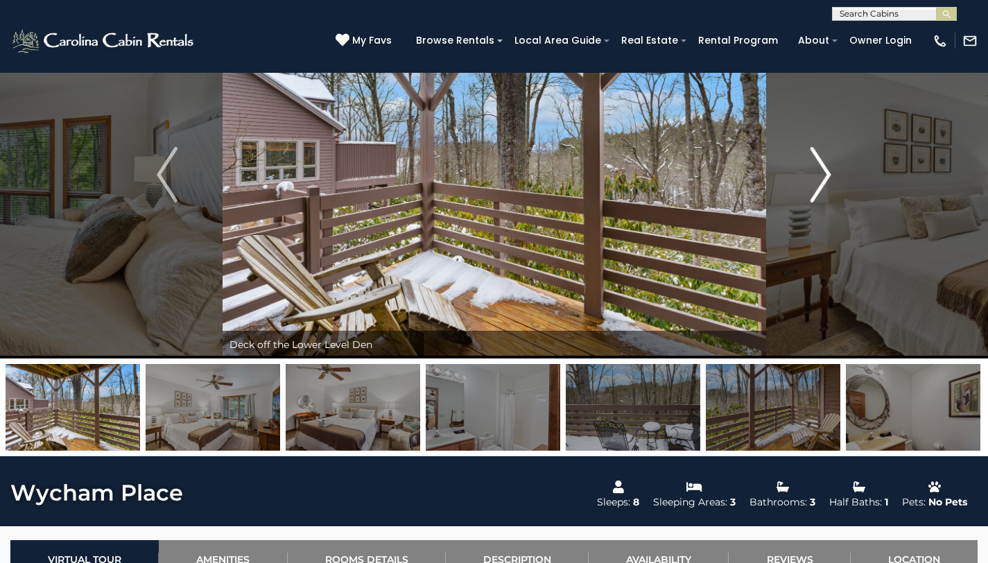
click at [811, 182] on img "Next" at bounding box center [821, 174] width 21 height 55
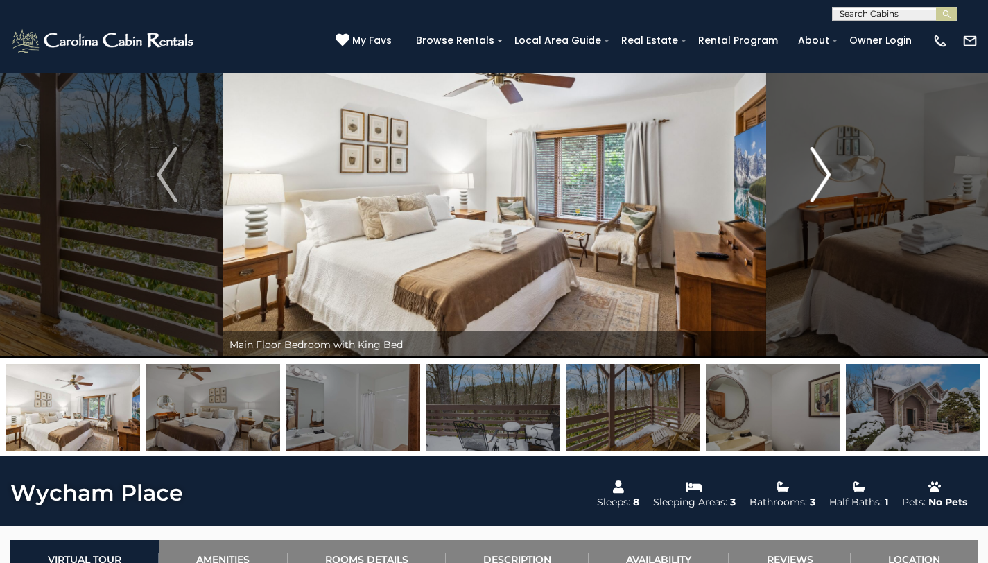
click at [809, 182] on button "Next" at bounding box center [821, 175] width 110 height 368
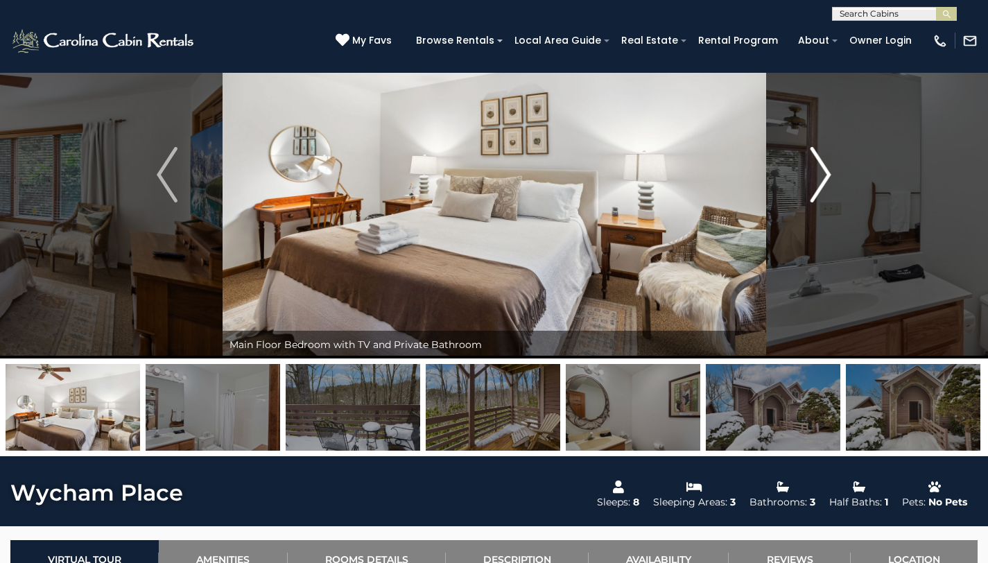
click at [809, 182] on button "Next" at bounding box center [821, 175] width 110 height 368
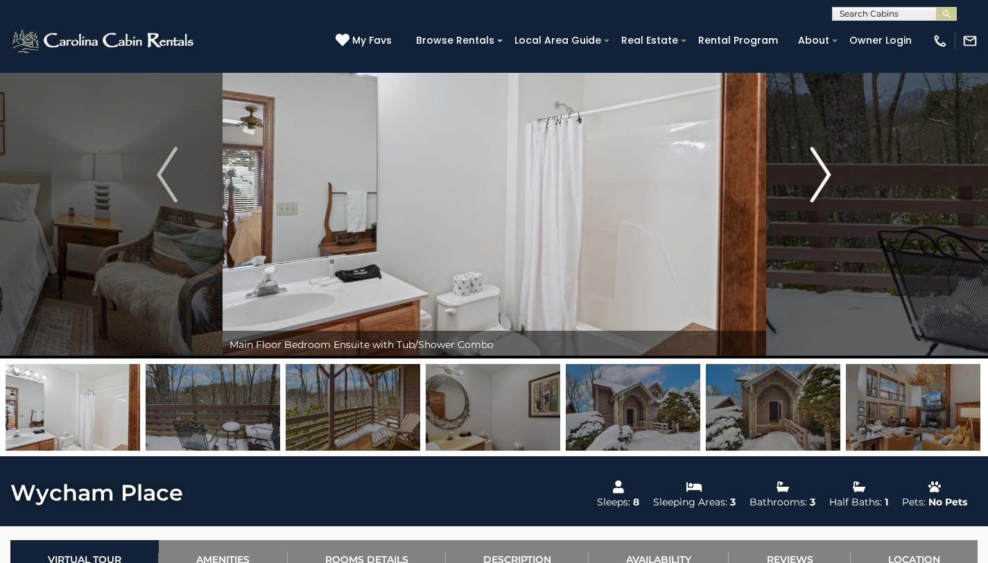
click at [809, 182] on button "Next" at bounding box center [821, 175] width 110 height 368
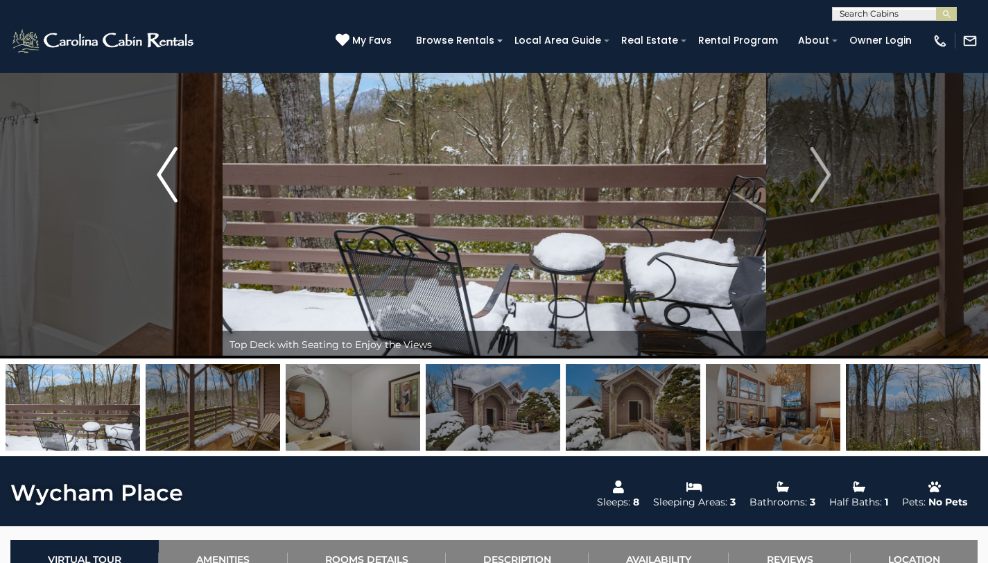
click at [159, 175] on img "Previous" at bounding box center [167, 174] width 21 height 55
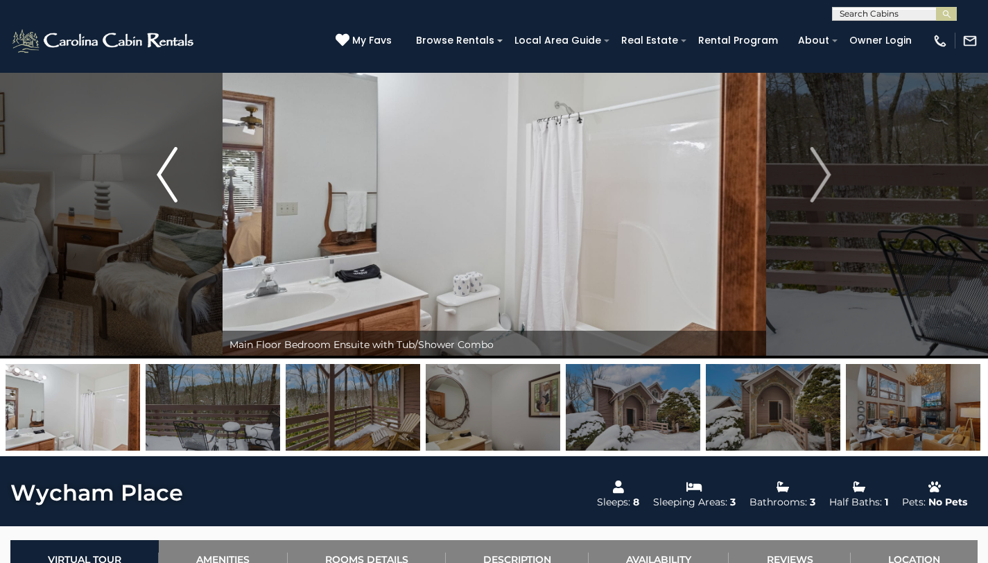
click at [159, 175] on img "Previous" at bounding box center [167, 174] width 21 height 55
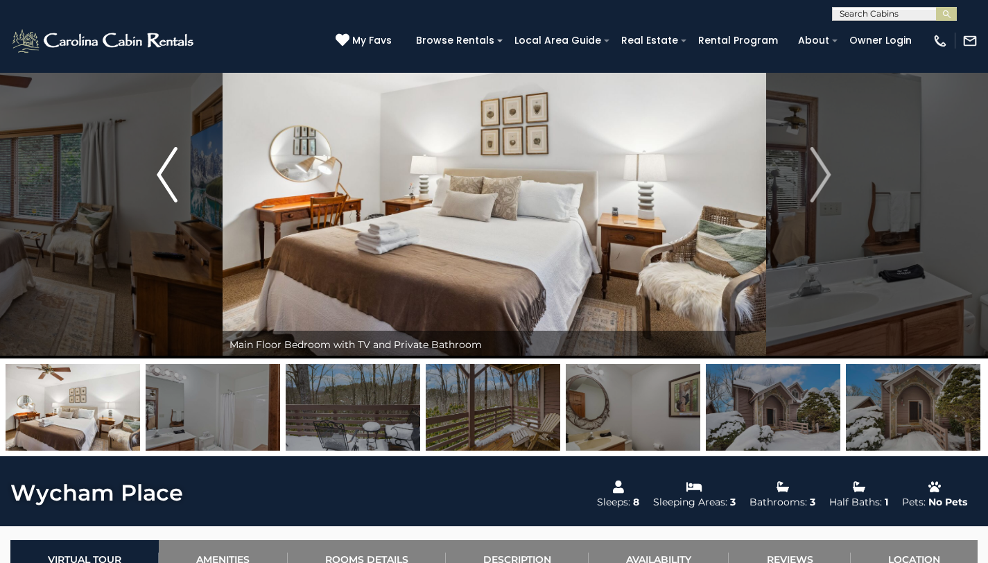
click at [159, 175] on img "Previous" at bounding box center [167, 174] width 21 height 55
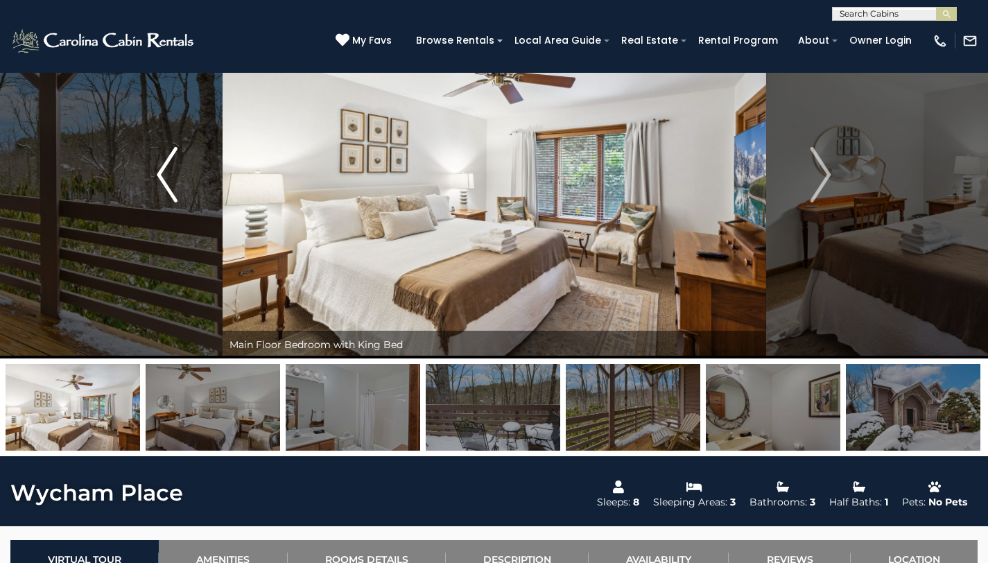
click at [159, 175] on img "Previous" at bounding box center [167, 174] width 21 height 55
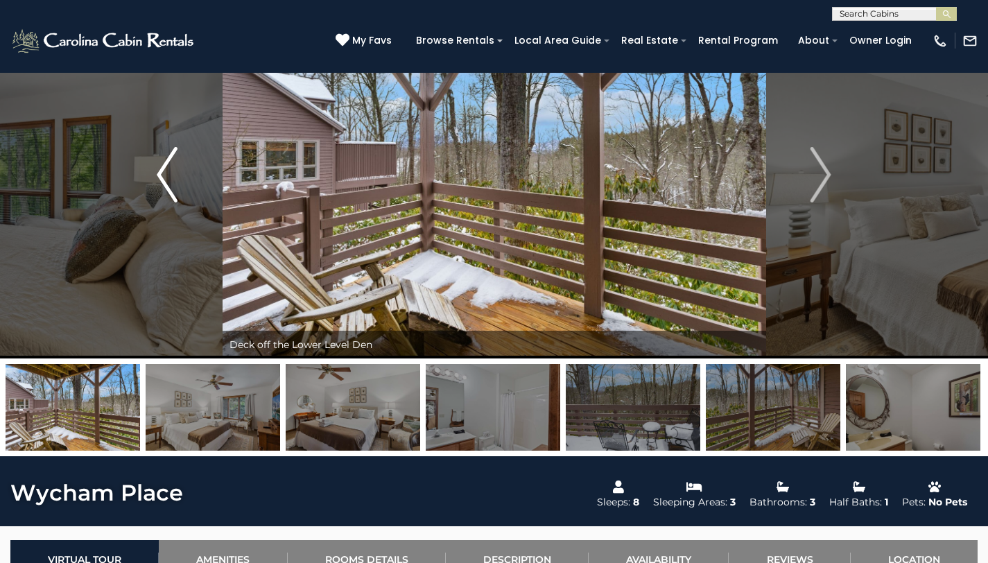
click at [159, 175] on img "Previous" at bounding box center [167, 174] width 21 height 55
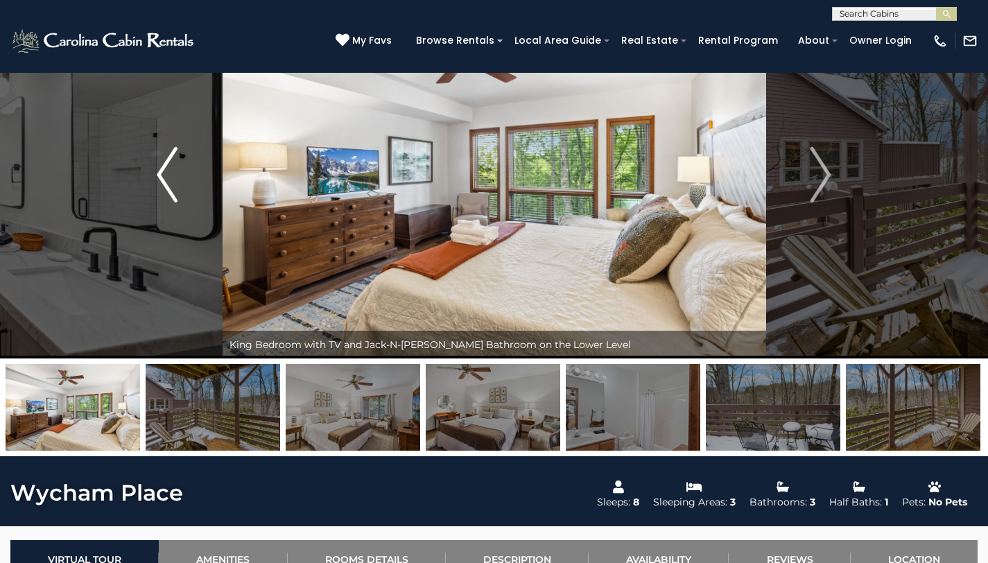
click at [159, 175] on img "Previous" at bounding box center [167, 174] width 21 height 55
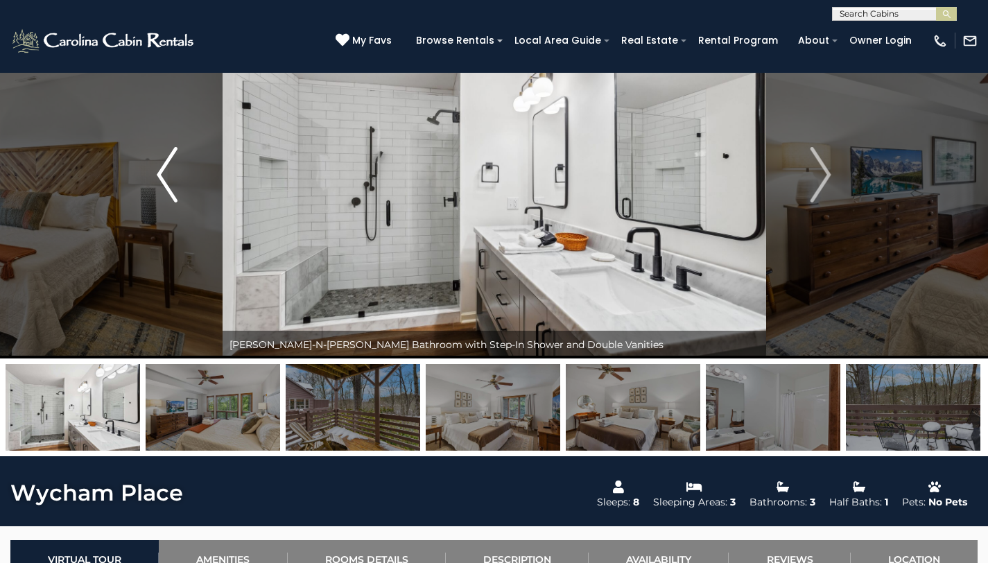
click at [159, 175] on img "Previous" at bounding box center [167, 174] width 21 height 55
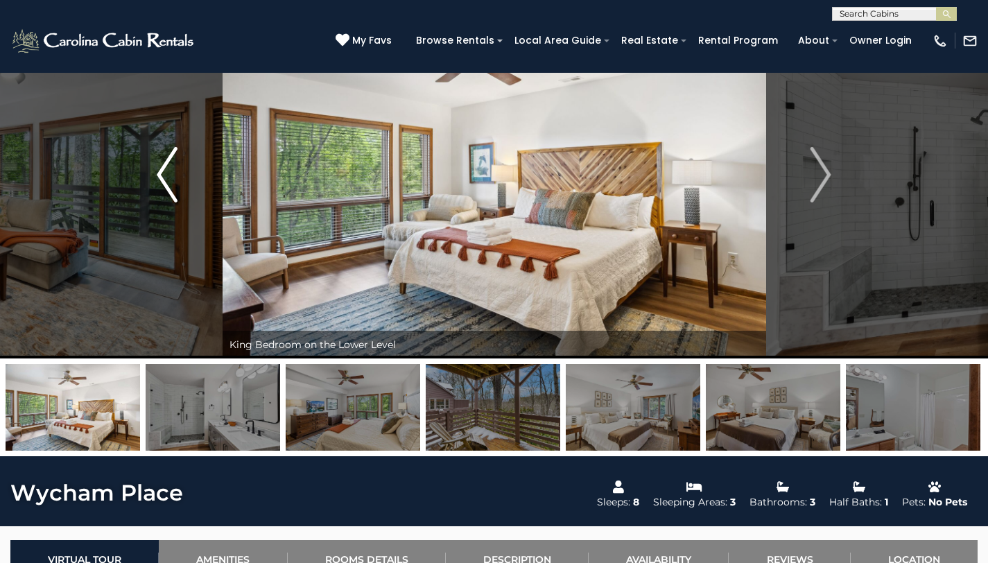
click at [159, 175] on img "Previous" at bounding box center [167, 174] width 21 height 55
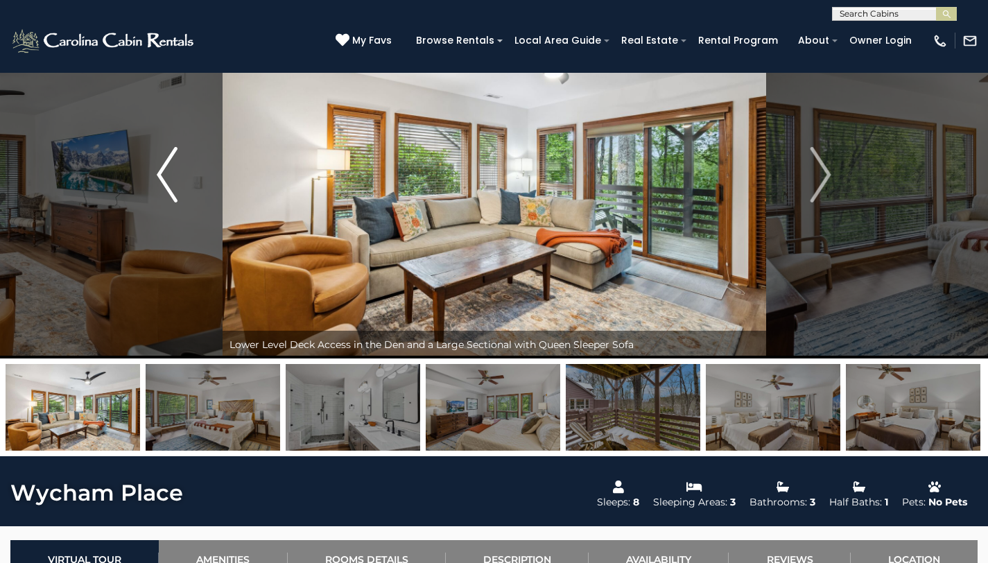
click at [159, 175] on img "Previous" at bounding box center [167, 174] width 21 height 55
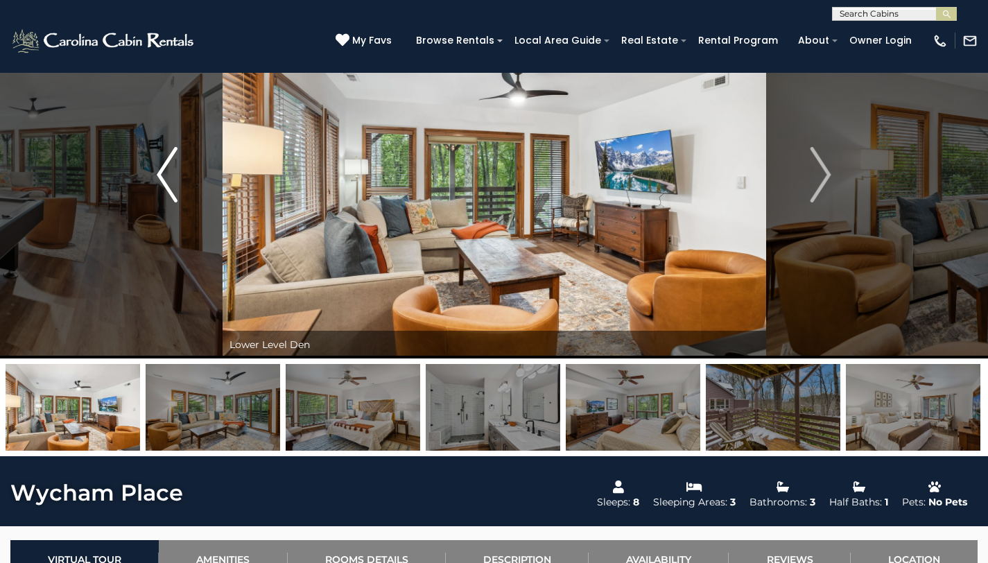
click at [159, 175] on img "Previous" at bounding box center [167, 174] width 21 height 55
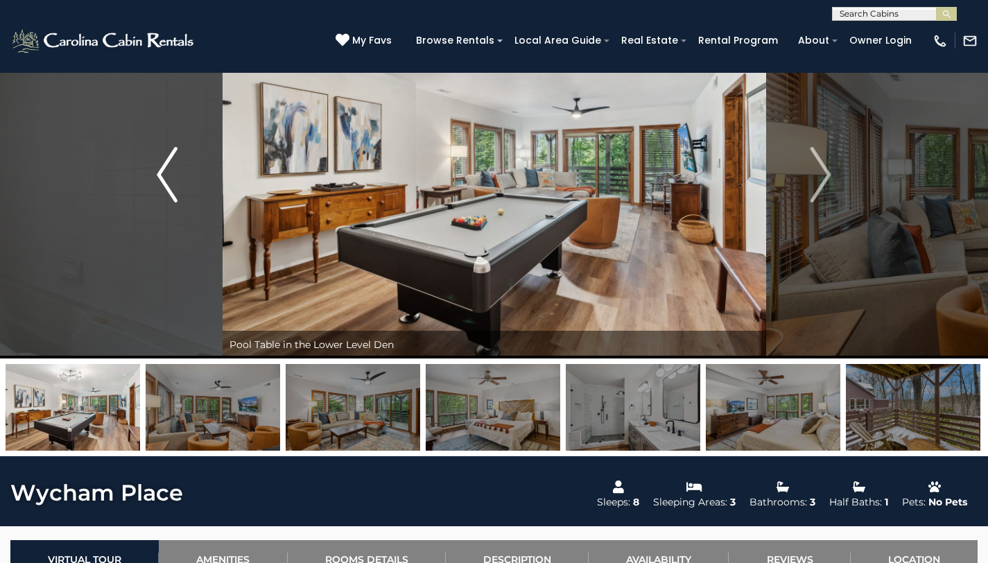
click at [159, 175] on img "Previous" at bounding box center [167, 174] width 21 height 55
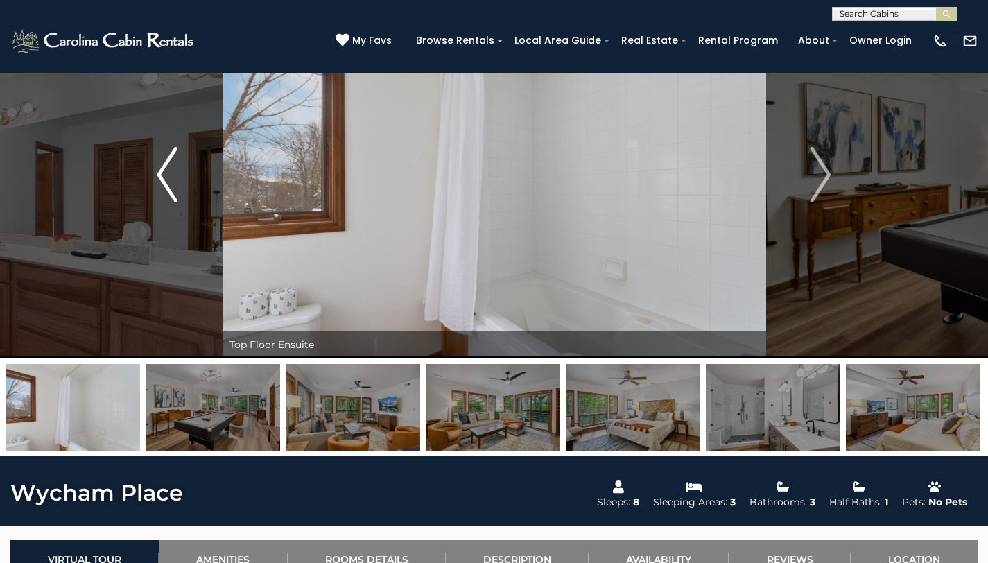
click at [159, 175] on img "Previous" at bounding box center [167, 174] width 21 height 55
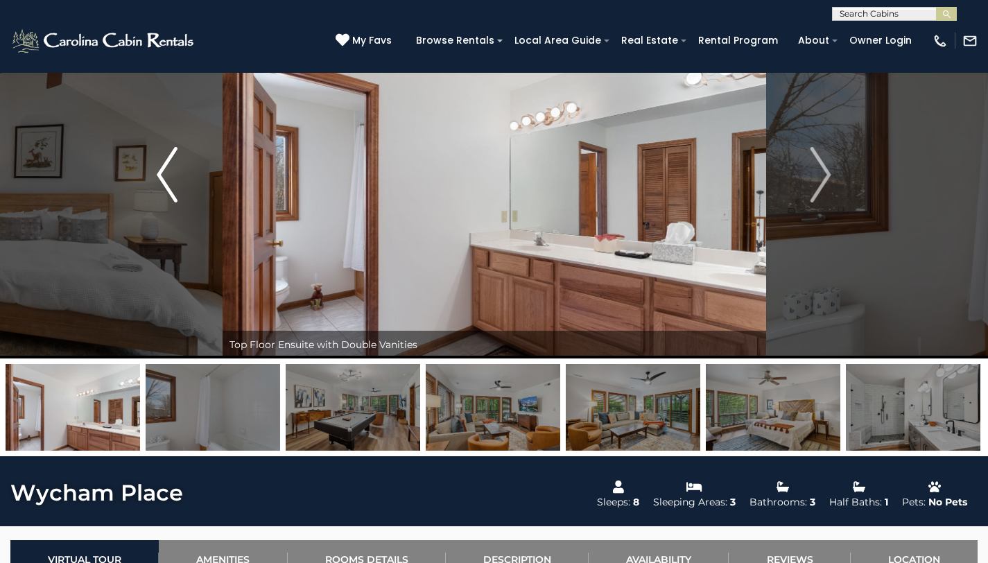
click at [159, 175] on img "Previous" at bounding box center [167, 174] width 21 height 55
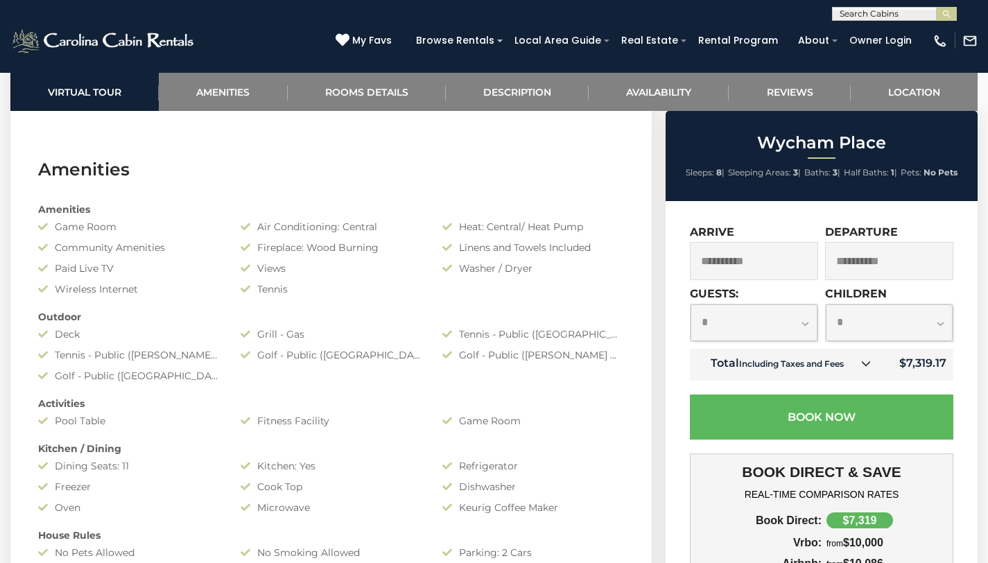
scroll to position [0, 0]
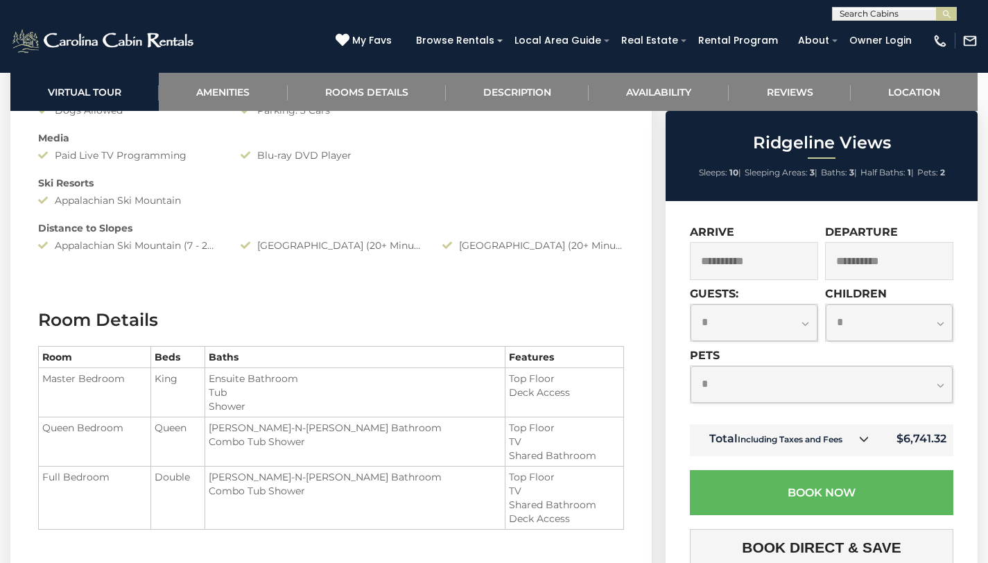
scroll to position [1537, 0]
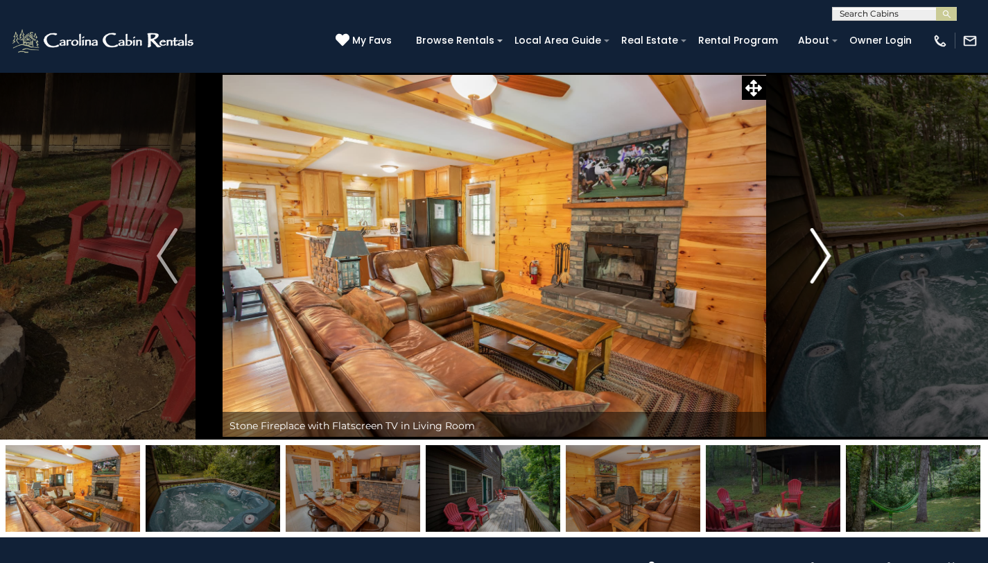
click at [820, 255] on img "Next" at bounding box center [821, 255] width 21 height 55
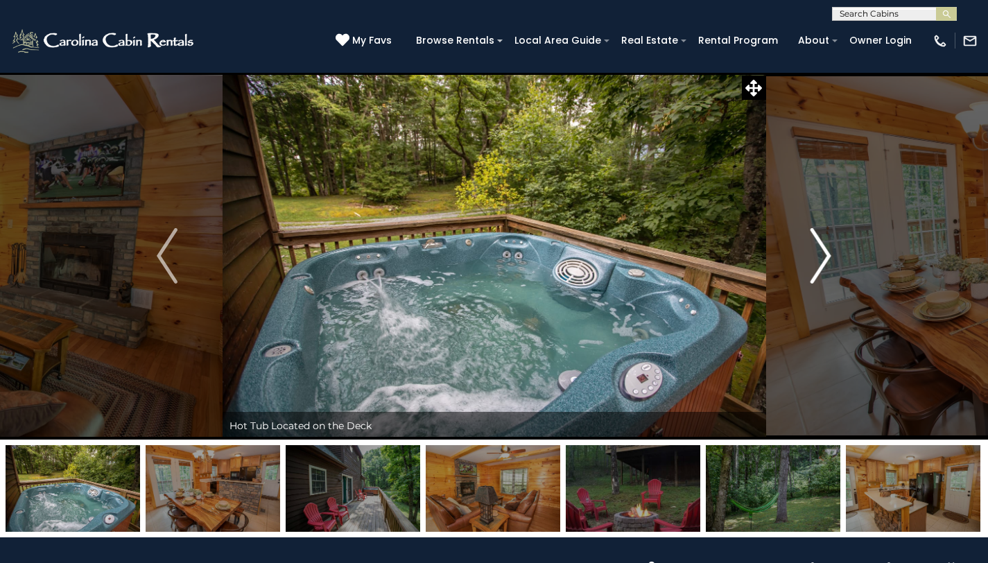
click at [820, 255] on img "Next" at bounding box center [821, 255] width 21 height 55
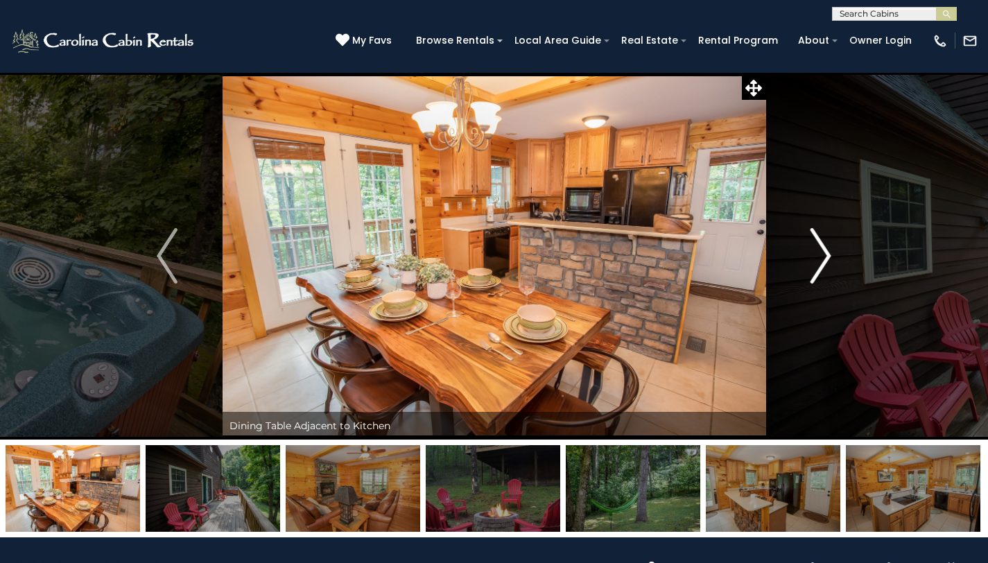
click at [820, 255] on img "Next" at bounding box center [821, 255] width 21 height 55
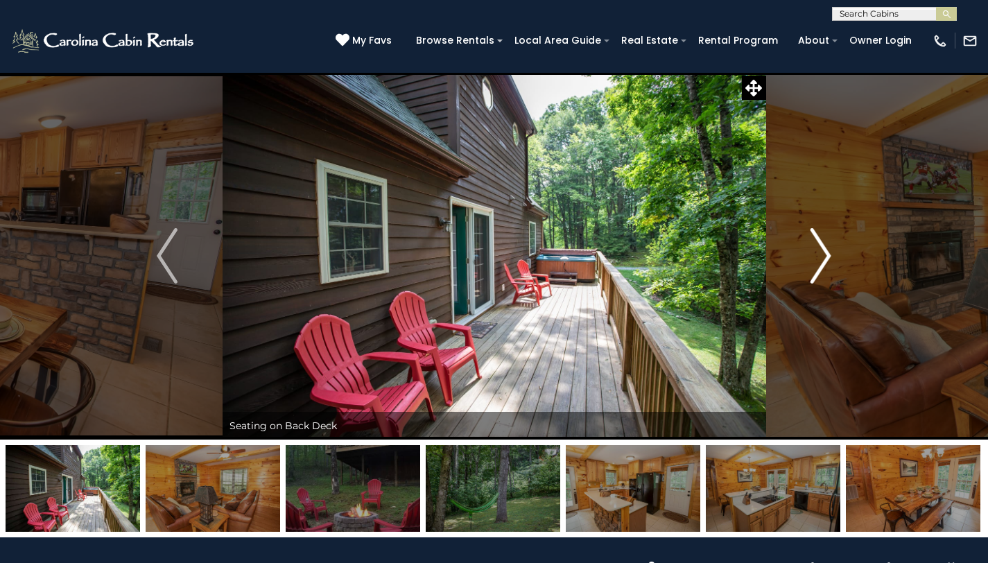
click at [820, 255] on img "Next" at bounding box center [821, 255] width 21 height 55
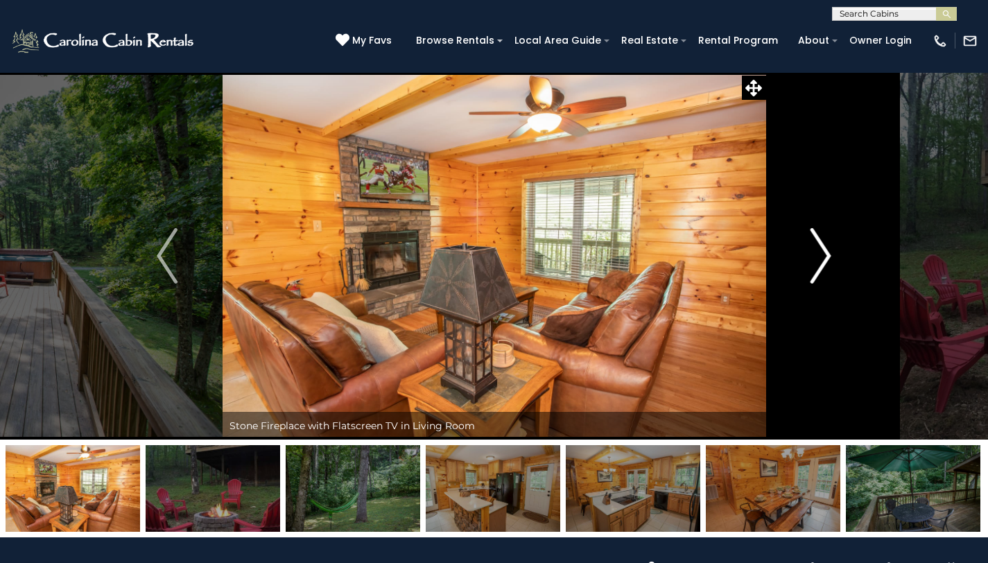
click at [820, 255] on img "Next" at bounding box center [821, 255] width 21 height 55
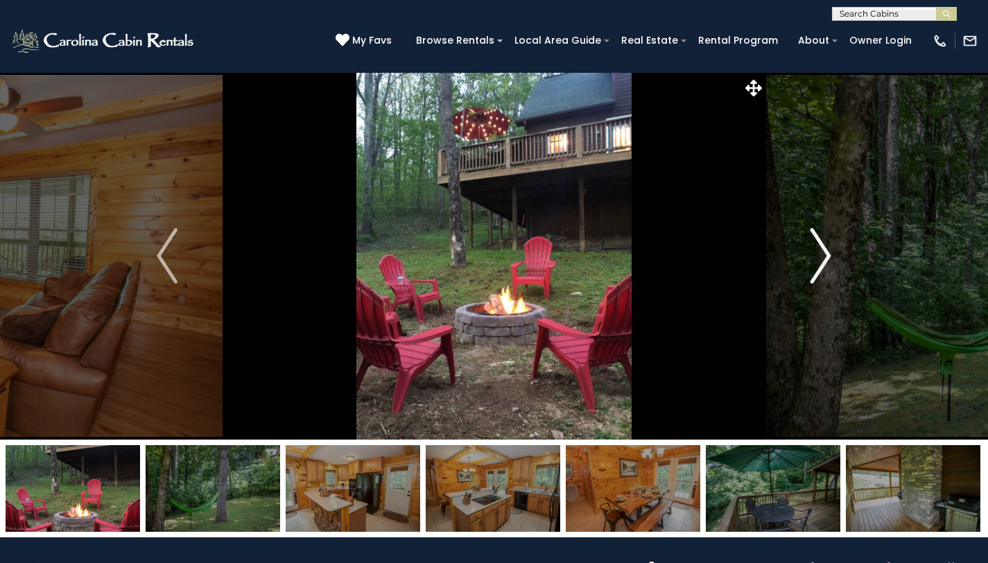
click at [820, 255] on img "Next" at bounding box center [821, 255] width 21 height 55
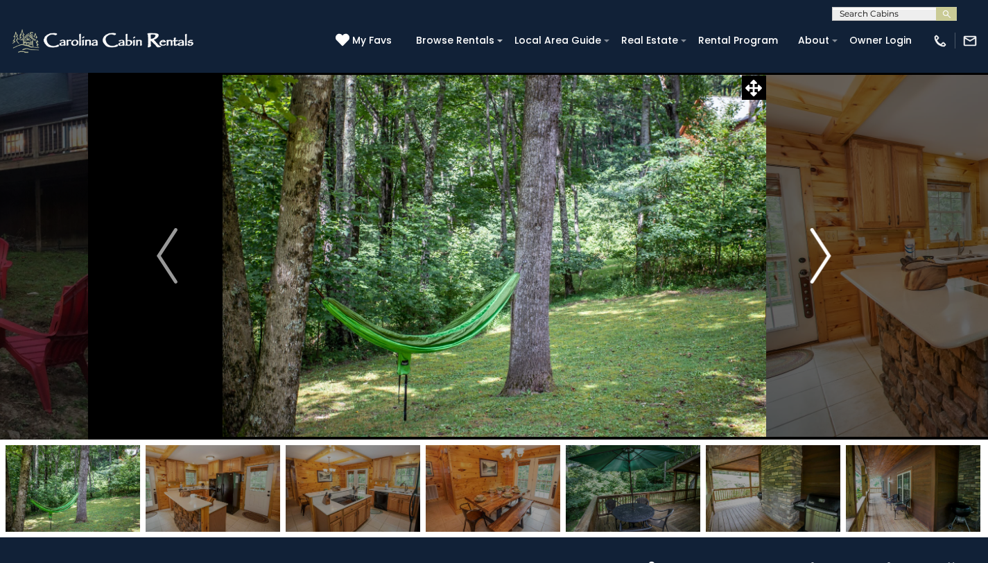
click at [820, 255] on img "Next" at bounding box center [821, 255] width 21 height 55
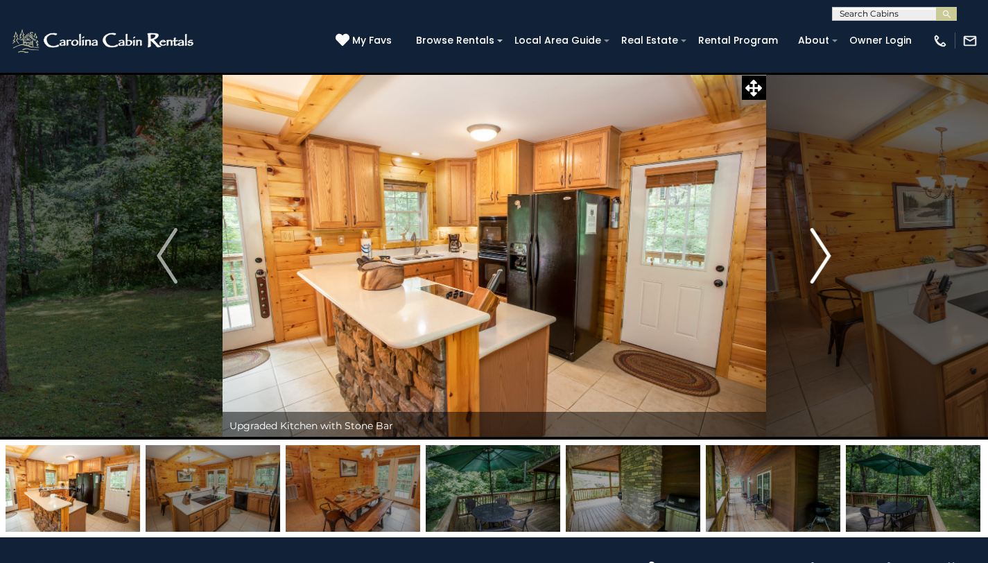
click at [820, 255] on img "Next" at bounding box center [821, 255] width 21 height 55
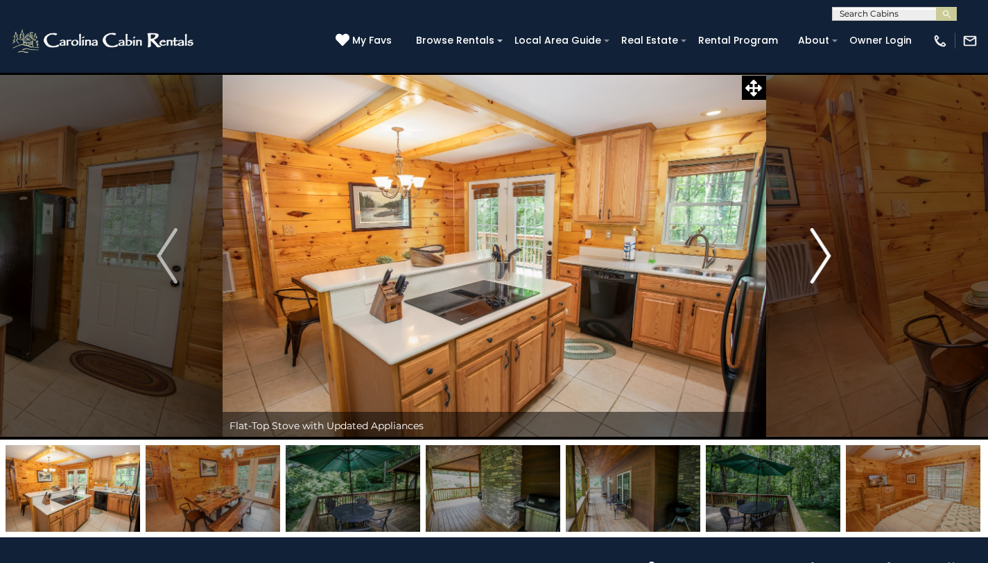
click at [820, 255] on img "Next" at bounding box center [821, 255] width 21 height 55
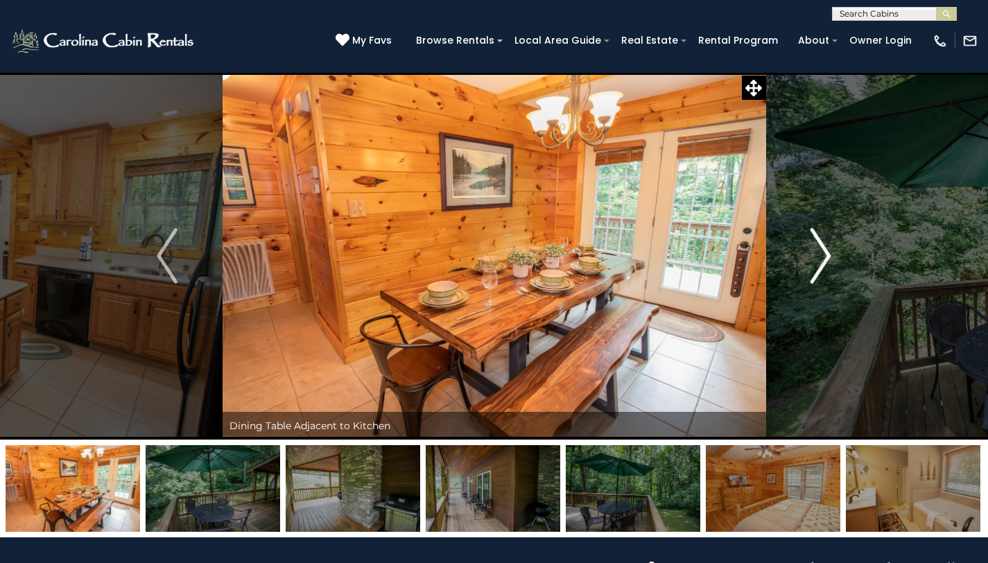
click at [820, 255] on img "Next" at bounding box center [821, 255] width 21 height 55
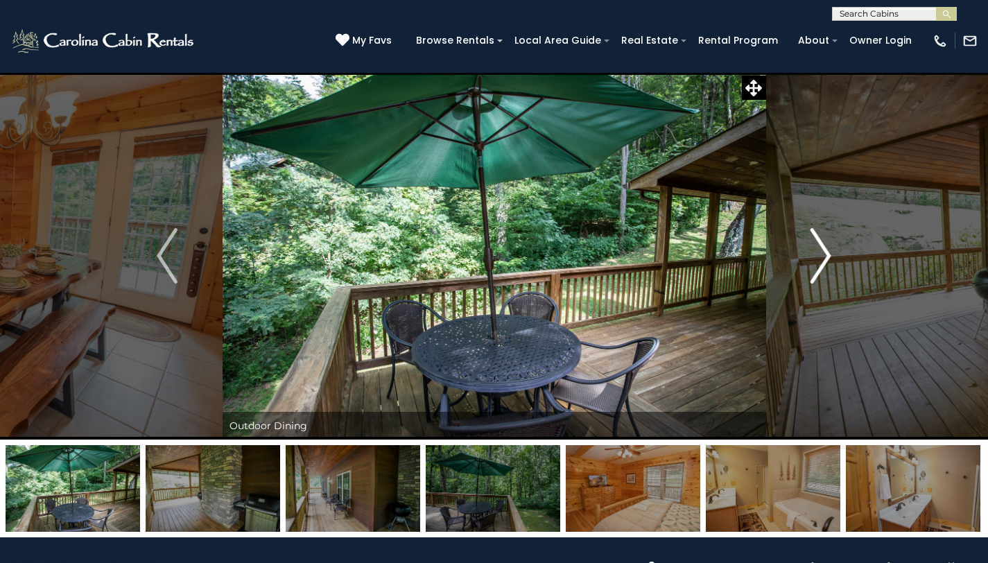
click at [820, 255] on img "Next" at bounding box center [821, 255] width 21 height 55
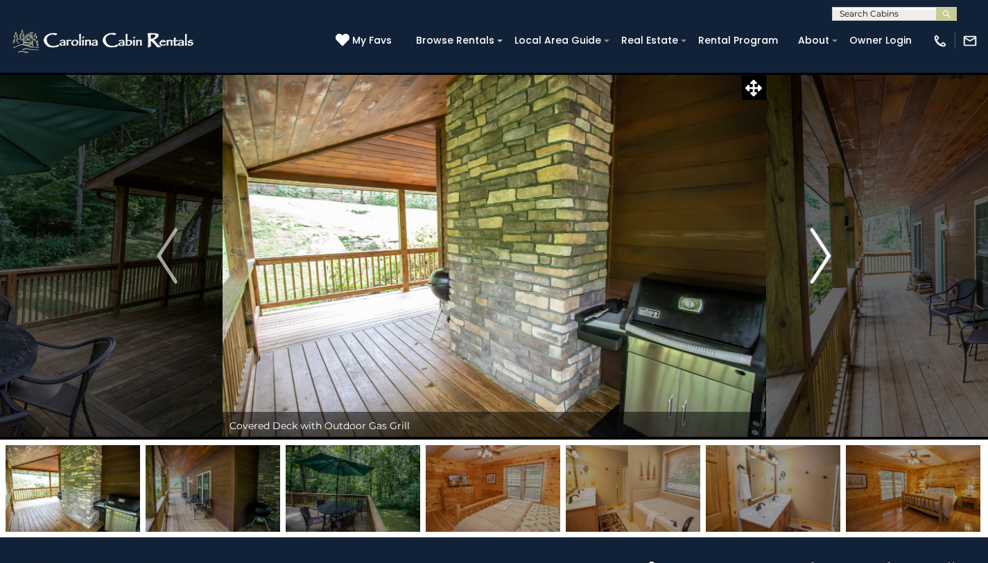
click at [820, 255] on img "Next" at bounding box center [821, 255] width 21 height 55
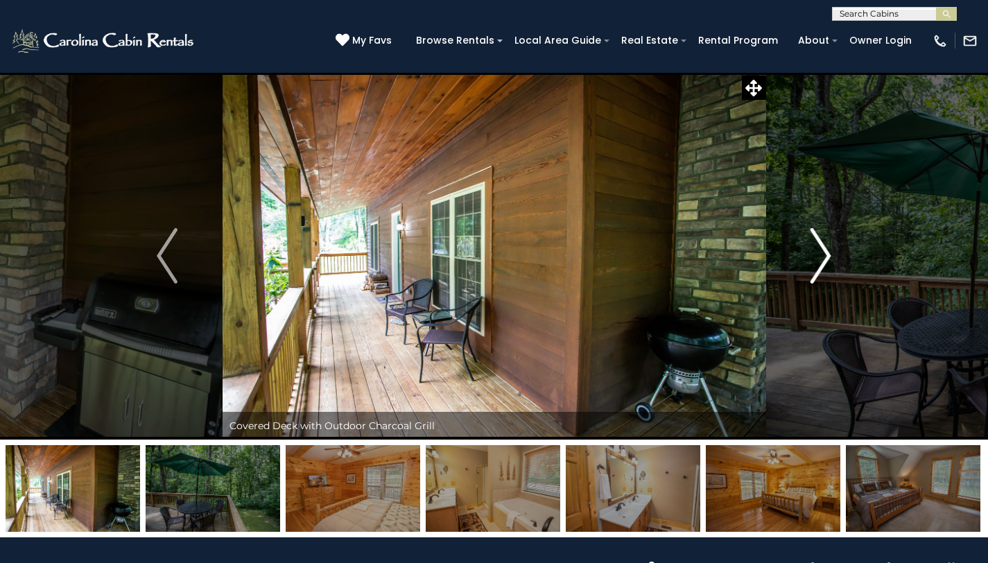
click at [820, 255] on img "Next" at bounding box center [821, 255] width 21 height 55
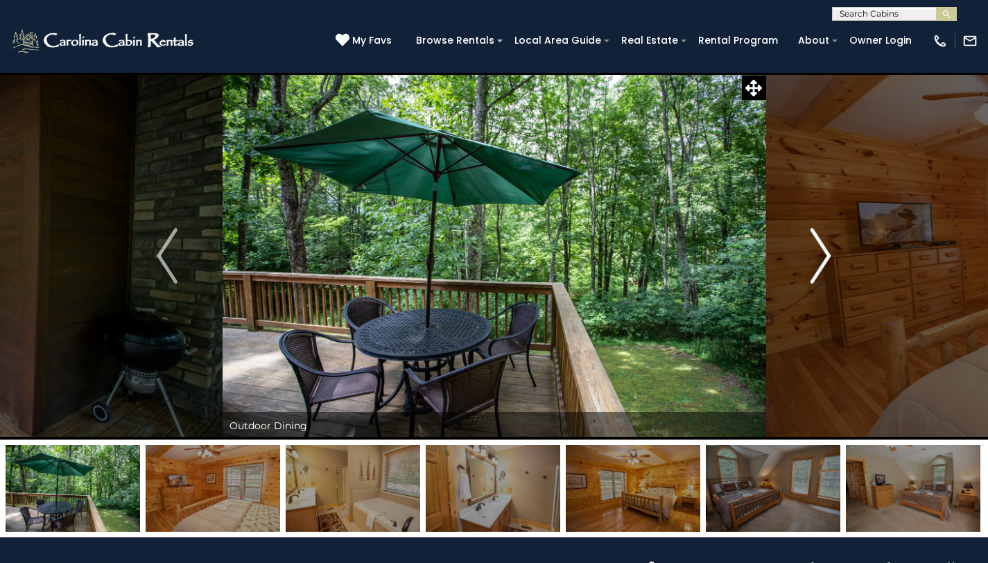
click at [820, 255] on img "Next" at bounding box center [821, 255] width 21 height 55
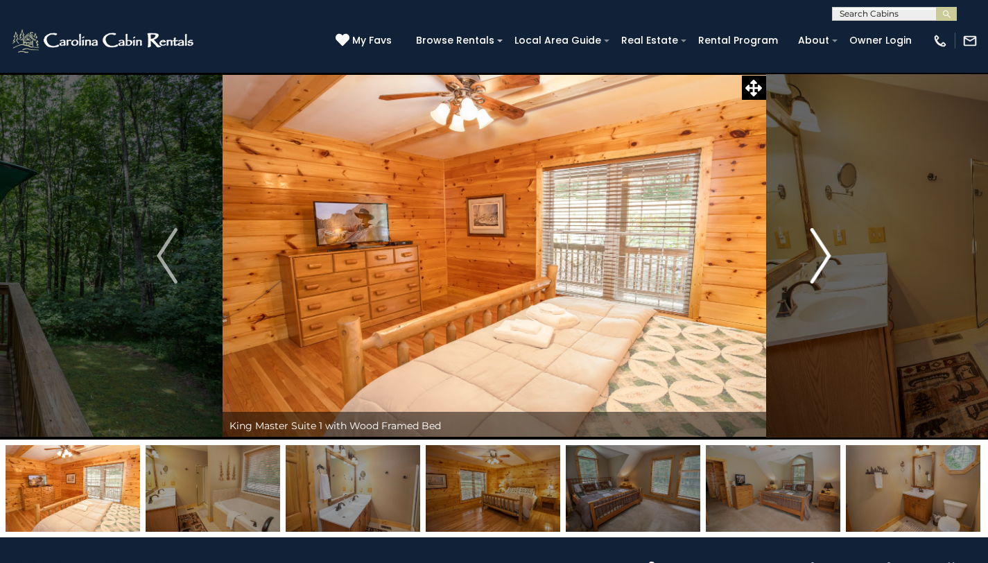
click at [820, 255] on img "Next" at bounding box center [821, 255] width 21 height 55
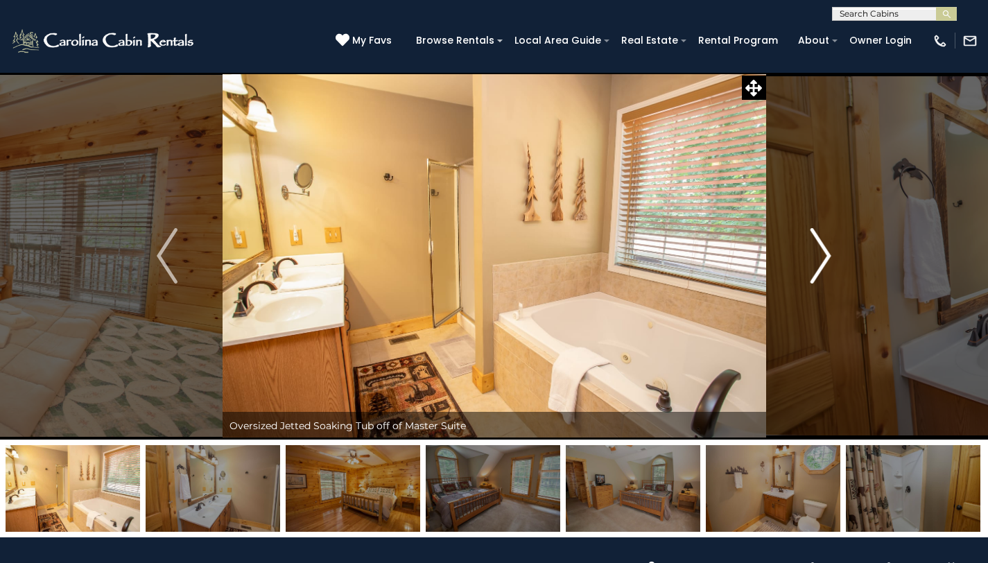
click at [820, 255] on img "Next" at bounding box center [821, 255] width 21 height 55
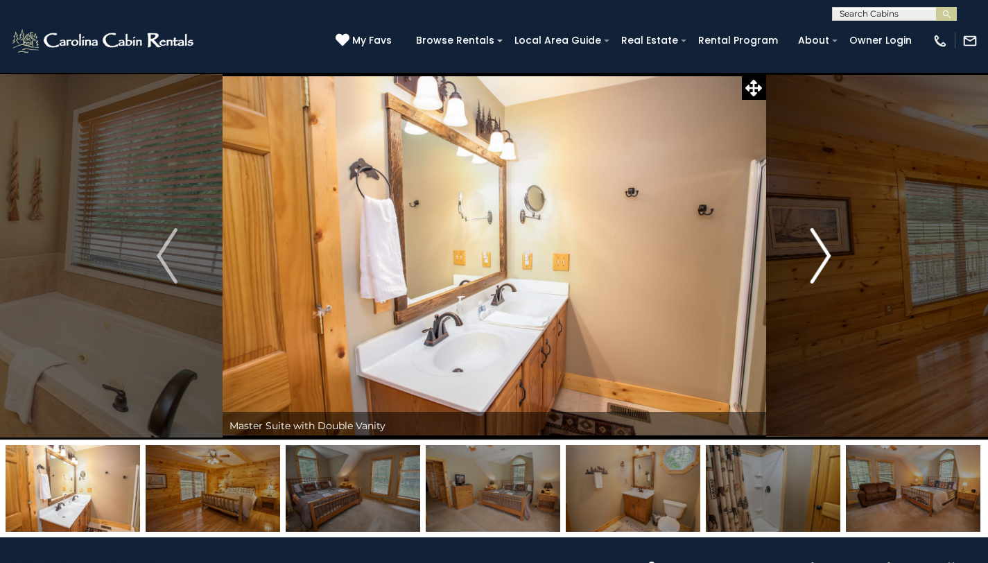
click at [820, 255] on img "Next" at bounding box center [821, 255] width 21 height 55
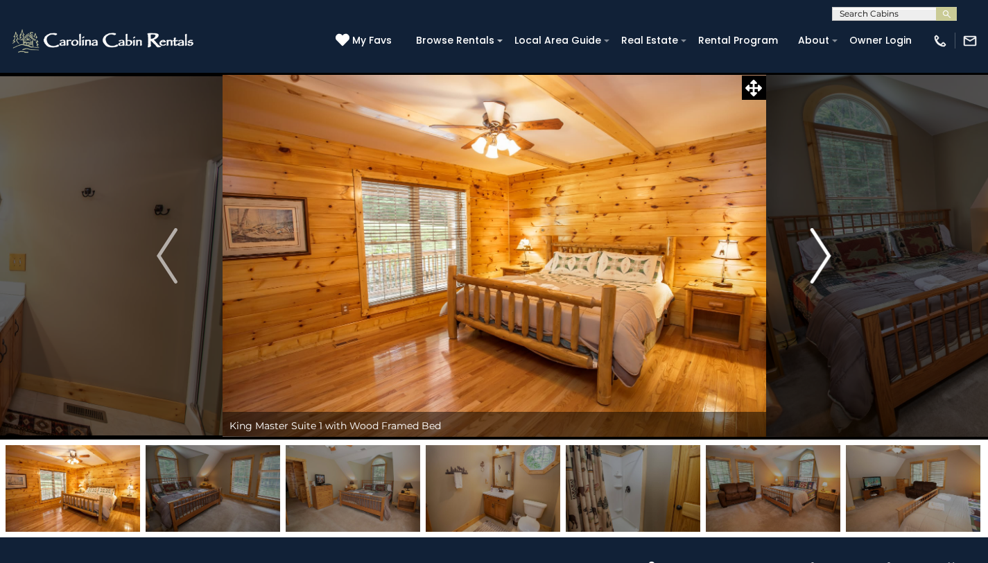
click at [820, 255] on img "Next" at bounding box center [821, 255] width 21 height 55
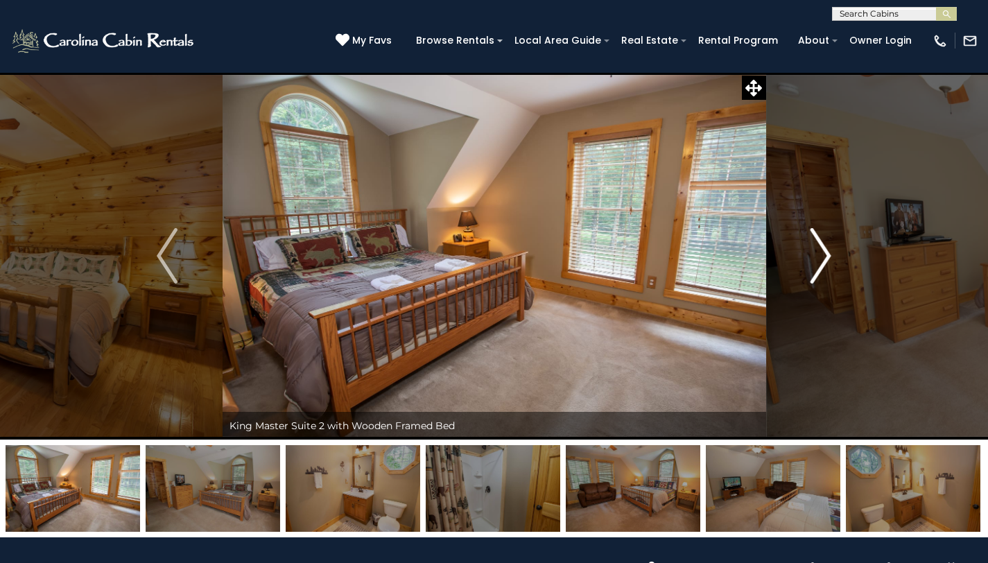
click at [820, 255] on img "Next" at bounding box center [821, 255] width 21 height 55
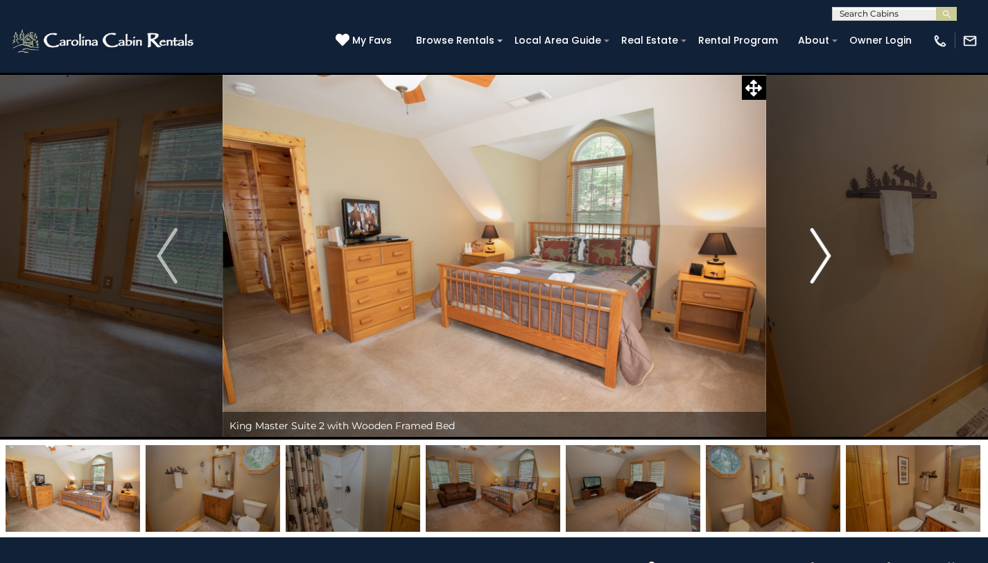
click at [820, 255] on img "Next" at bounding box center [821, 255] width 21 height 55
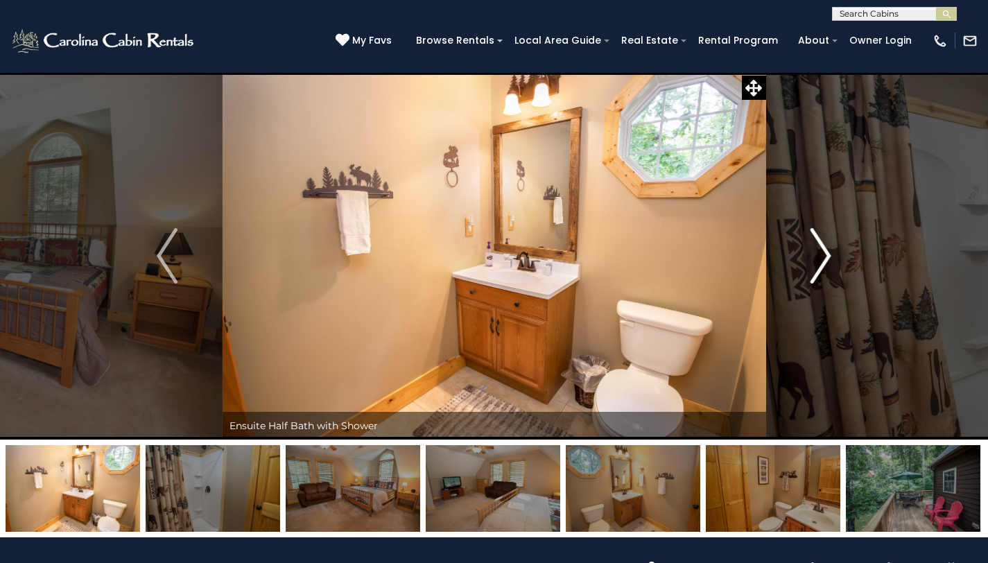
click at [820, 255] on img "Next" at bounding box center [821, 255] width 21 height 55
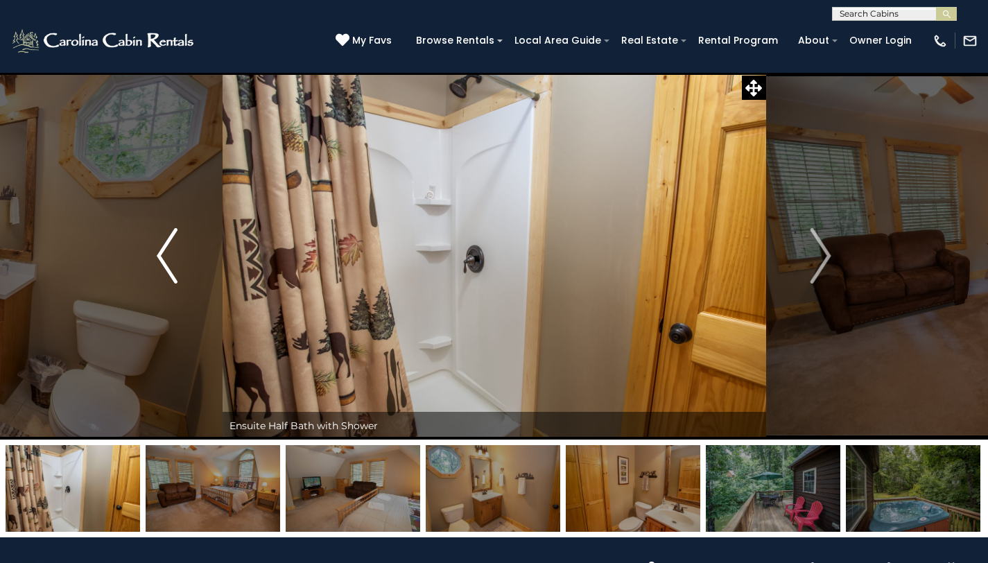
click at [163, 248] on img "Previous" at bounding box center [167, 255] width 21 height 55
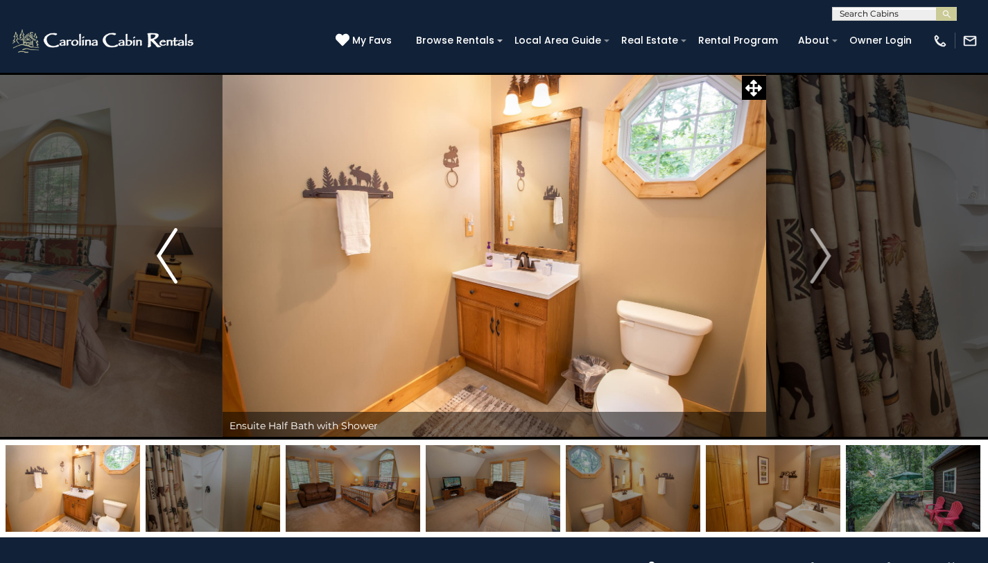
click at [163, 248] on img "Previous" at bounding box center [167, 255] width 21 height 55
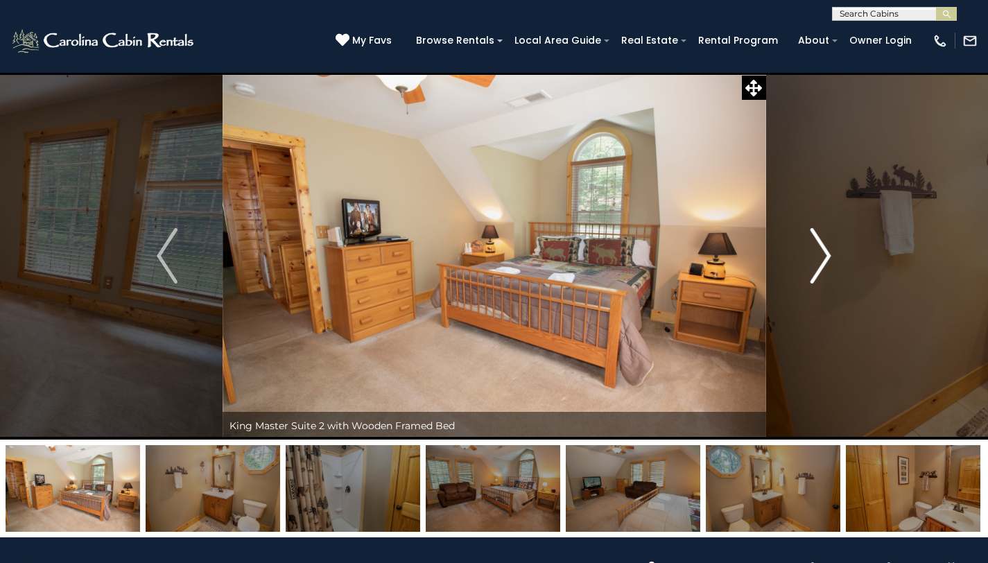
click at [816, 257] on img "Next" at bounding box center [821, 255] width 21 height 55
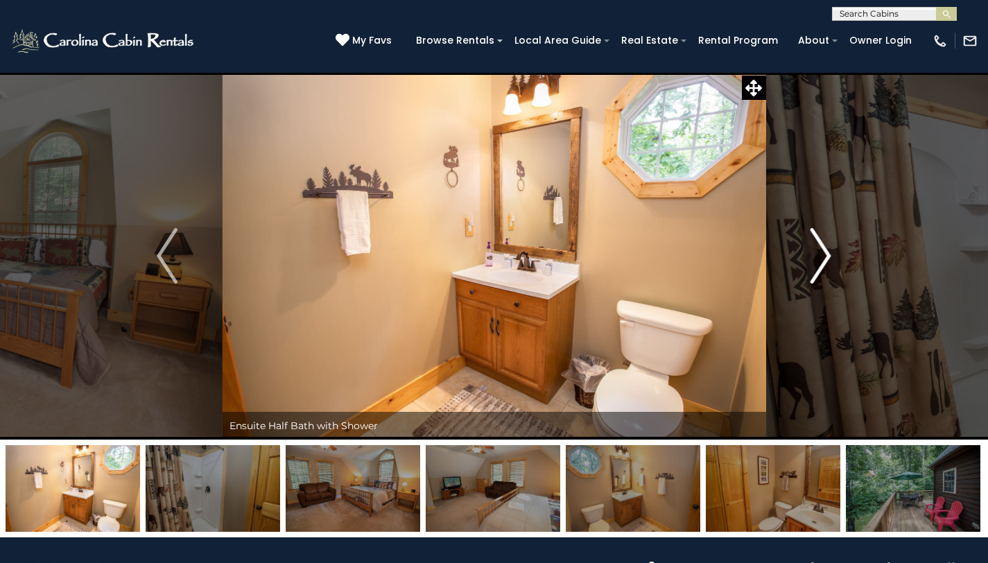
click at [816, 257] on img "Next" at bounding box center [821, 255] width 21 height 55
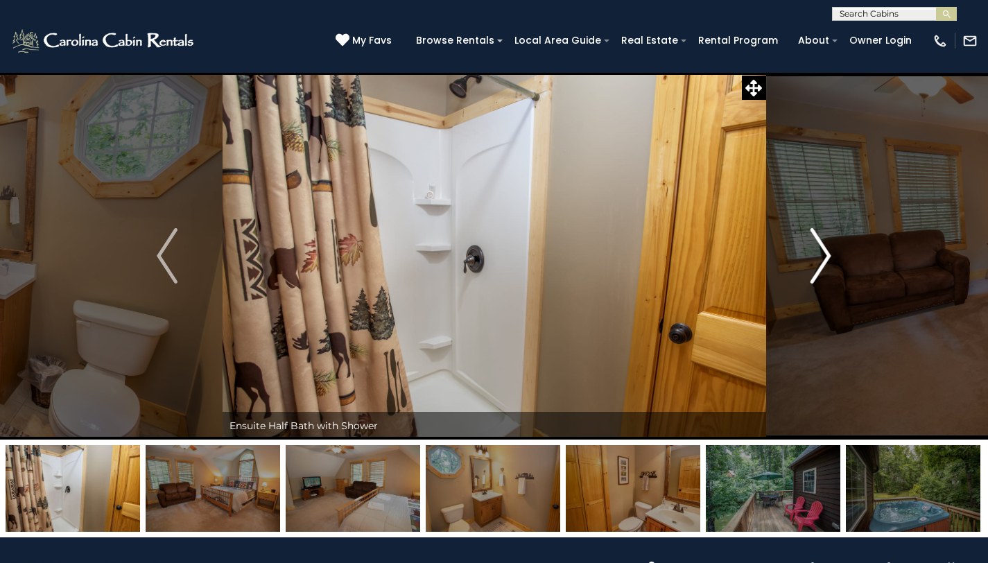
click at [816, 257] on img "Next" at bounding box center [821, 255] width 21 height 55
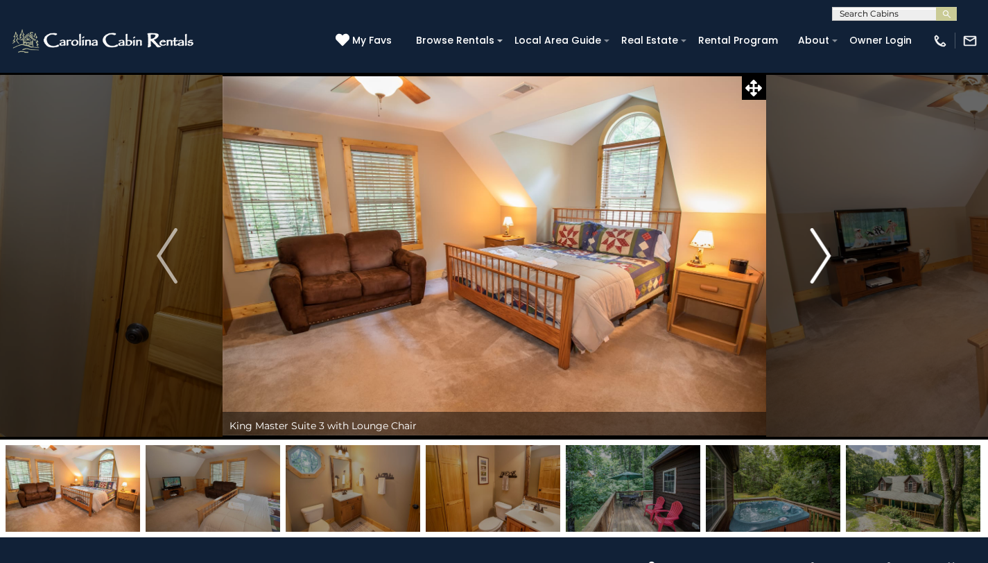
click at [816, 257] on img "Next" at bounding box center [821, 255] width 21 height 55
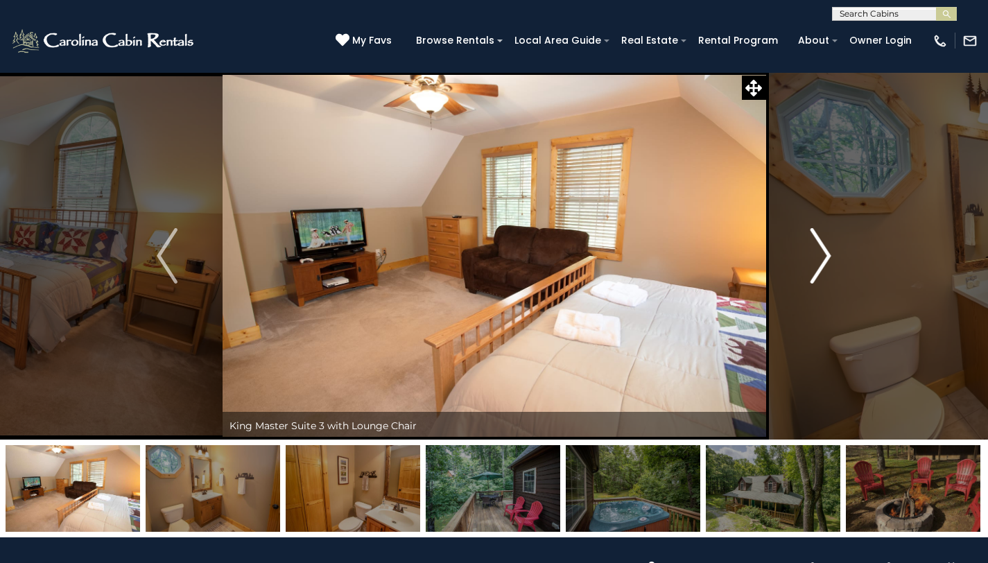
click at [816, 257] on img "Next" at bounding box center [821, 255] width 21 height 55
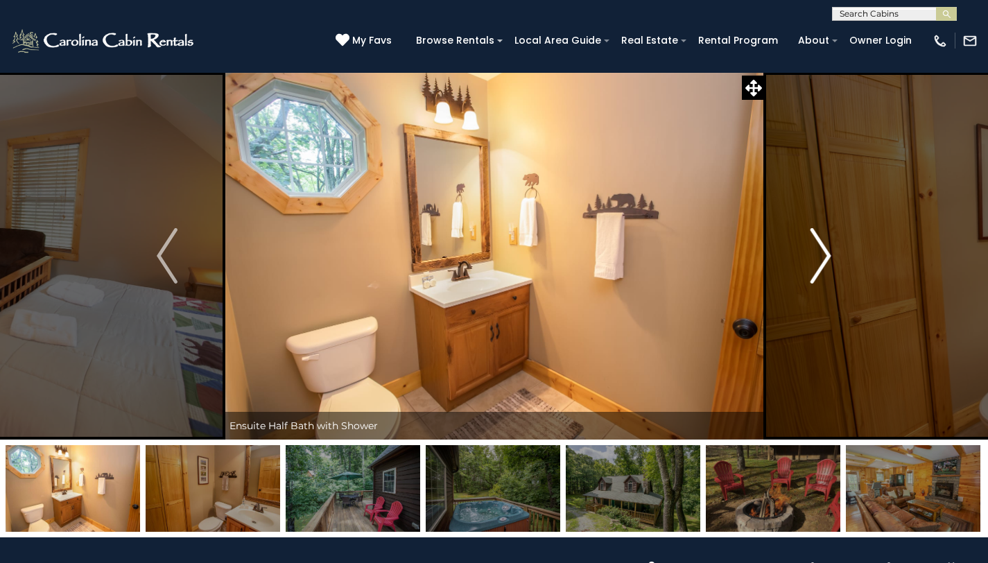
click at [816, 257] on img "Next" at bounding box center [821, 255] width 21 height 55
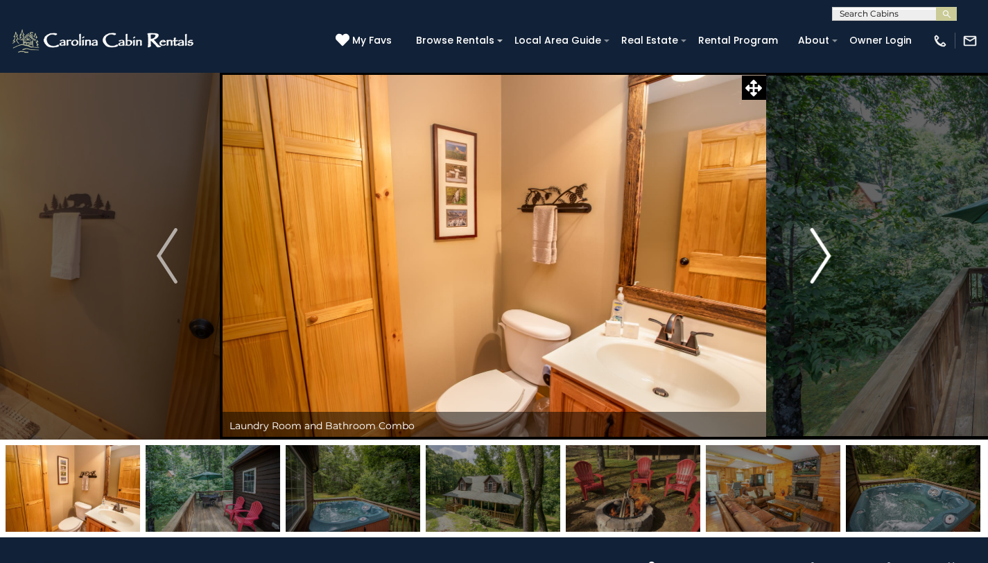
click at [816, 257] on img "Next" at bounding box center [821, 255] width 21 height 55
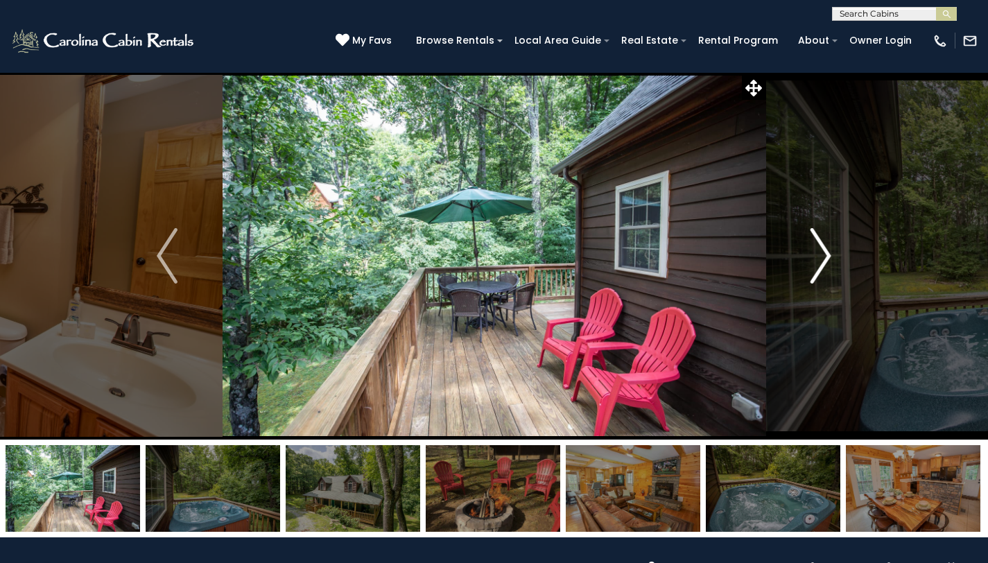
click at [816, 257] on img "Next" at bounding box center [821, 255] width 21 height 55
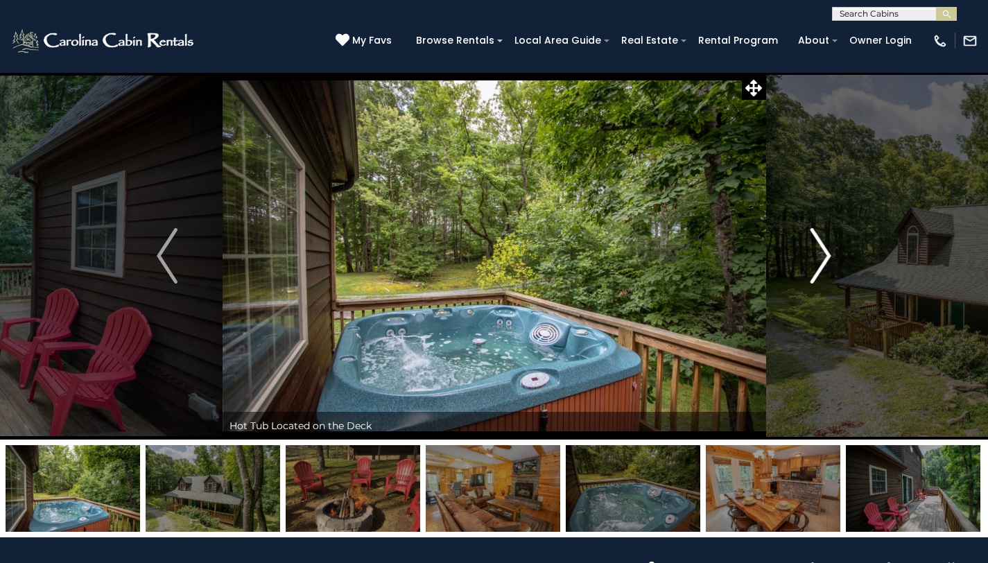
click at [816, 257] on img "Next" at bounding box center [821, 255] width 21 height 55
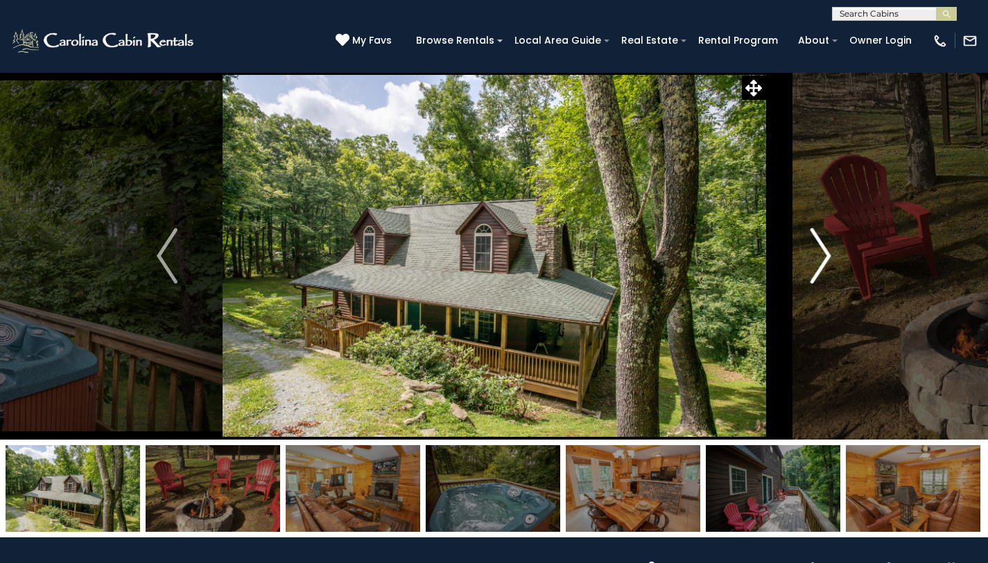
click at [816, 257] on img "Next" at bounding box center [821, 255] width 21 height 55
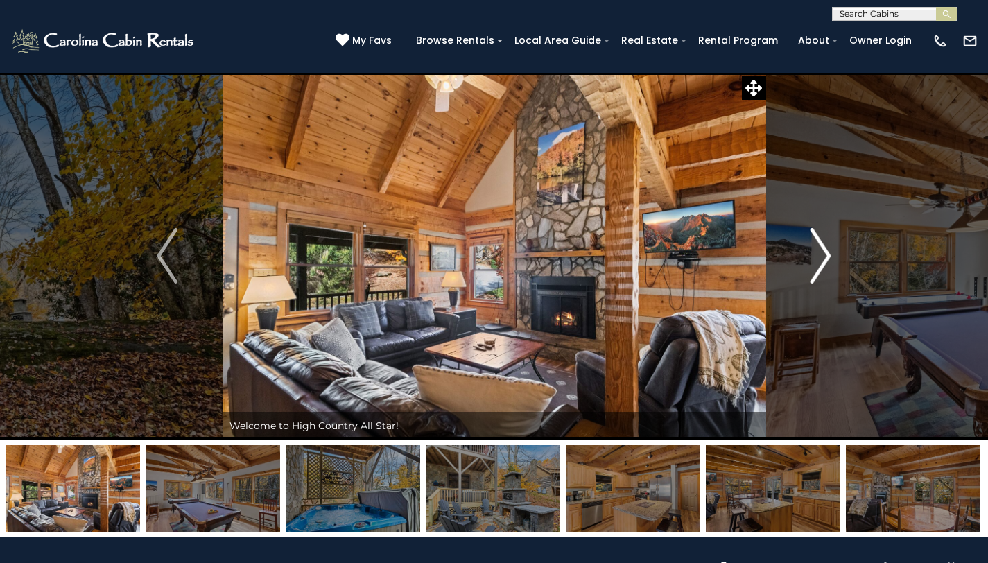
click at [816, 270] on img "Next" at bounding box center [821, 255] width 21 height 55
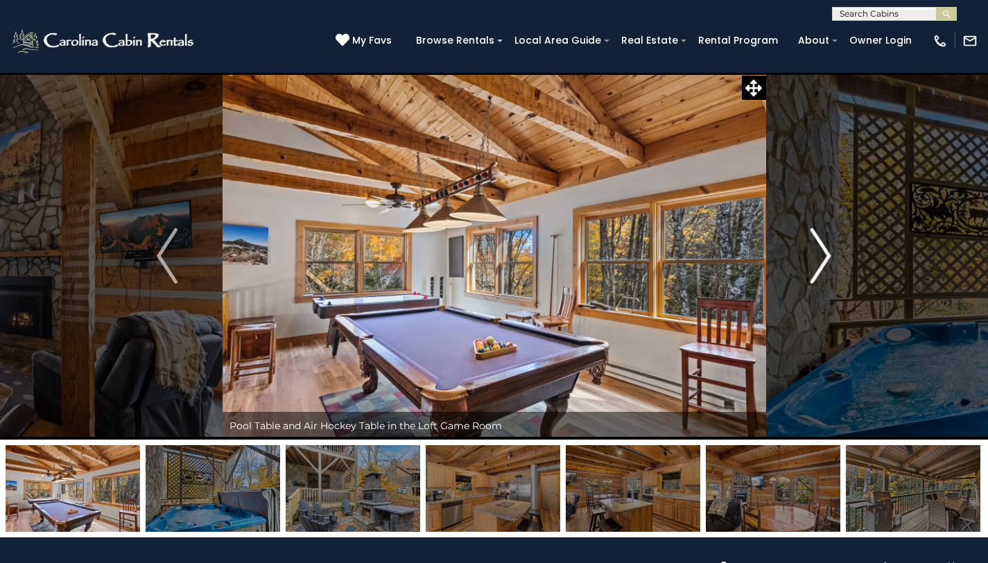
click at [816, 270] on img "Next" at bounding box center [821, 255] width 21 height 55
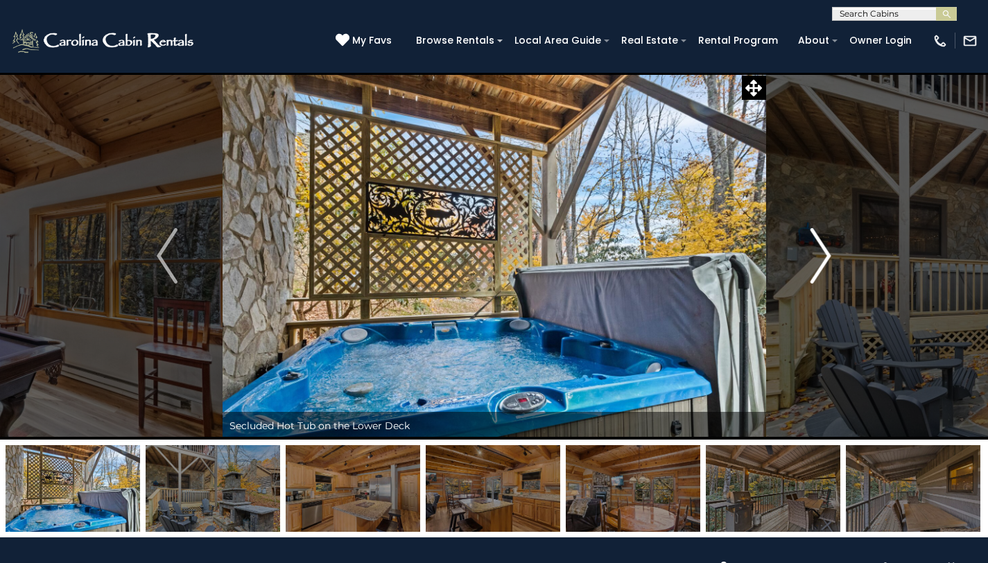
click at [816, 270] on img "Next" at bounding box center [821, 255] width 21 height 55
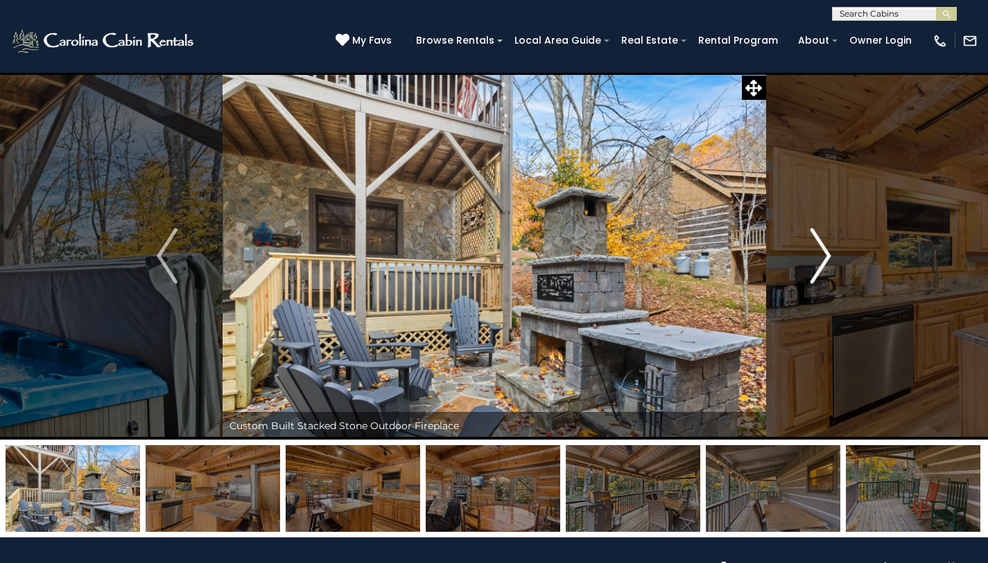
click at [816, 270] on img "Next" at bounding box center [821, 255] width 21 height 55
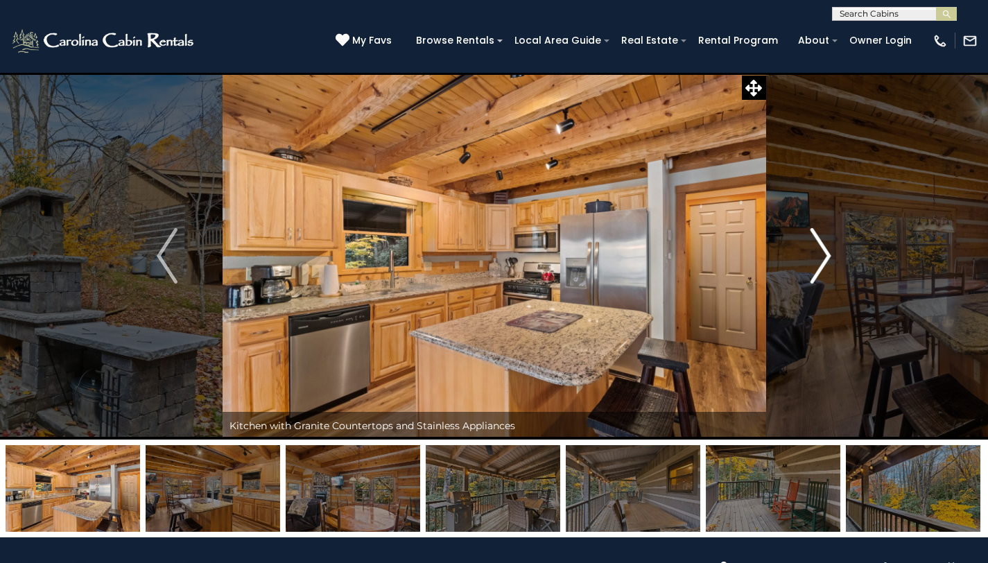
click at [816, 270] on img "Next" at bounding box center [821, 255] width 21 height 55
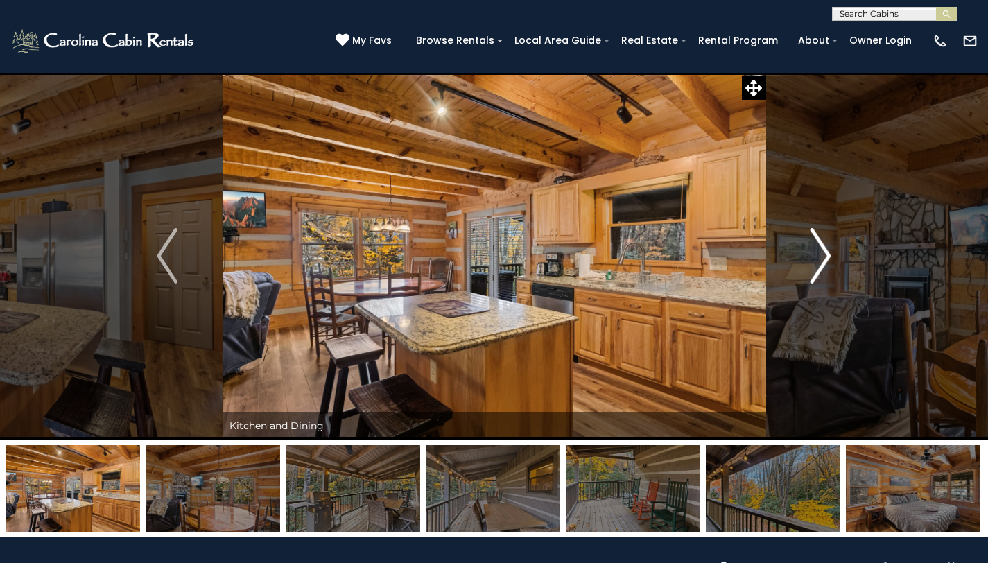
click at [816, 270] on img "Next" at bounding box center [821, 255] width 21 height 55
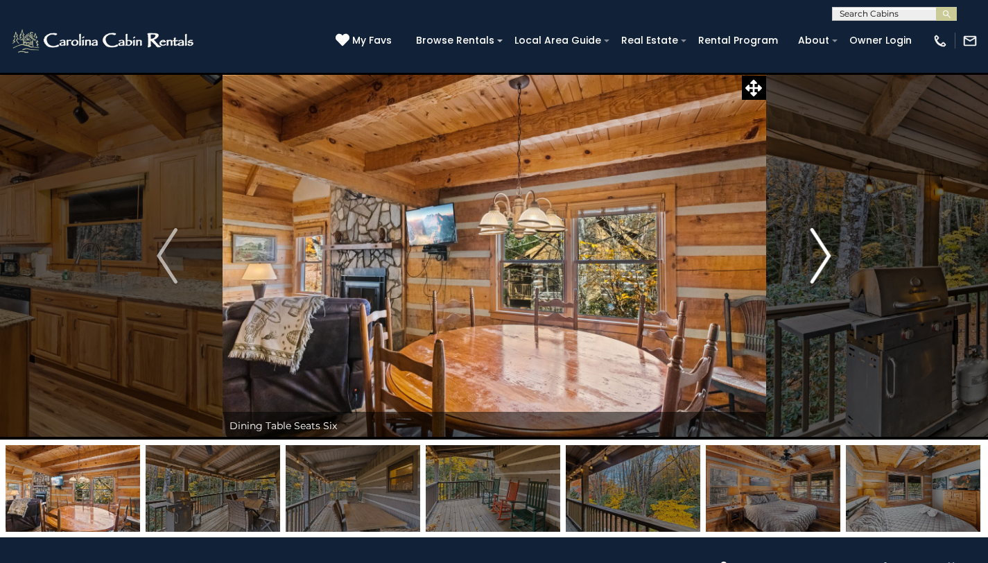
click at [816, 270] on img "Next" at bounding box center [821, 255] width 21 height 55
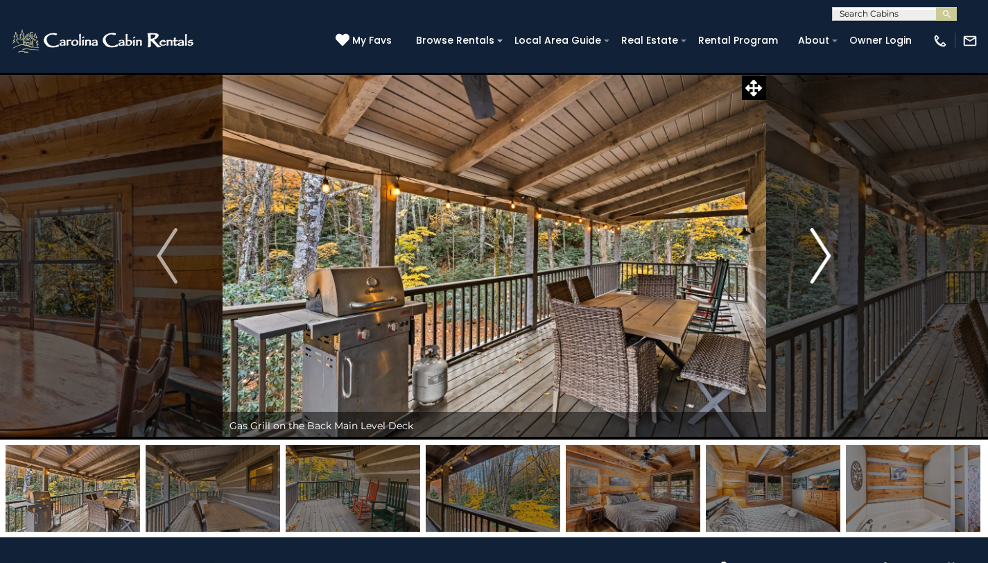
click at [816, 270] on img "Next" at bounding box center [821, 255] width 21 height 55
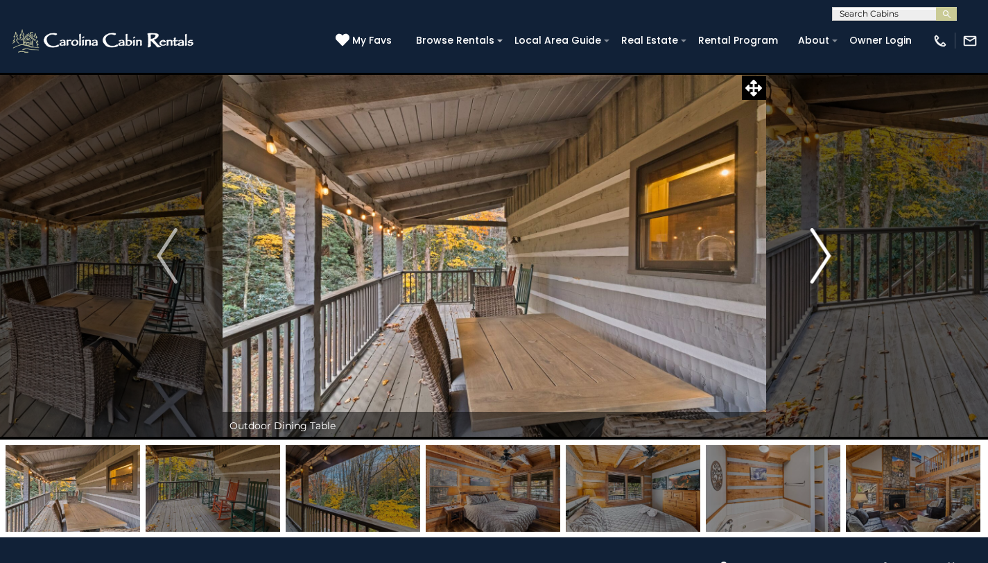
click at [816, 270] on img "Next" at bounding box center [821, 255] width 21 height 55
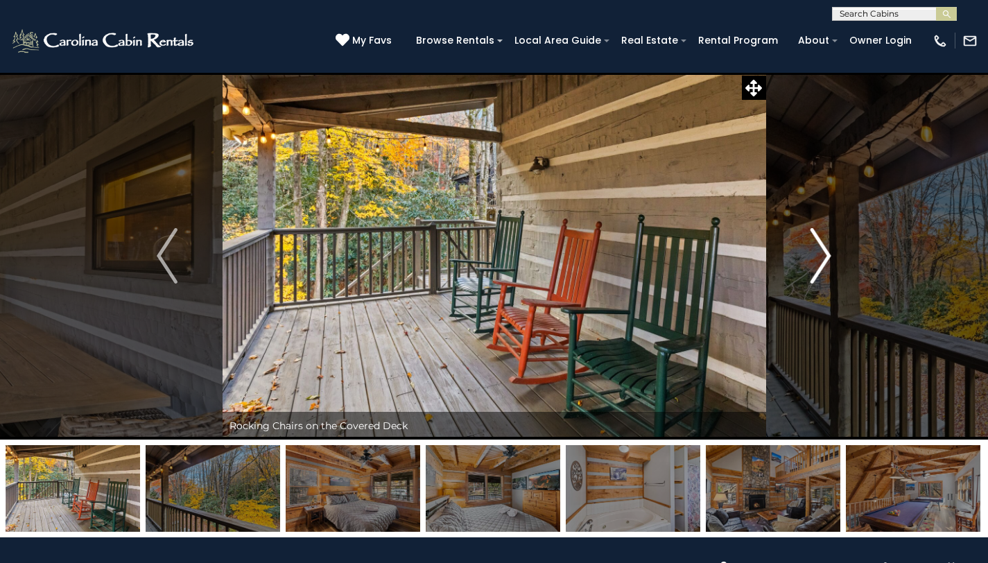
click at [816, 270] on img "Next" at bounding box center [821, 255] width 21 height 55
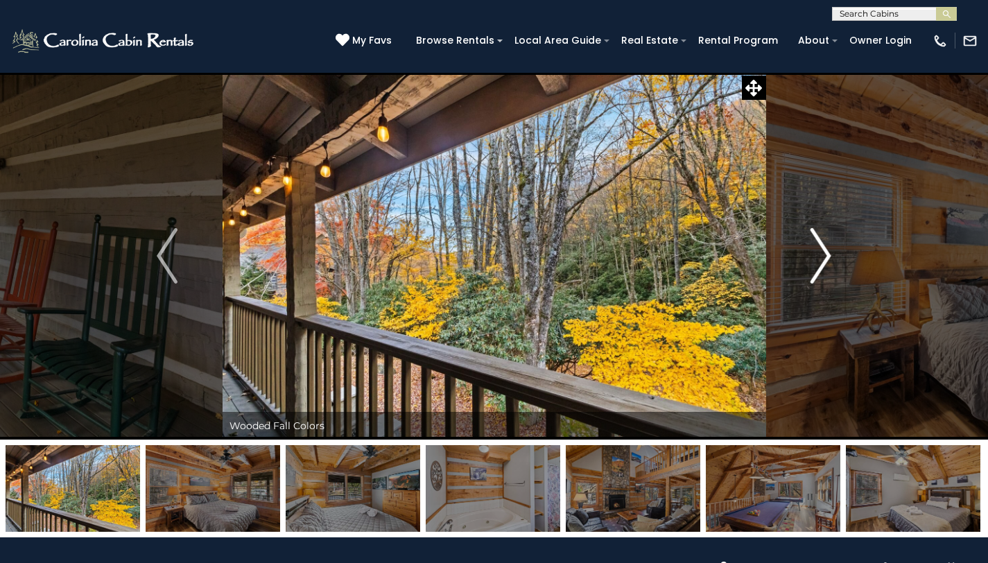
click at [816, 270] on img "Next" at bounding box center [821, 255] width 21 height 55
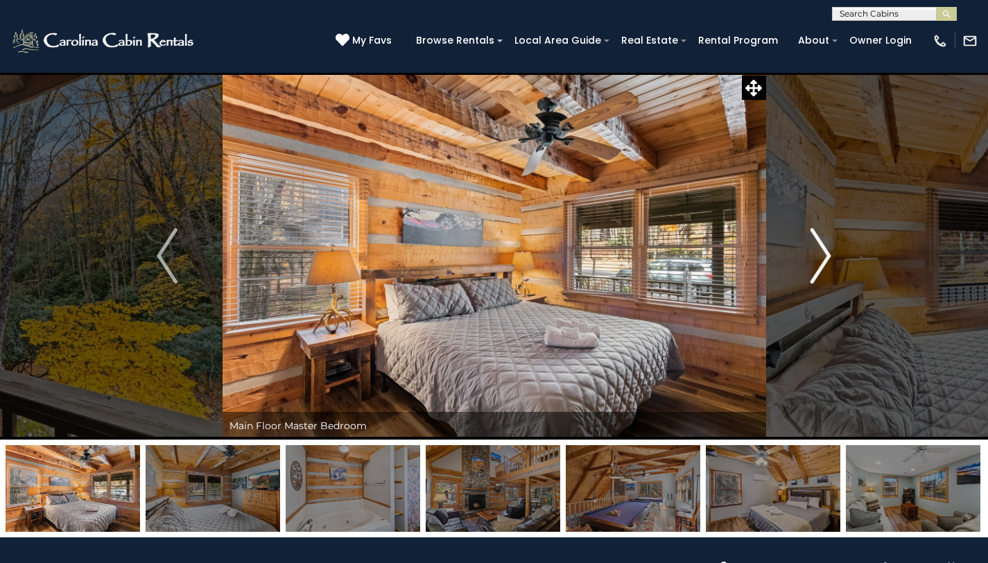
click at [816, 270] on img "Next" at bounding box center [821, 255] width 21 height 55
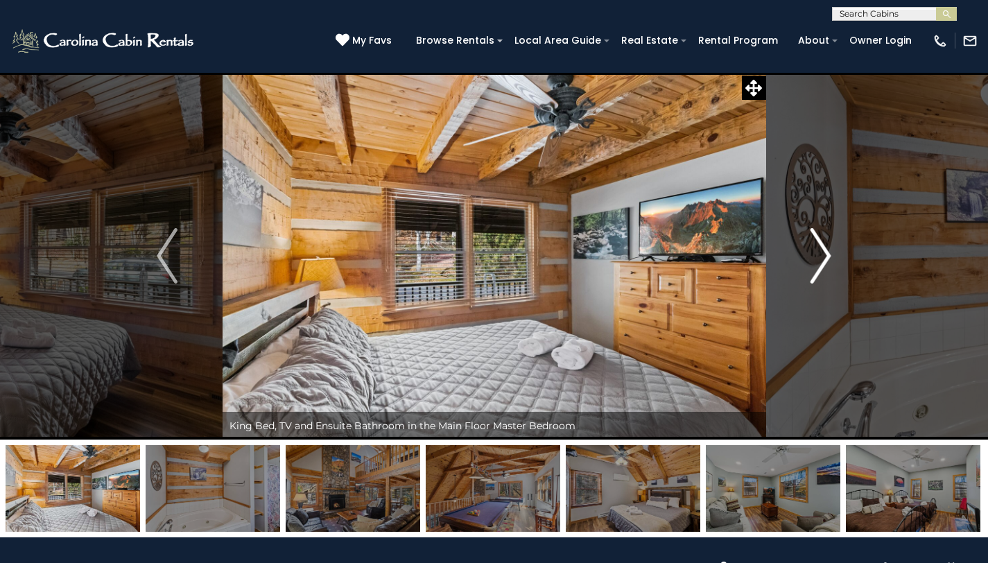
click at [816, 270] on img "Next" at bounding box center [821, 255] width 21 height 55
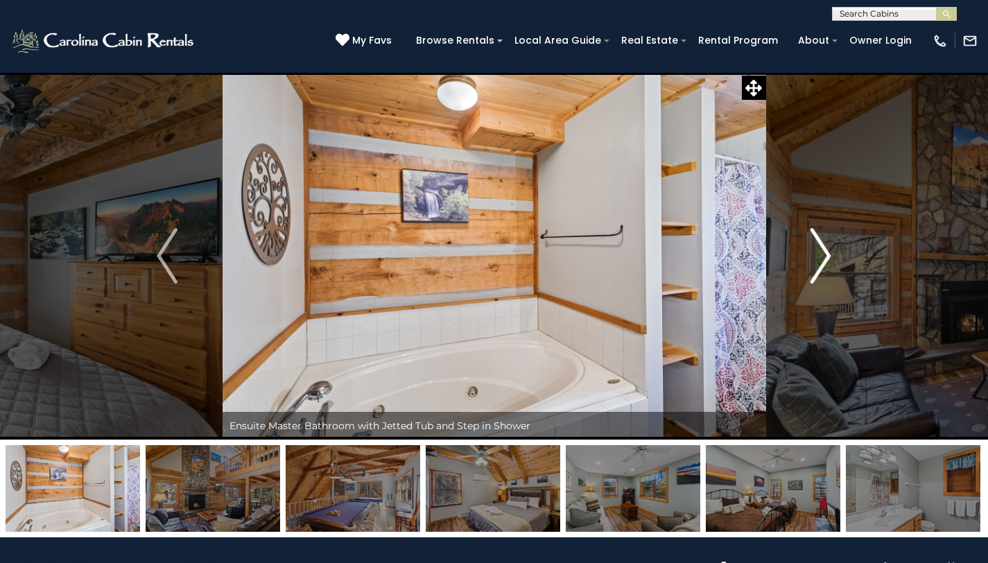
click at [816, 270] on img "Next" at bounding box center [821, 255] width 21 height 55
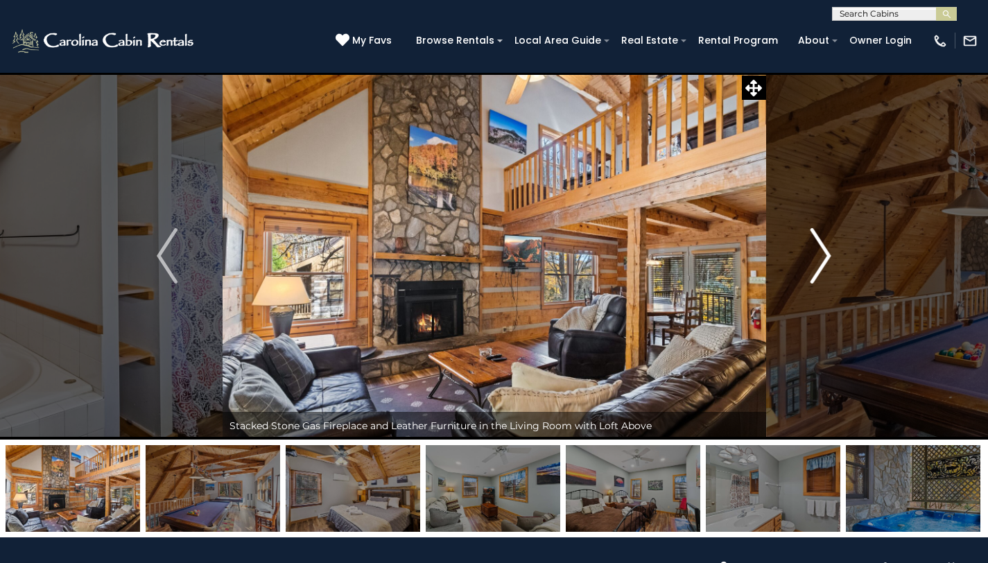
click at [816, 270] on img "Next" at bounding box center [821, 255] width 21 height 55
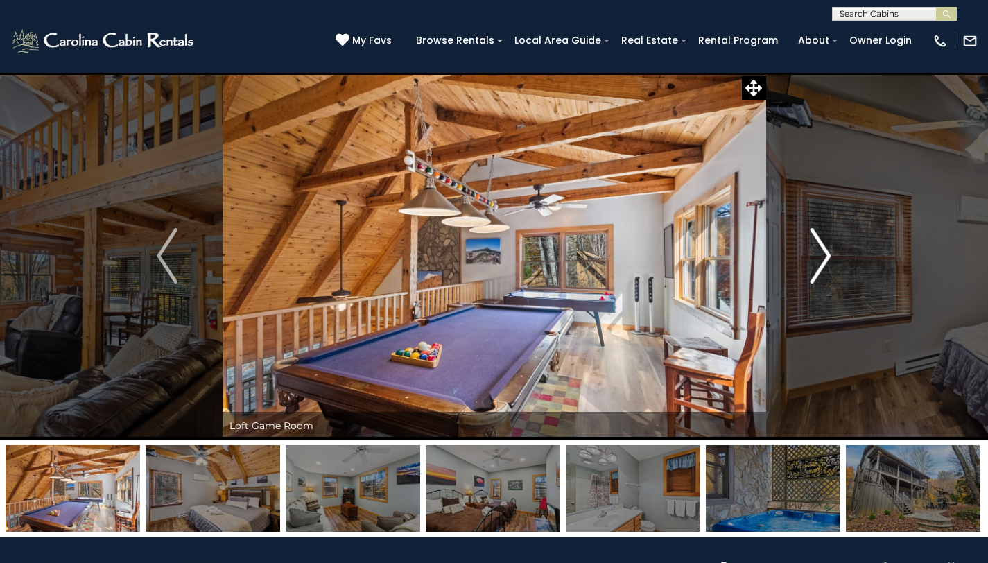
click at [816, 270] on img "Next" at bounding box center [821, 255] width 21 height 55
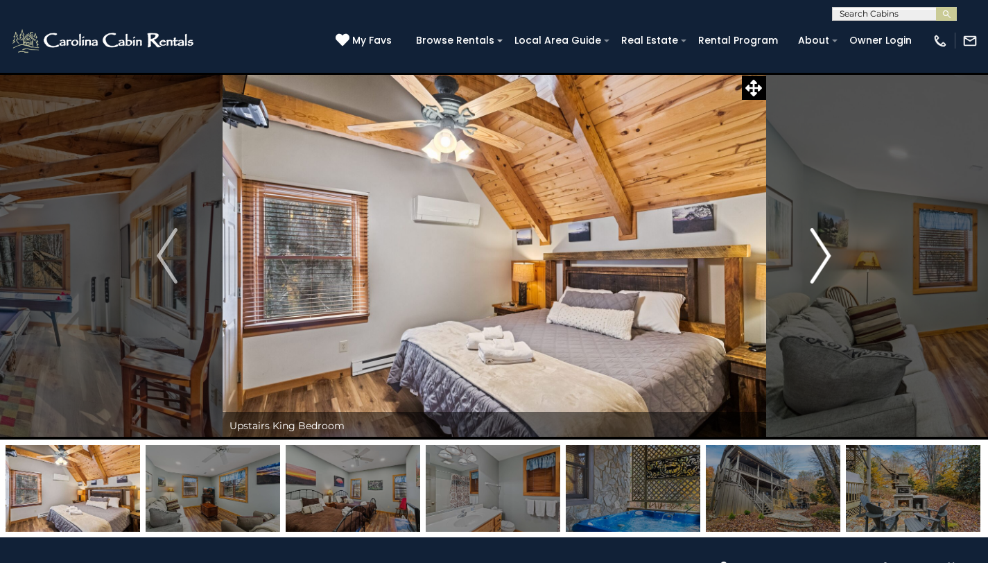
click at [816, 270] on img "Next" at bounding box center [821, 255] width 21 height 55
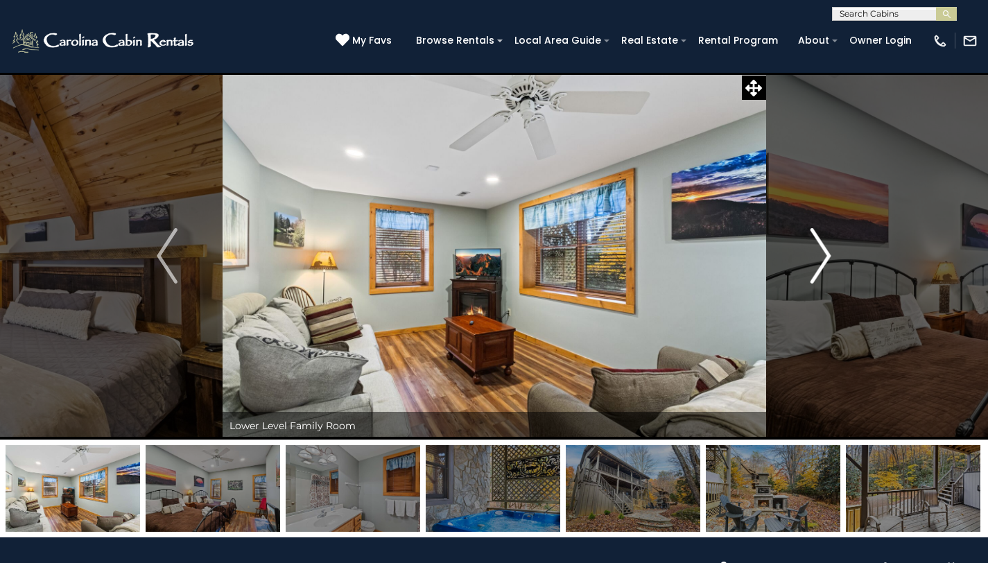
click at [816, 270] on img "Next" at bounding box center [821, 255] width 21 height 55
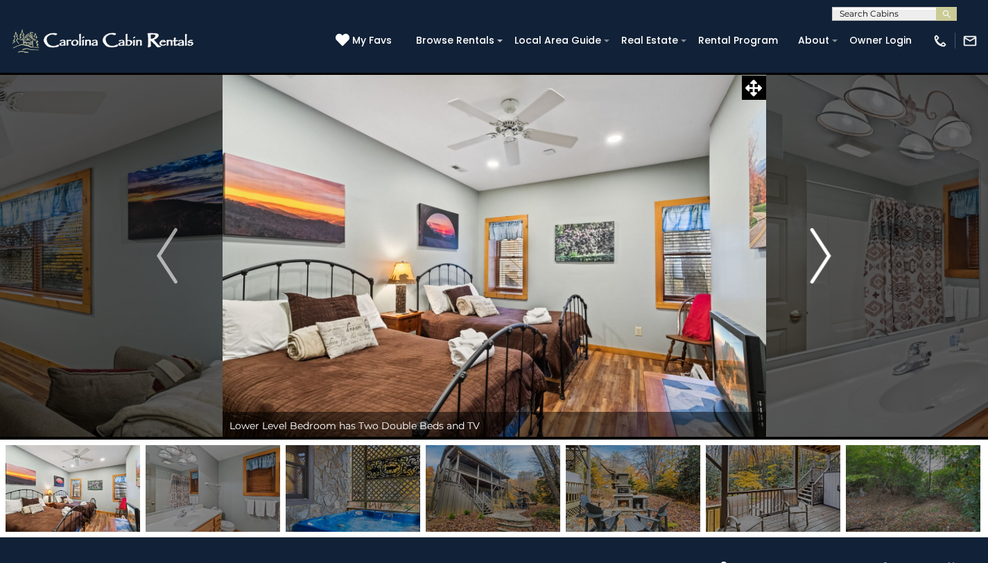
click at [816, 270] on img "Next" at bounding box center [821, 255] width 21 height 55
